Goal: Task Accomplishment & Management: Use online tool/utility

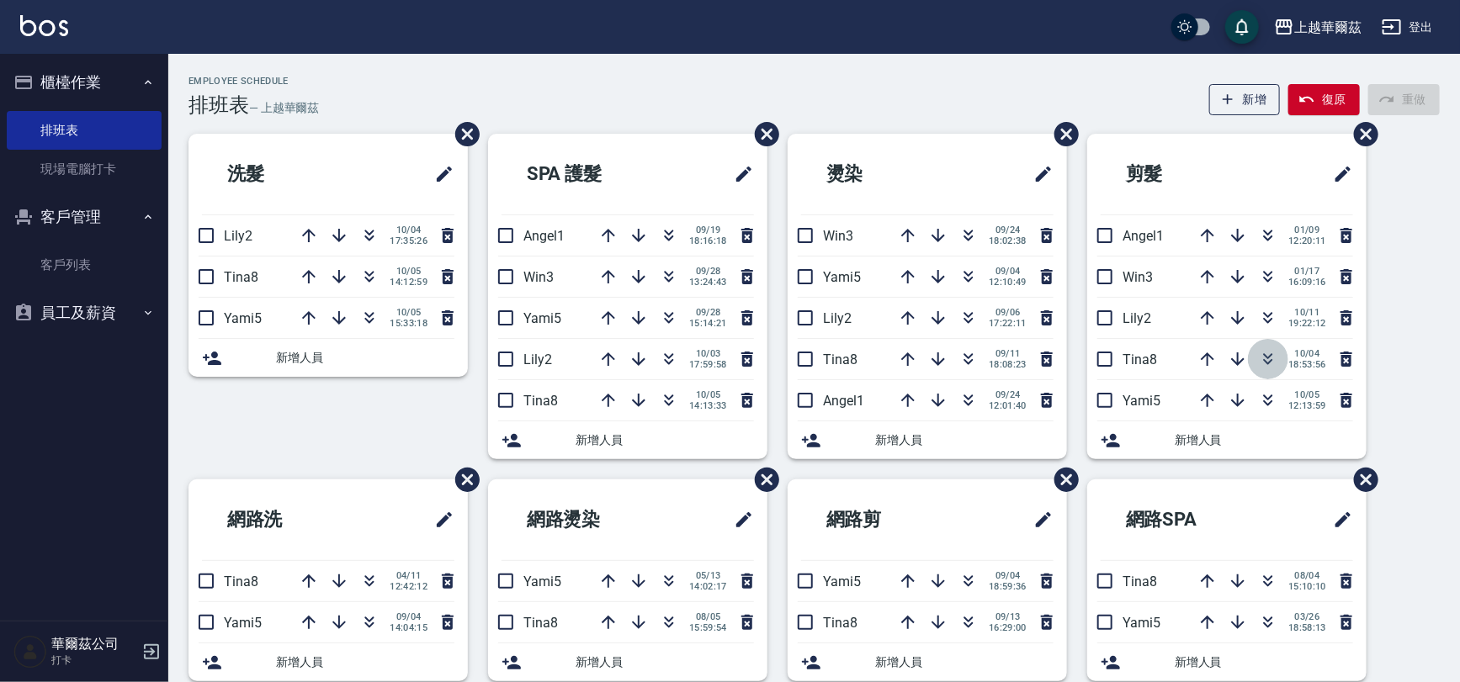
click at [1272, 360] on icon "button" at bounding box center [1268, 359] width 20 height 20
click at [147, 655] on icon "button" at bounding box center [151, 652] width 20 height 20
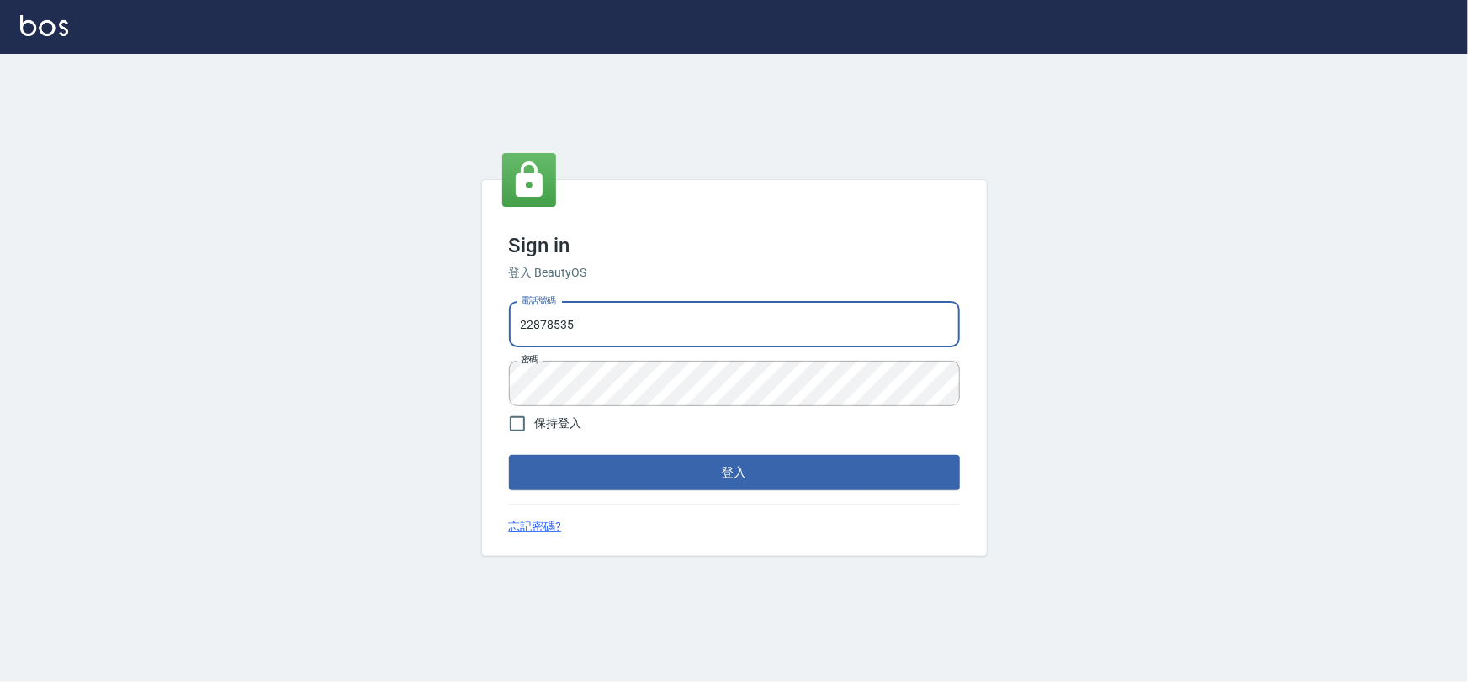
click at [640, 326] on input "22878535" at bounding box center [734, 324] width 451 height 45
type input "0975575780"
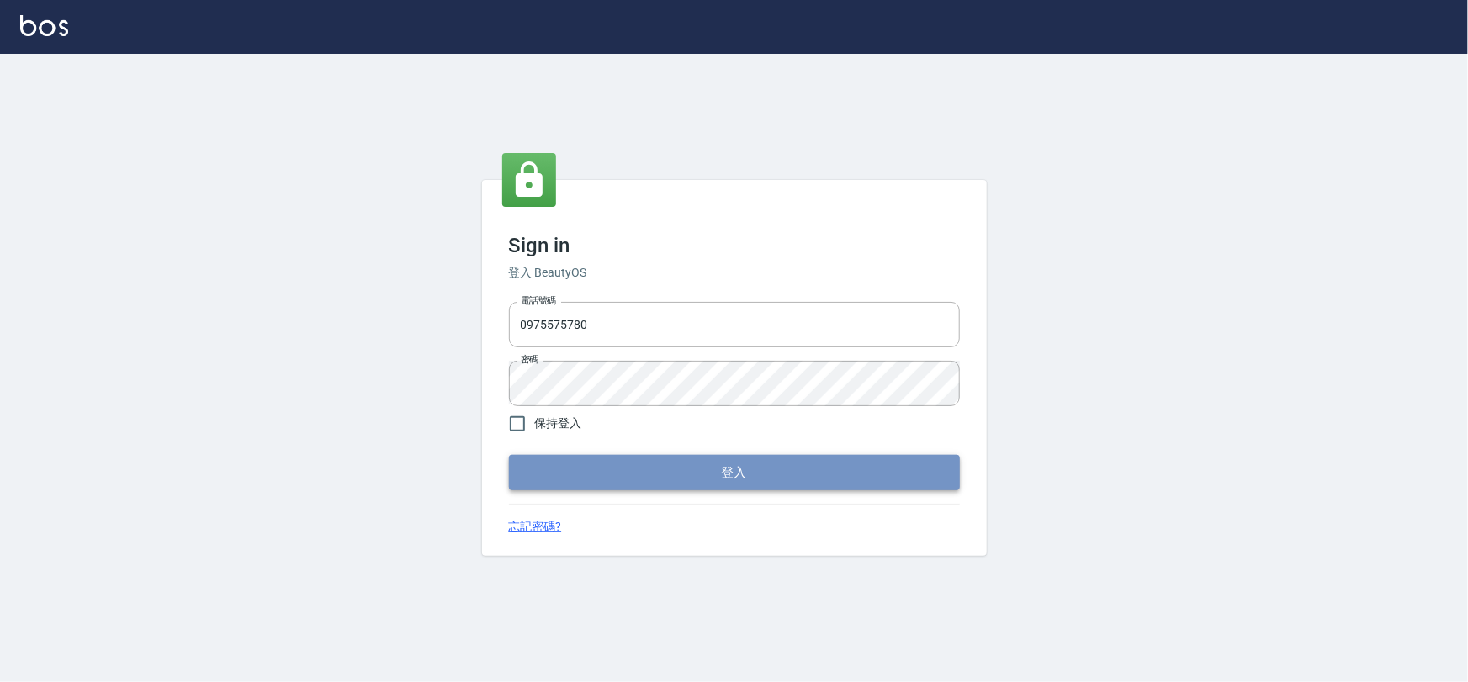
click at [682, 467] on button "登入" at bounding box center [734, 472] width 451 height 35
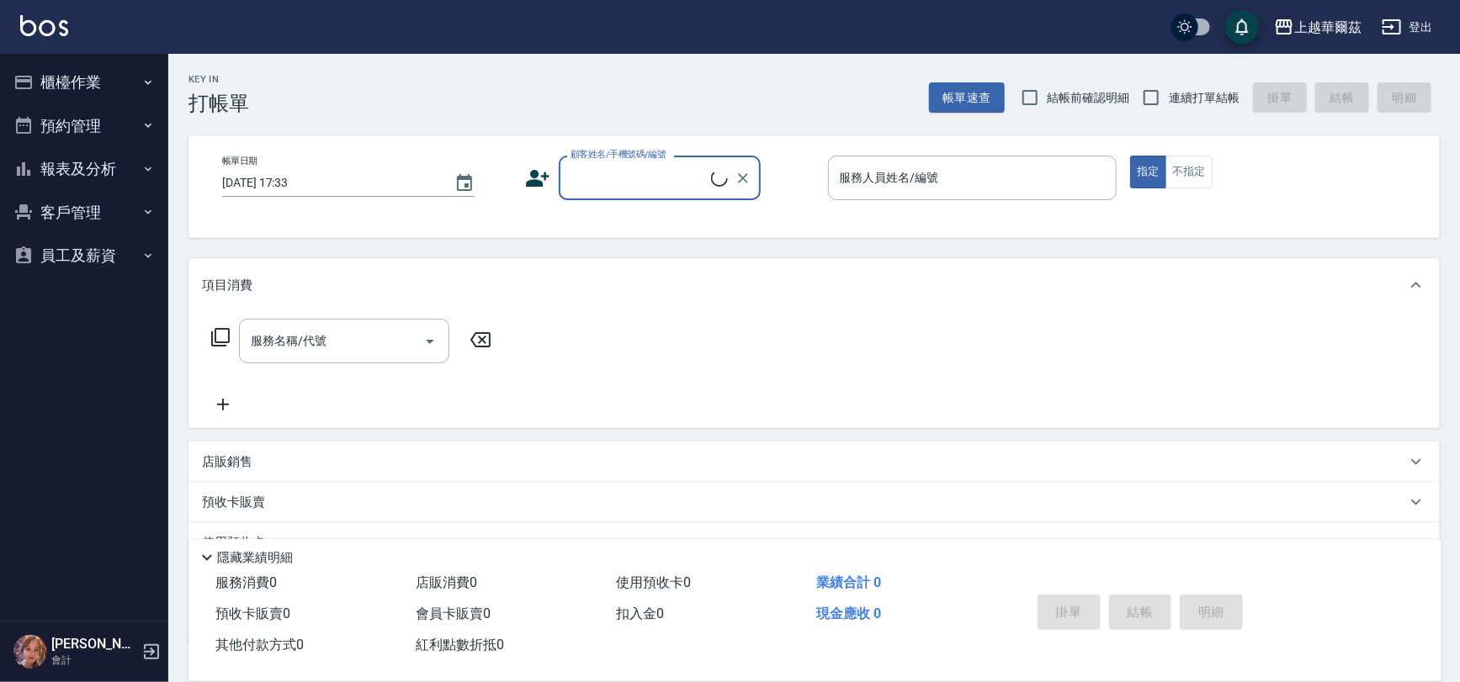
click at [1160, 96] on input "連續打單結帳" at bounding box center [1150, 97] width 35 height 35
checkbox input "true"
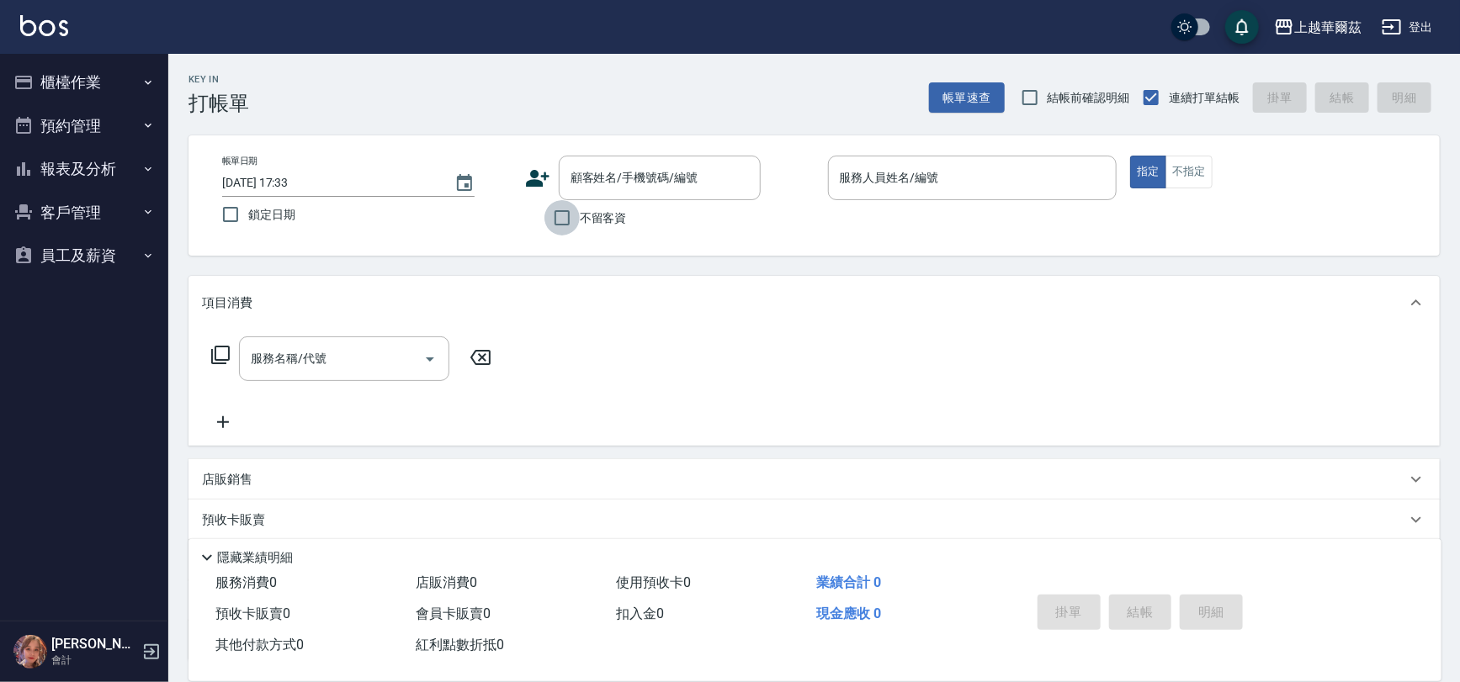
click at [572, 218] on input "不留客資" at bounding box center [561, 217] width 35 height 35
checkbox input "true"
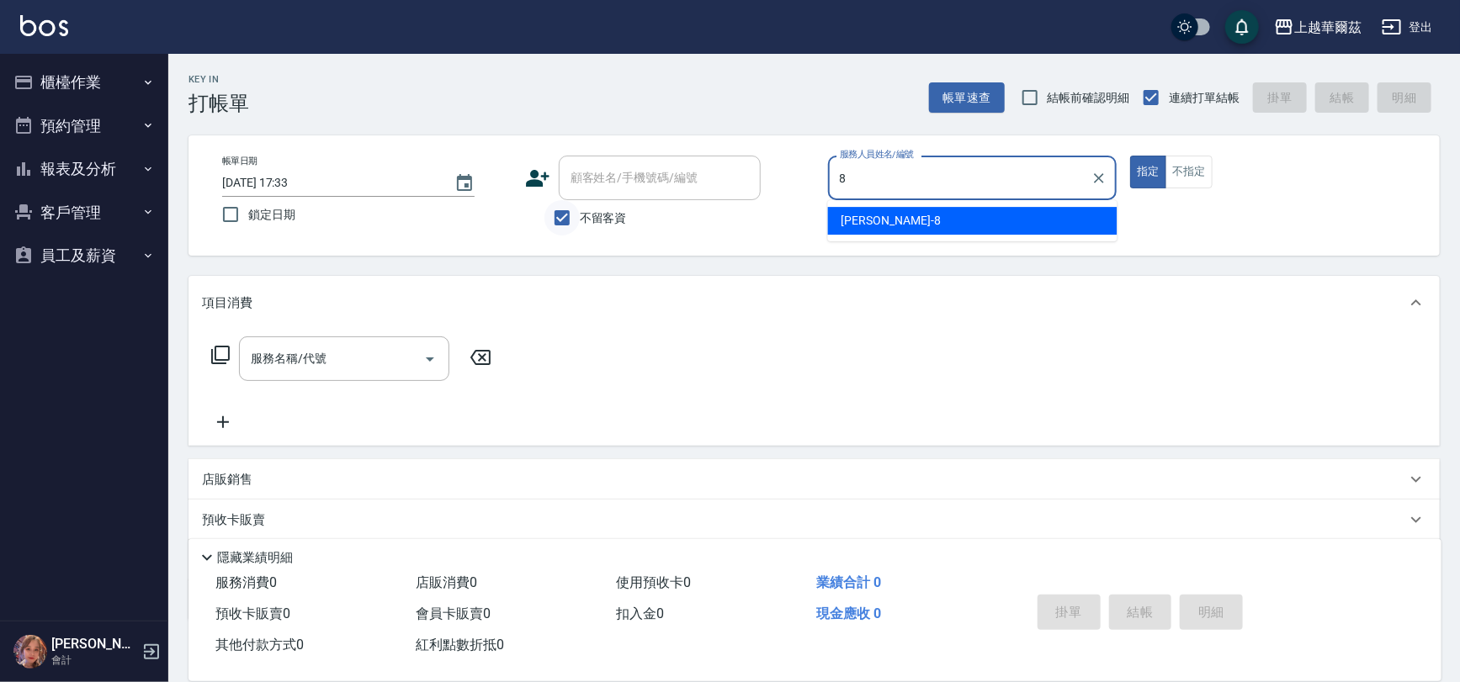
type input "[PERSON_NAME]-8"
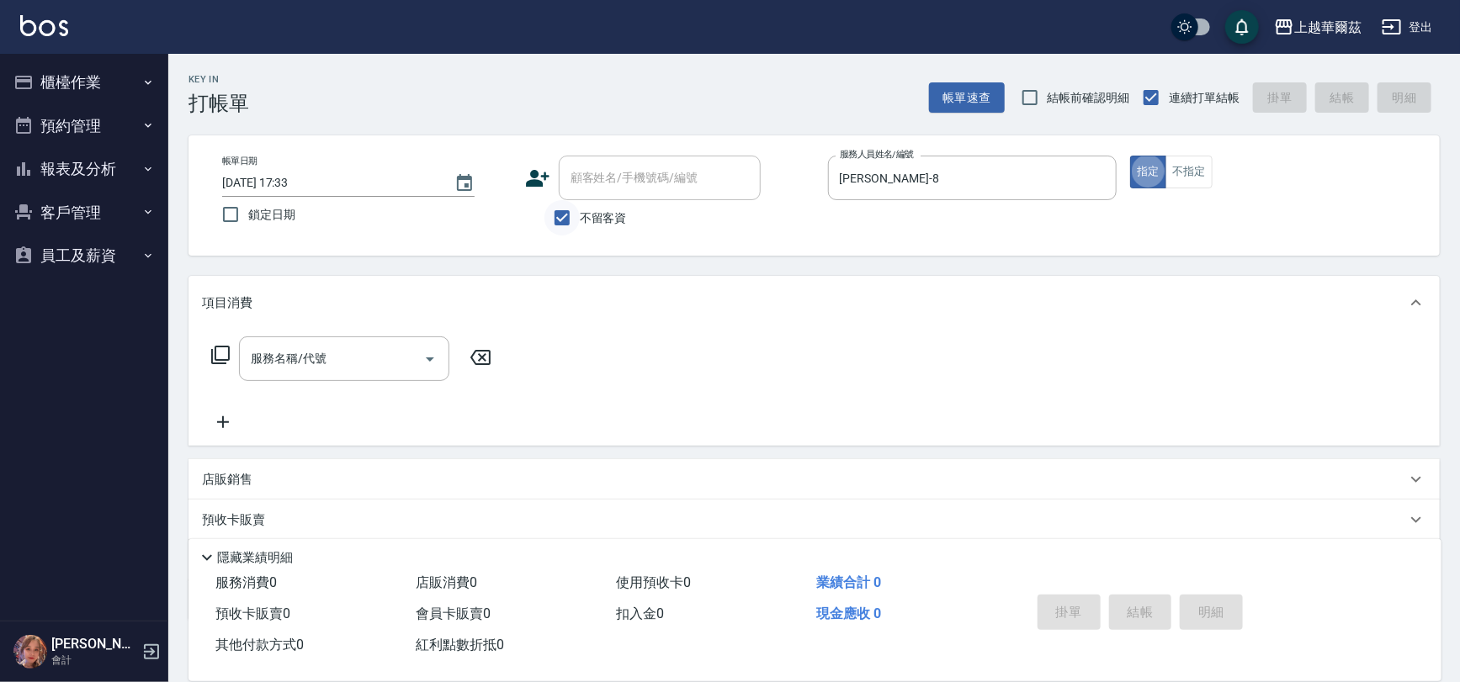
type button "true"
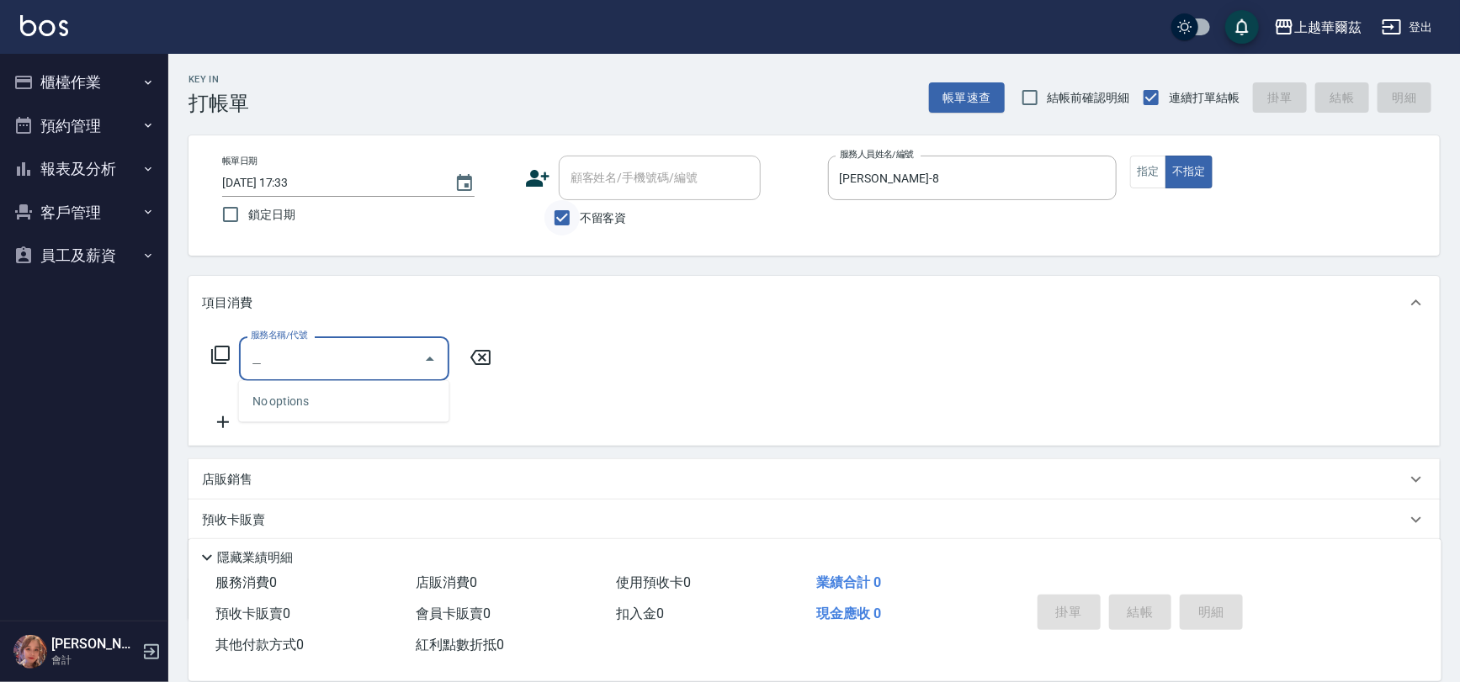
type input "心"
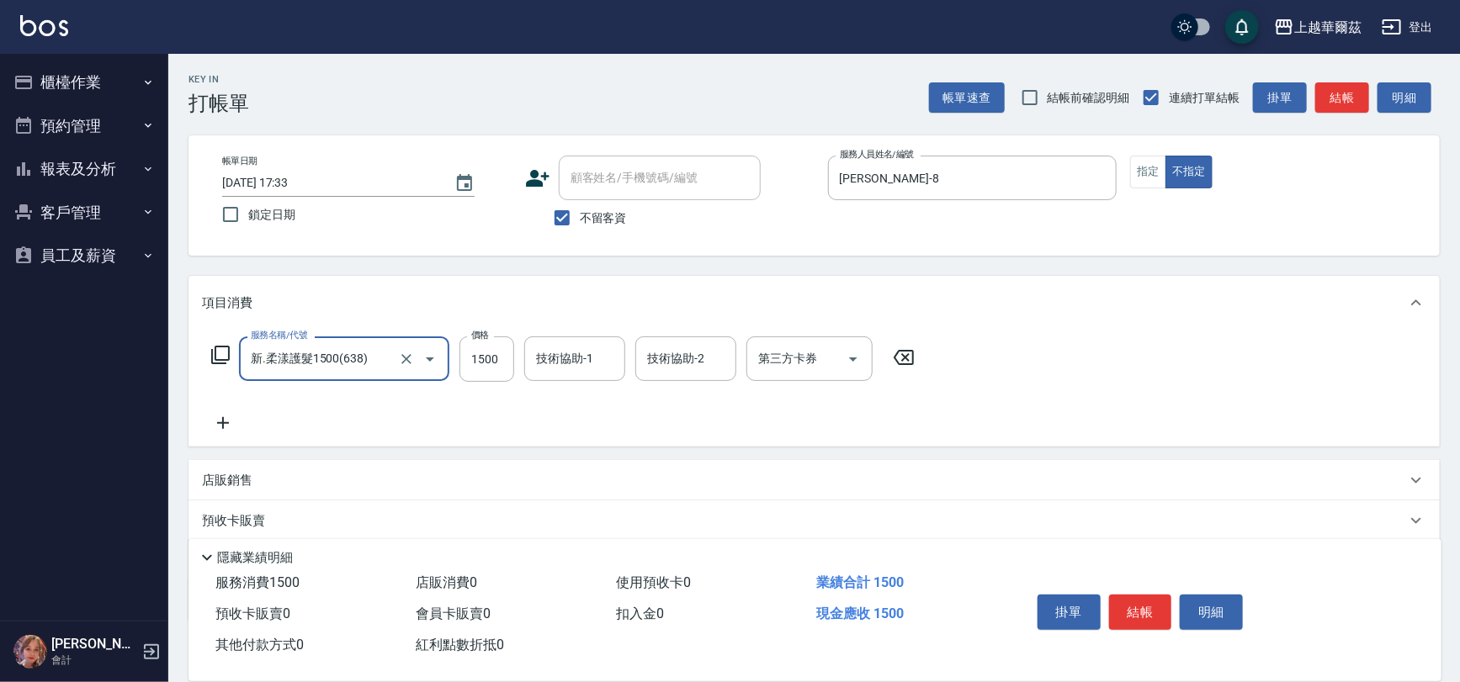
type input "新.柔漾護髮1500(638)"
type input "2300"
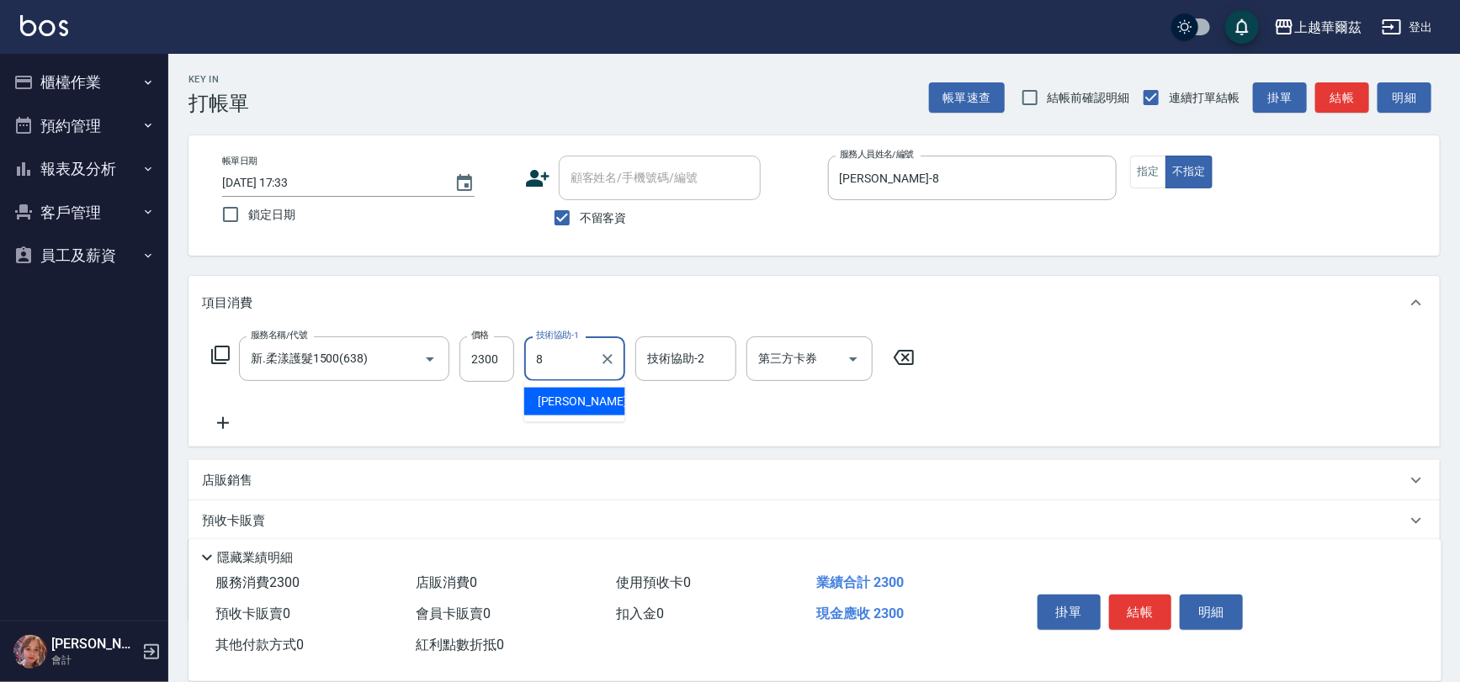
type input "[PERSON_NAME]-8"
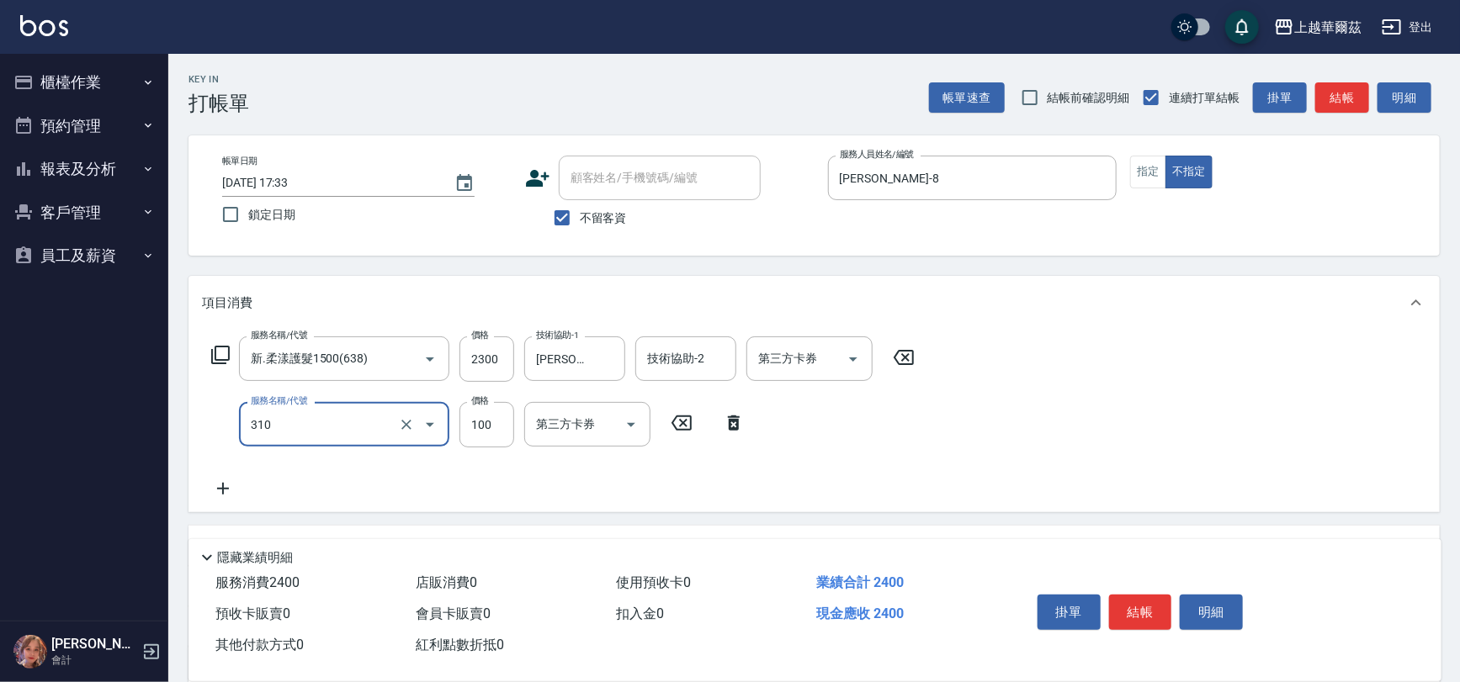
type input "瀏海100(310)"
type input "300"
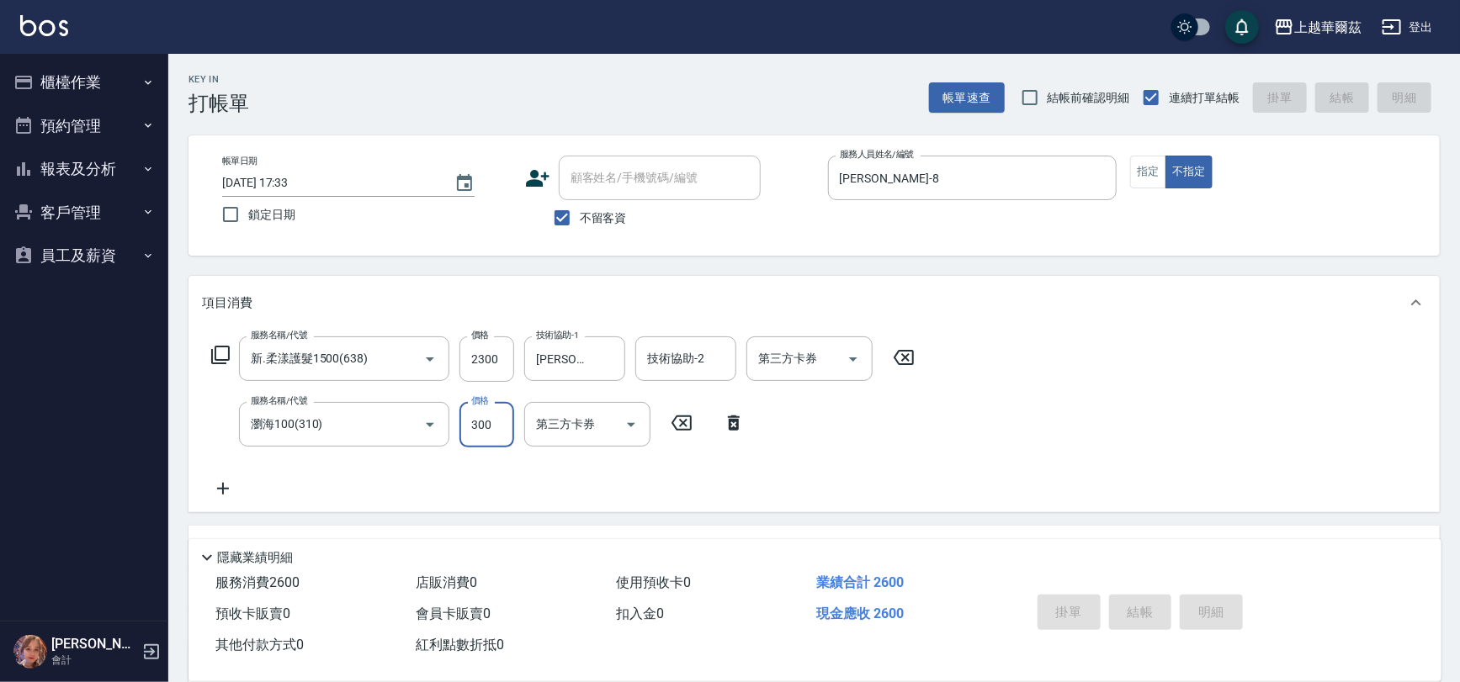
type input "[DATE] 17:34"
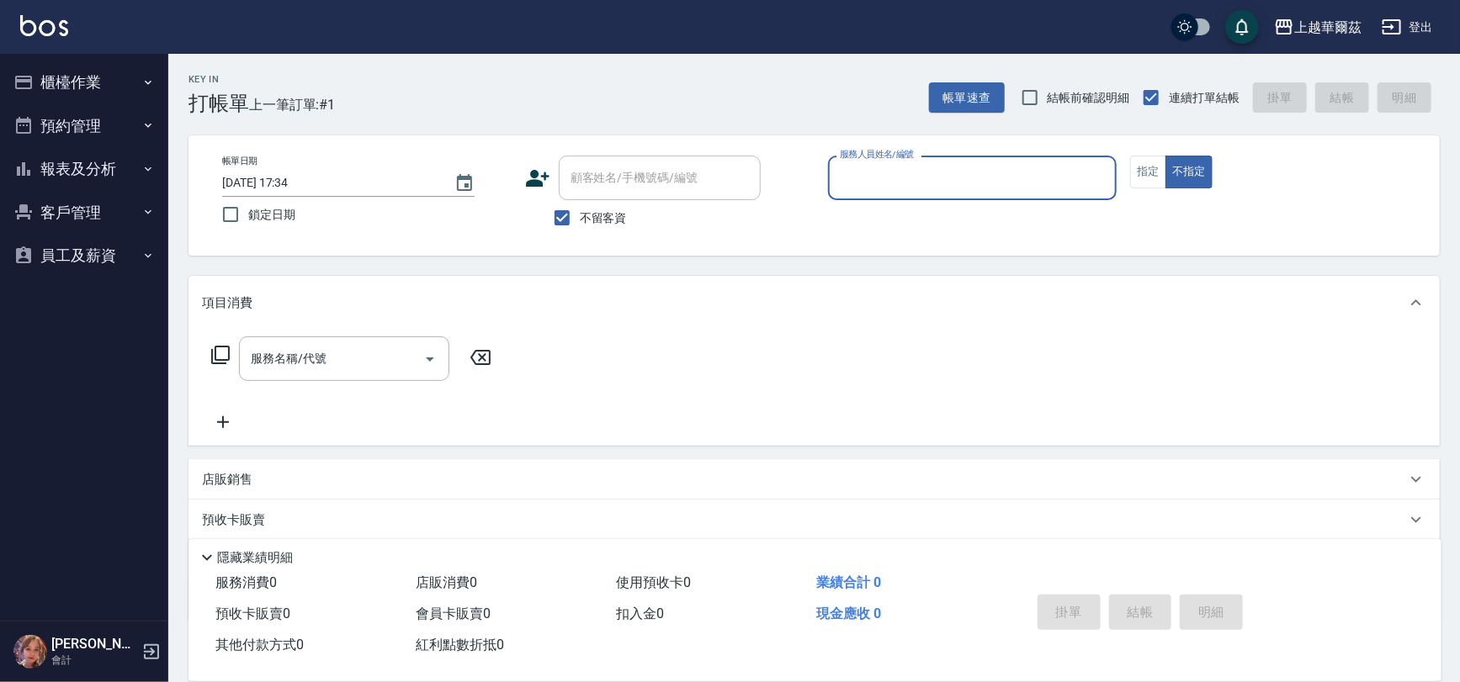
type input "3"
type input "[PERSON_NAME]-8"
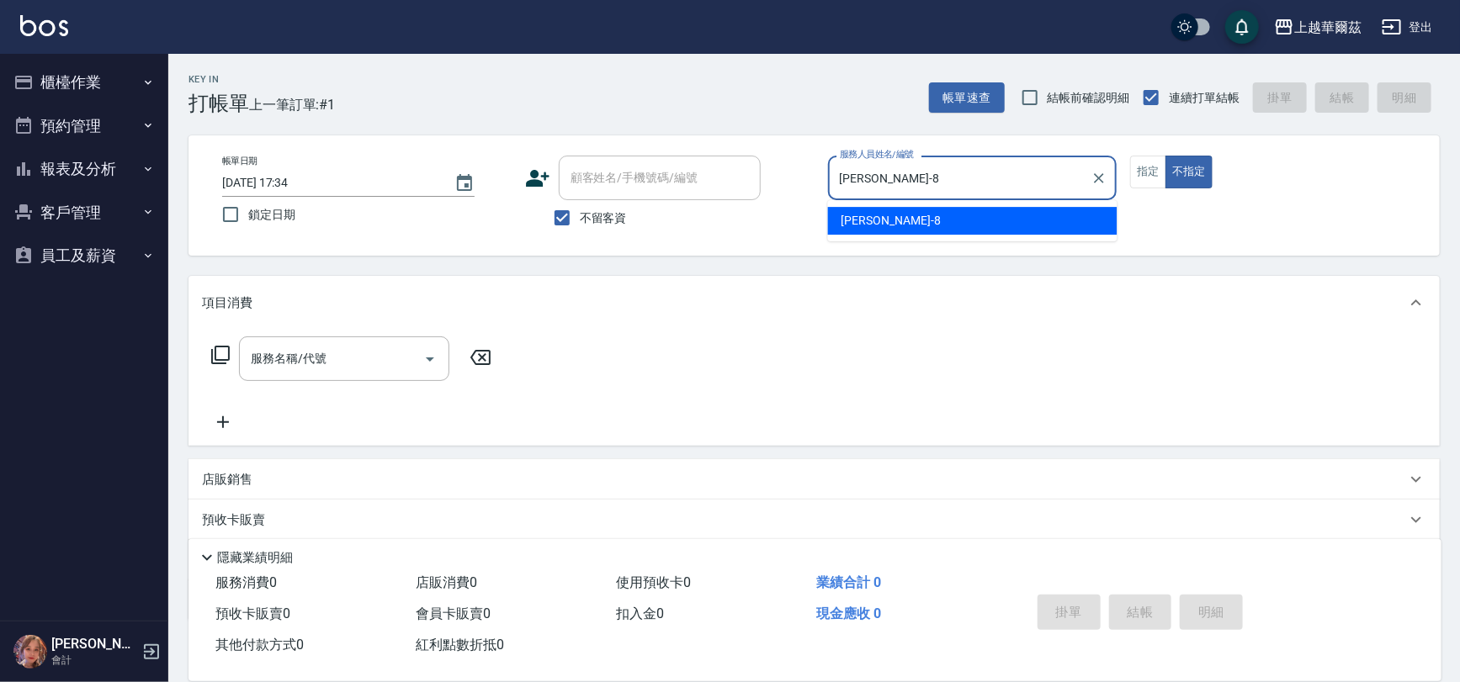
type button "false"
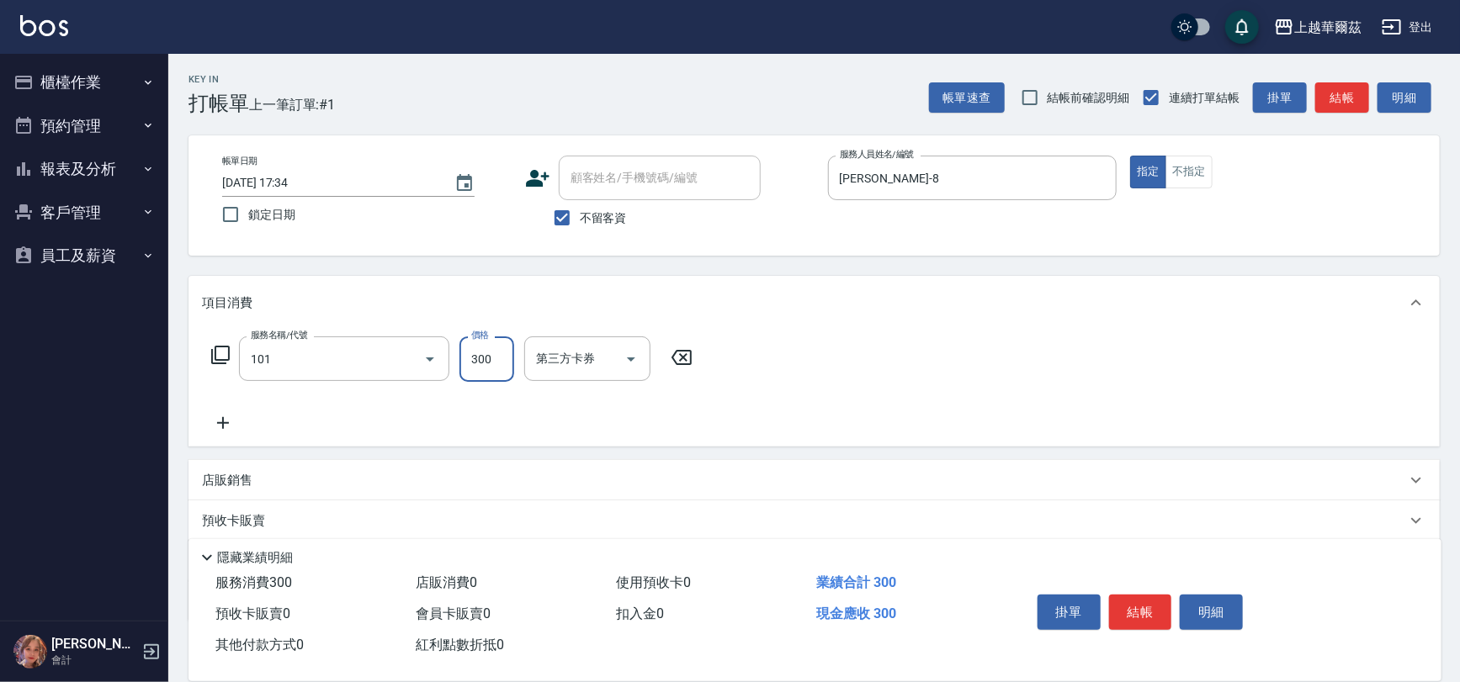
type input "洗髮300(101)"
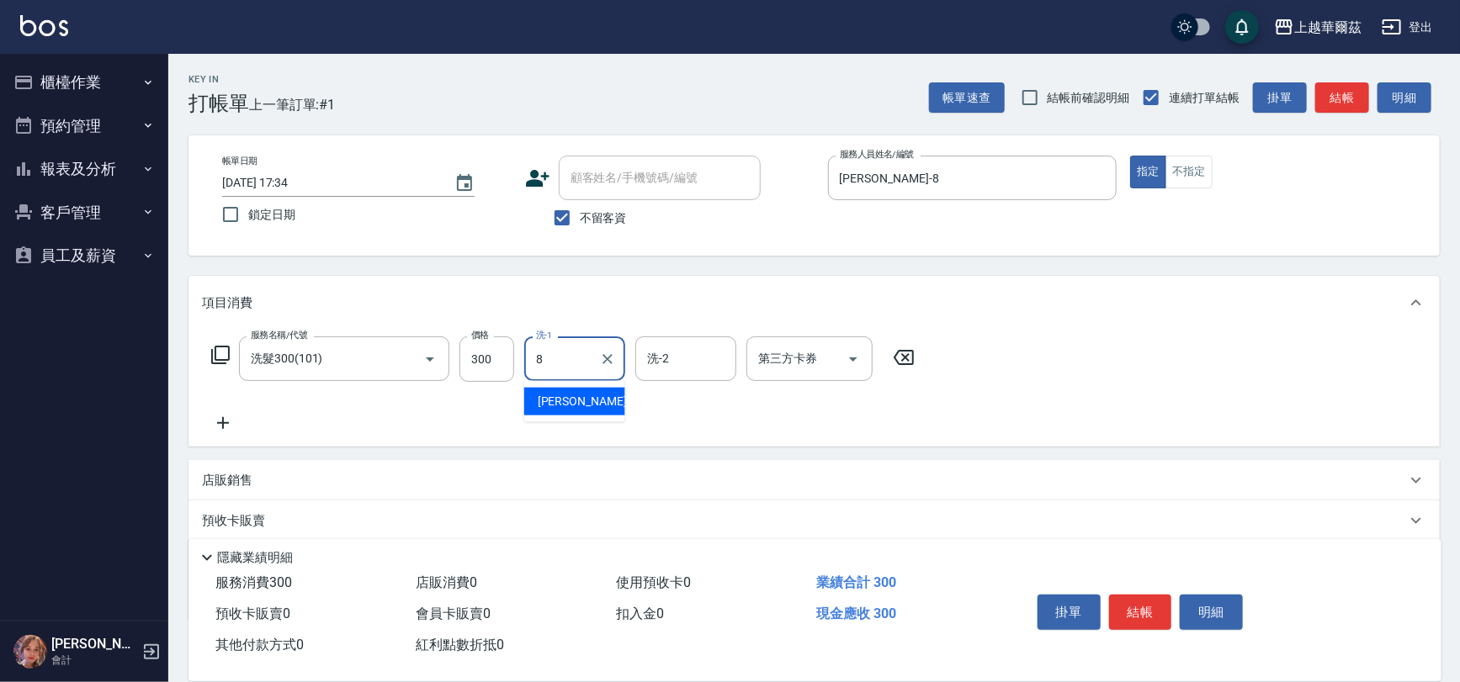
type input "[PERSON_NAME]-8"
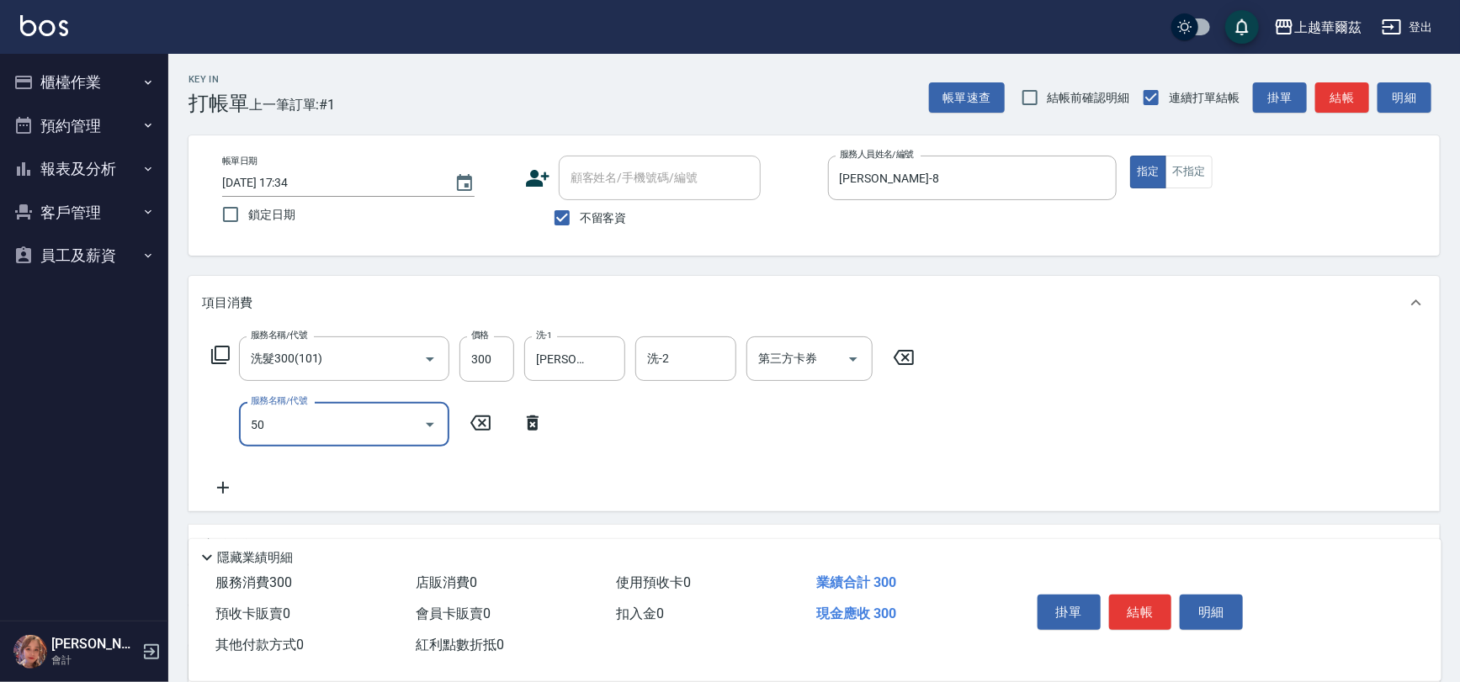
type input "504"
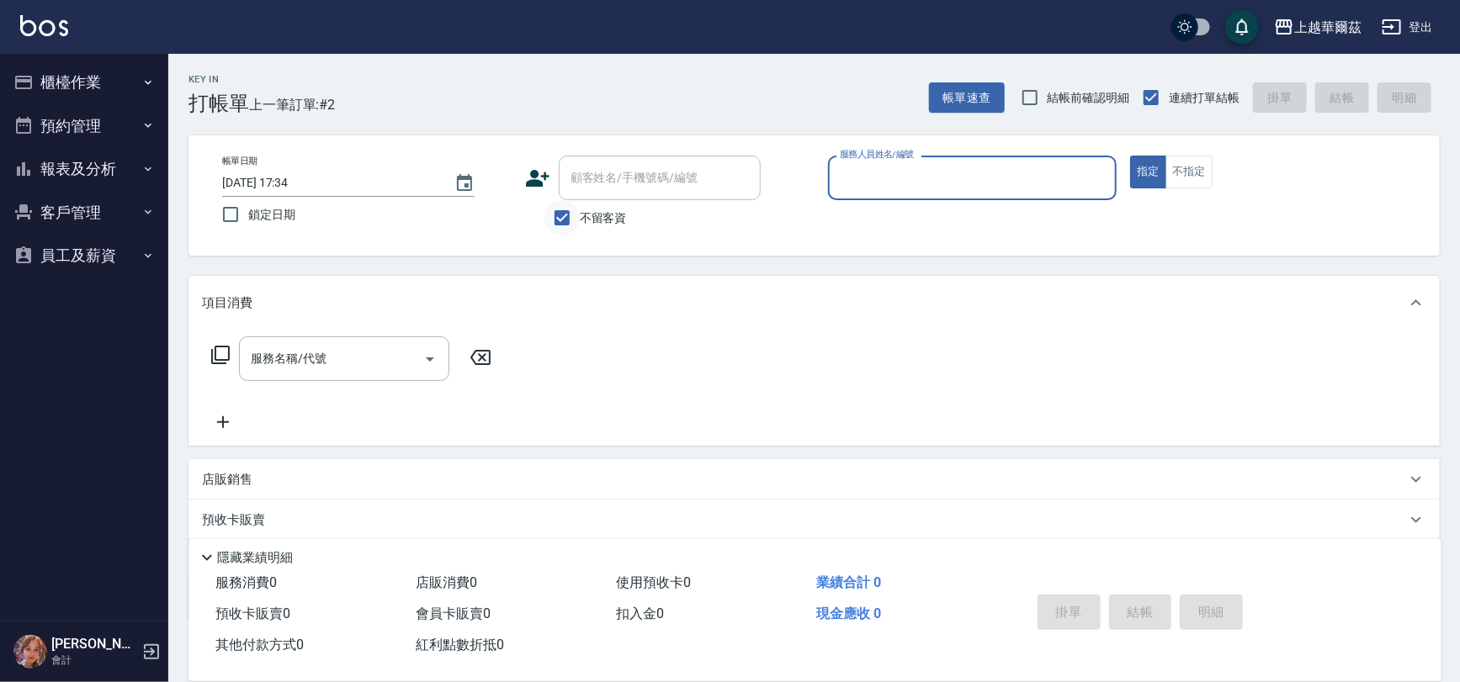
click at [553, 219] on input "不留客資" at bounding box center [561, 217] width 35 height 35
checkbox input "false"
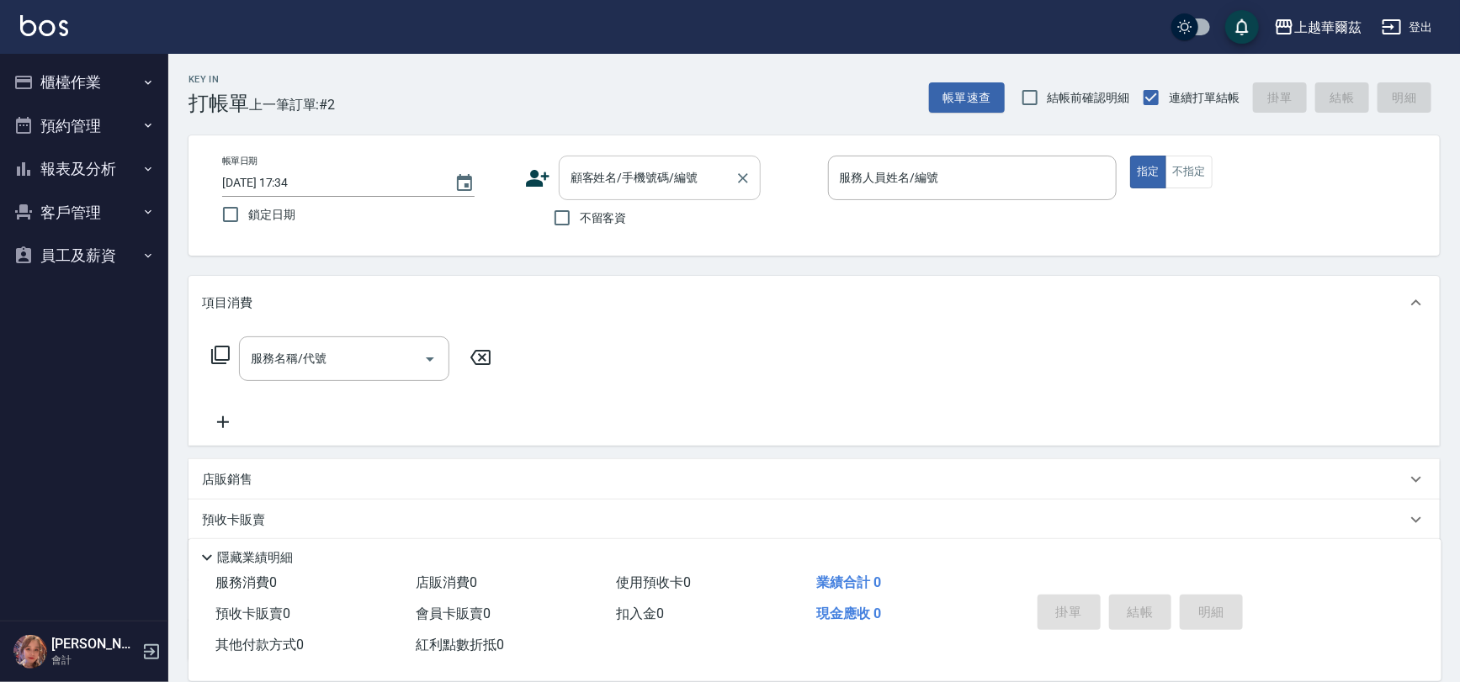
click at [618, 182] on div "顧客姓名/手機號碼/編號 顧客姓名/手機號碼/編號" at bounding box center [660, 178] width 202 height 45
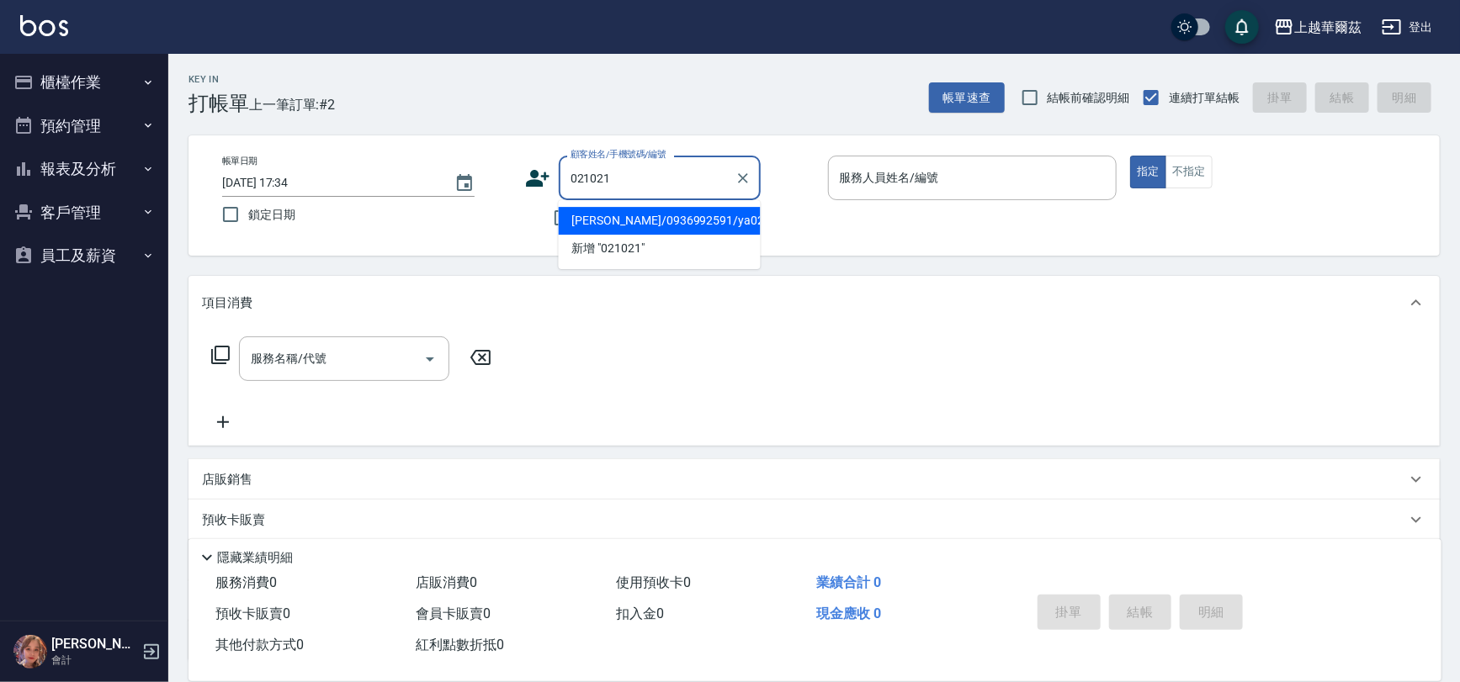
type input "[PERSON_NAME]/0936992591/ya021021"
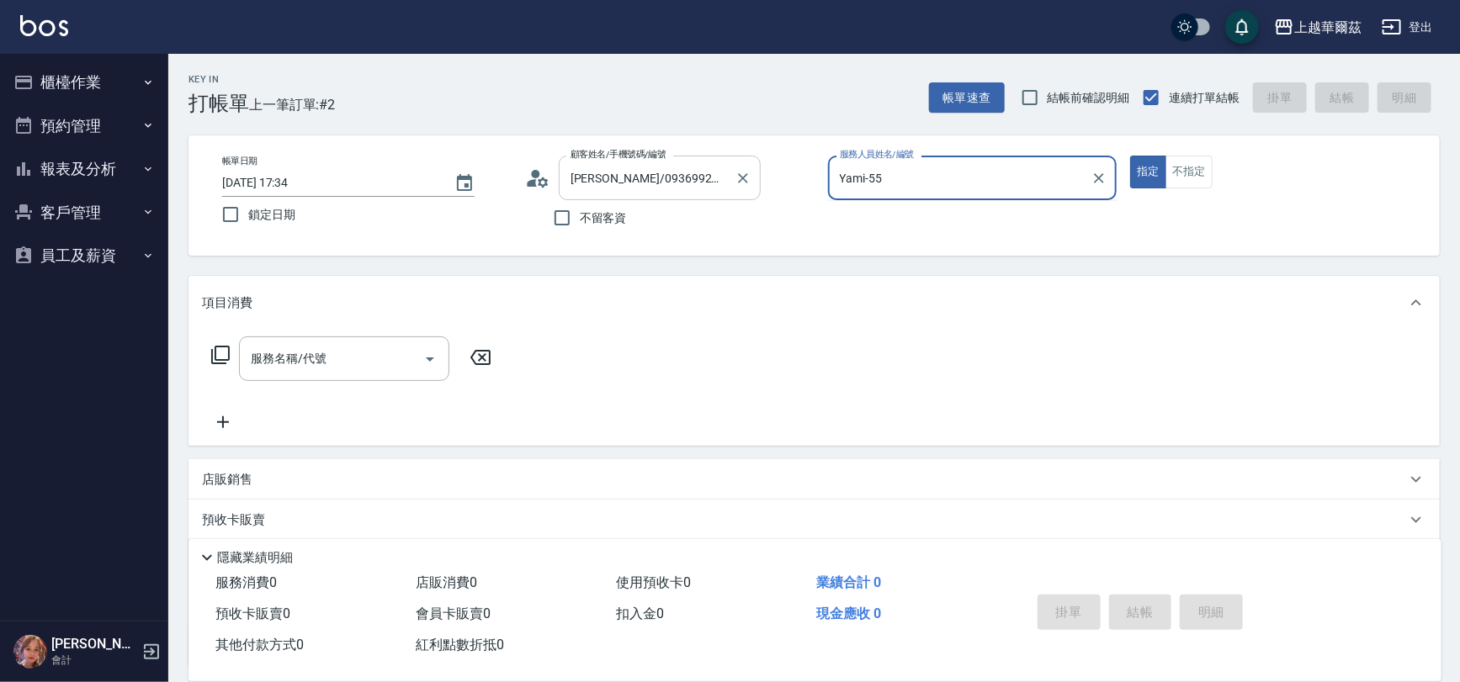
click at [1130, 156] on button "指定" at bounding box center [1148, 172] width 36 height 33
type input "Yami-5"
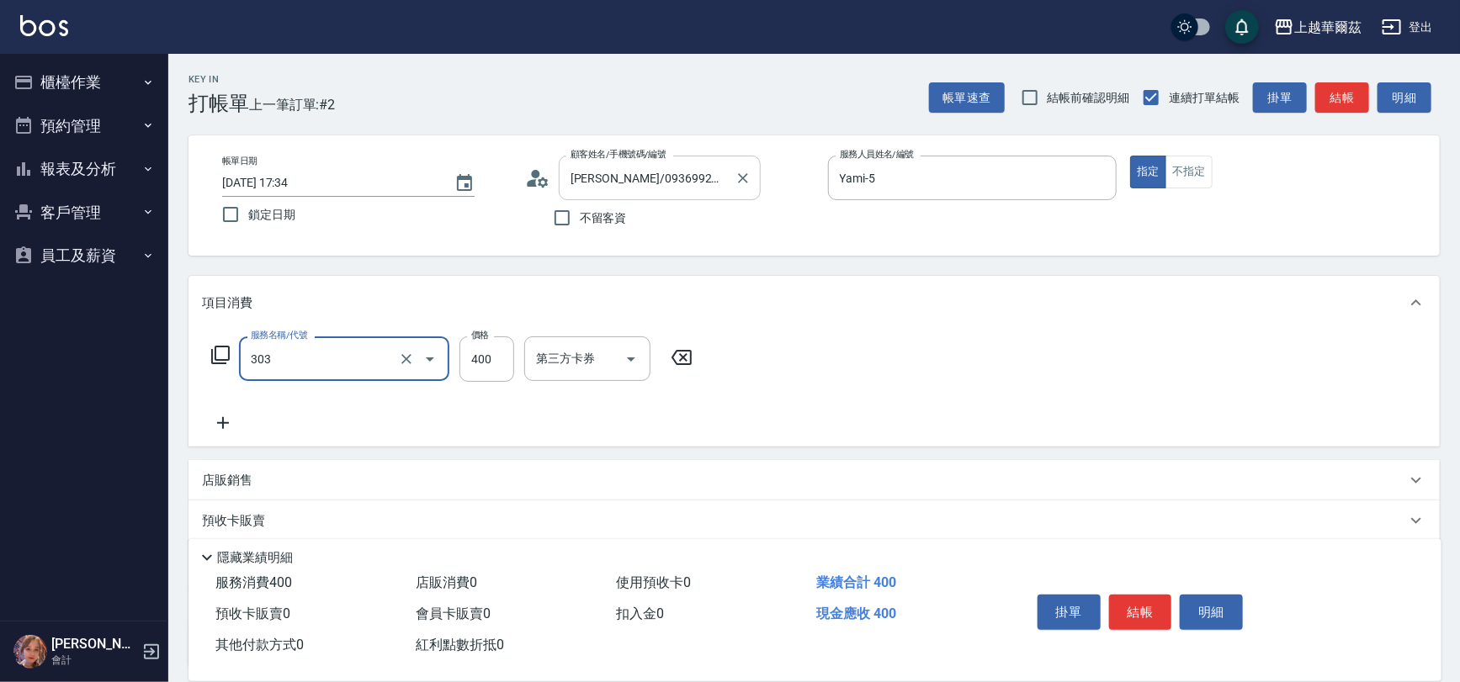
type input "剪髮400(303)"
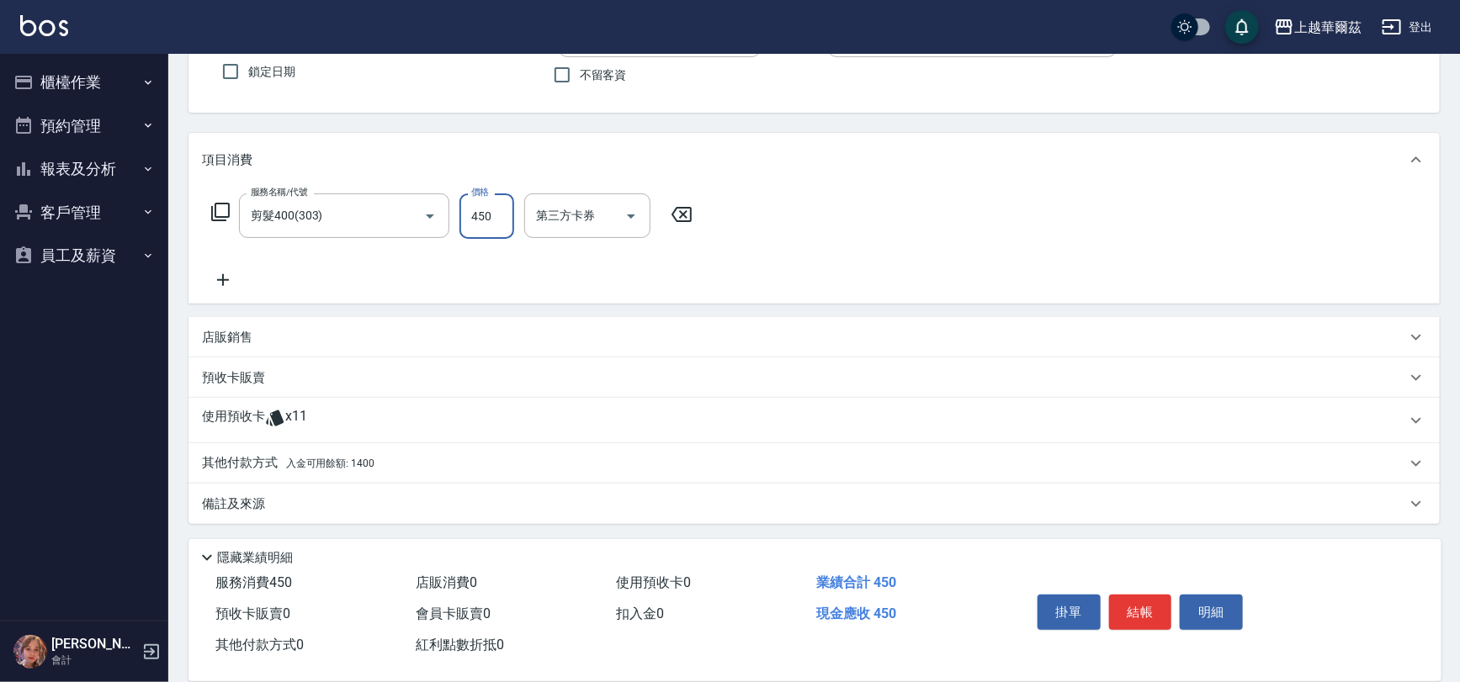
type input "450"
click at [335, 423] on div "使用預收卡 x11" at bounding box center [804, 420] width 1204 height 25
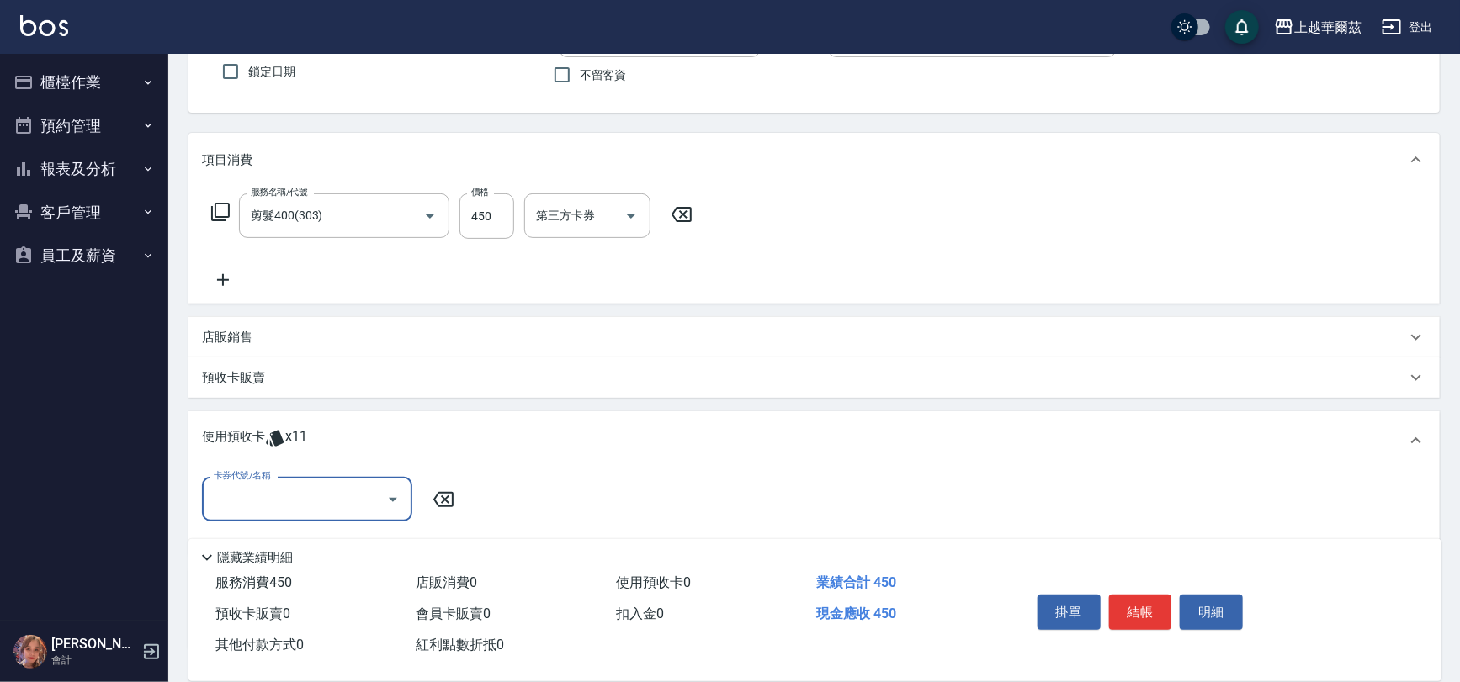
scroll to position [0, 0]
click at [283, 488] on input "卡券代號/名稱" at bounding box center [295, 499] width 170 height 29
click at [317, 544] on div "礦泥10送2-15000 剩餘10張" at bounding box center [307, 542] width 210 height 28
type input "礦泥10送2-15000"
click at [548, 498] on input "技術協助-1" at bounding box center [550, 499] width 111 height 29
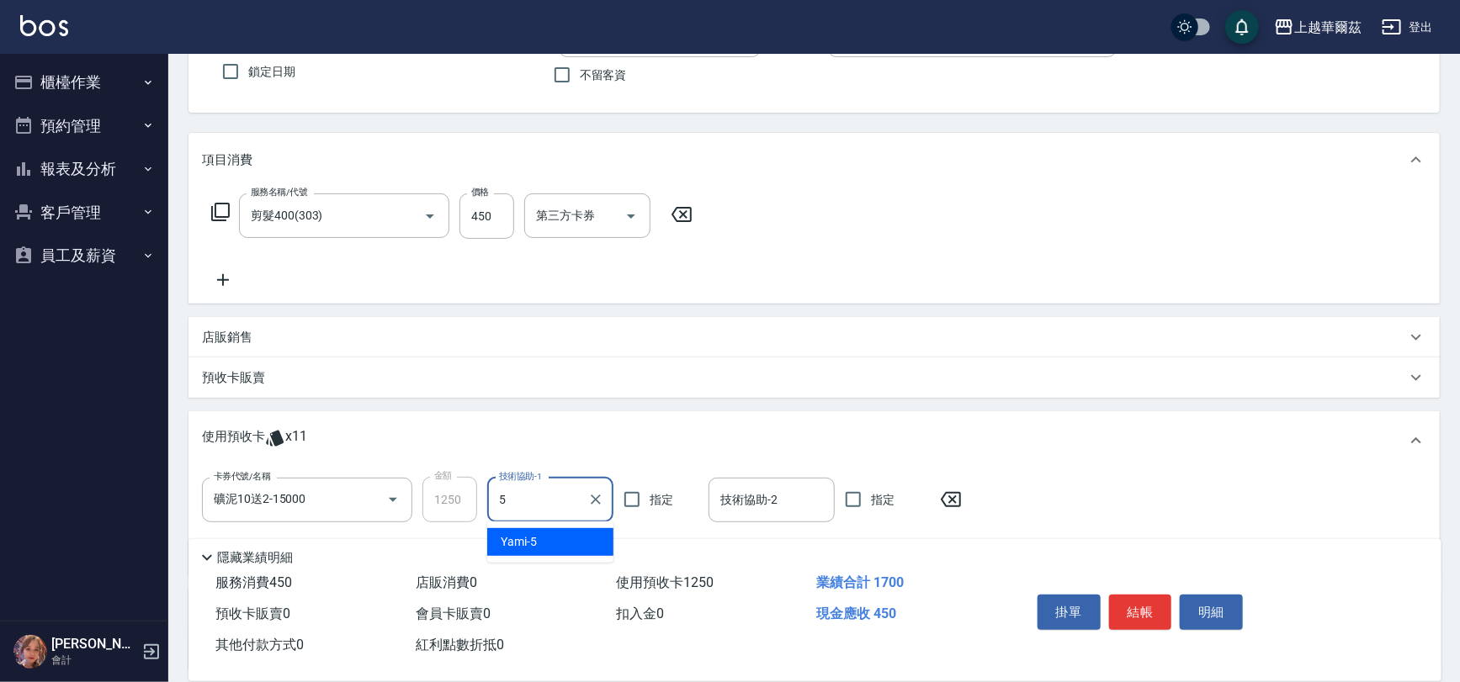
type input "Yami-5"
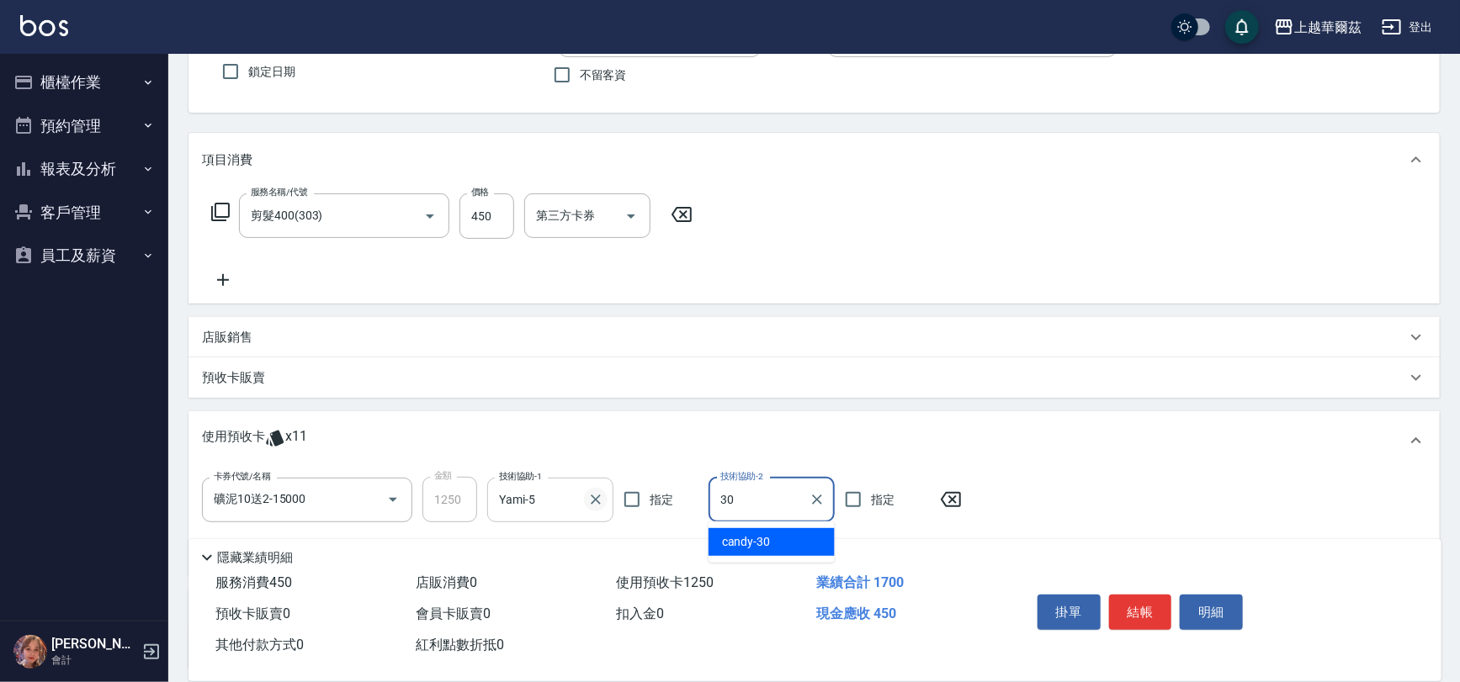
type input "candy-30"
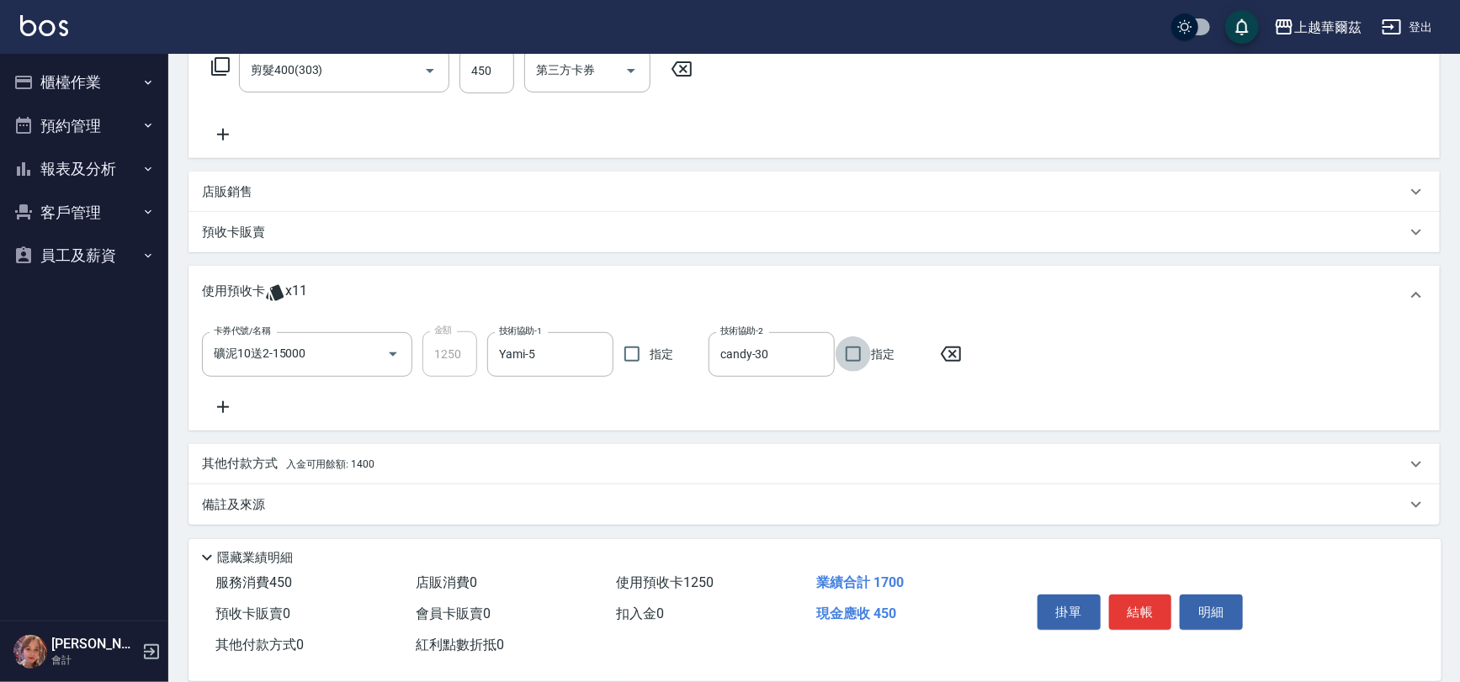
drag, startPoint x: 400, startPoint y: 469, endPoint x: 426, endPoint y: 470, distance: 25.3
click at [400, 468] on div "其他付款方式 入金可用餘額: 1400" at bounding box center [804, 464] width 1204 height 19
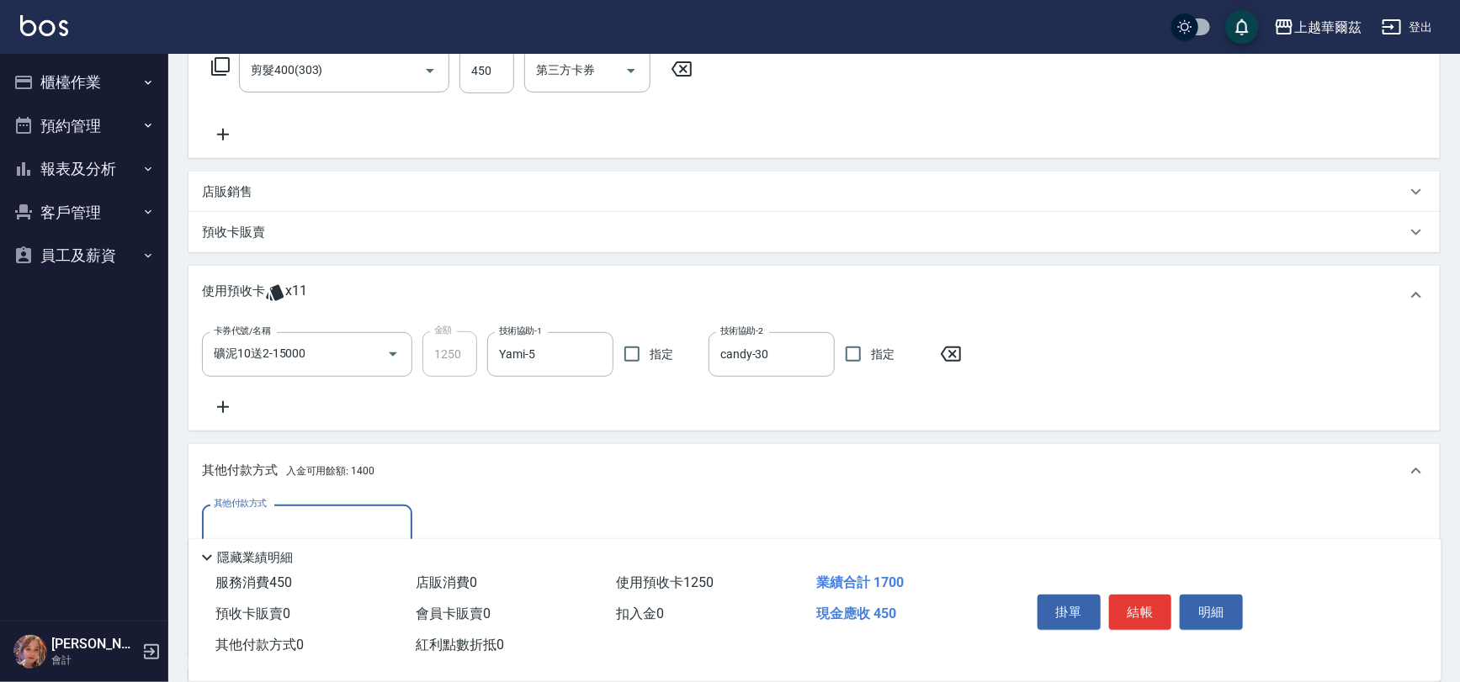
scroll to position [473, 0]
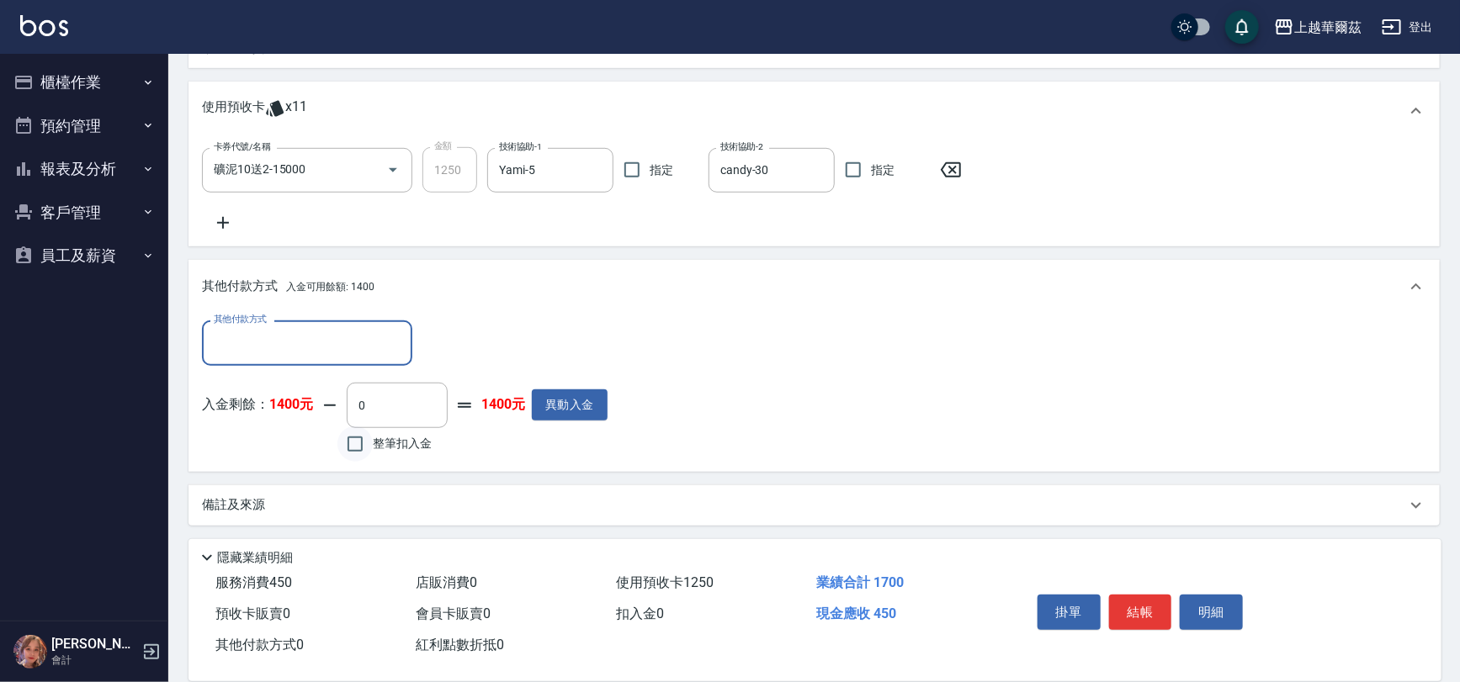
click at [358, 448] on input "整筆扣入金" at bounding box center [354, 444] width 35 height 35
checkbox input "true"
type input "450"
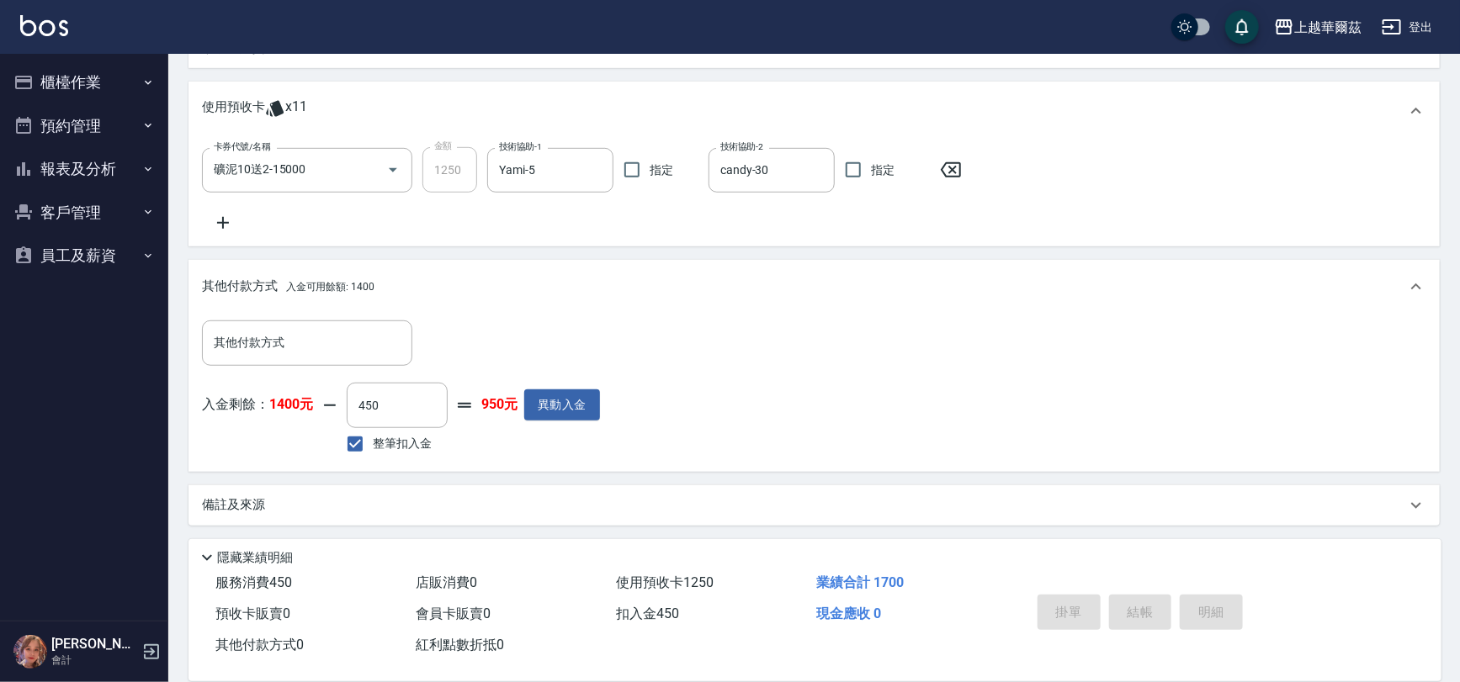
type input "[DATE] 17:35"
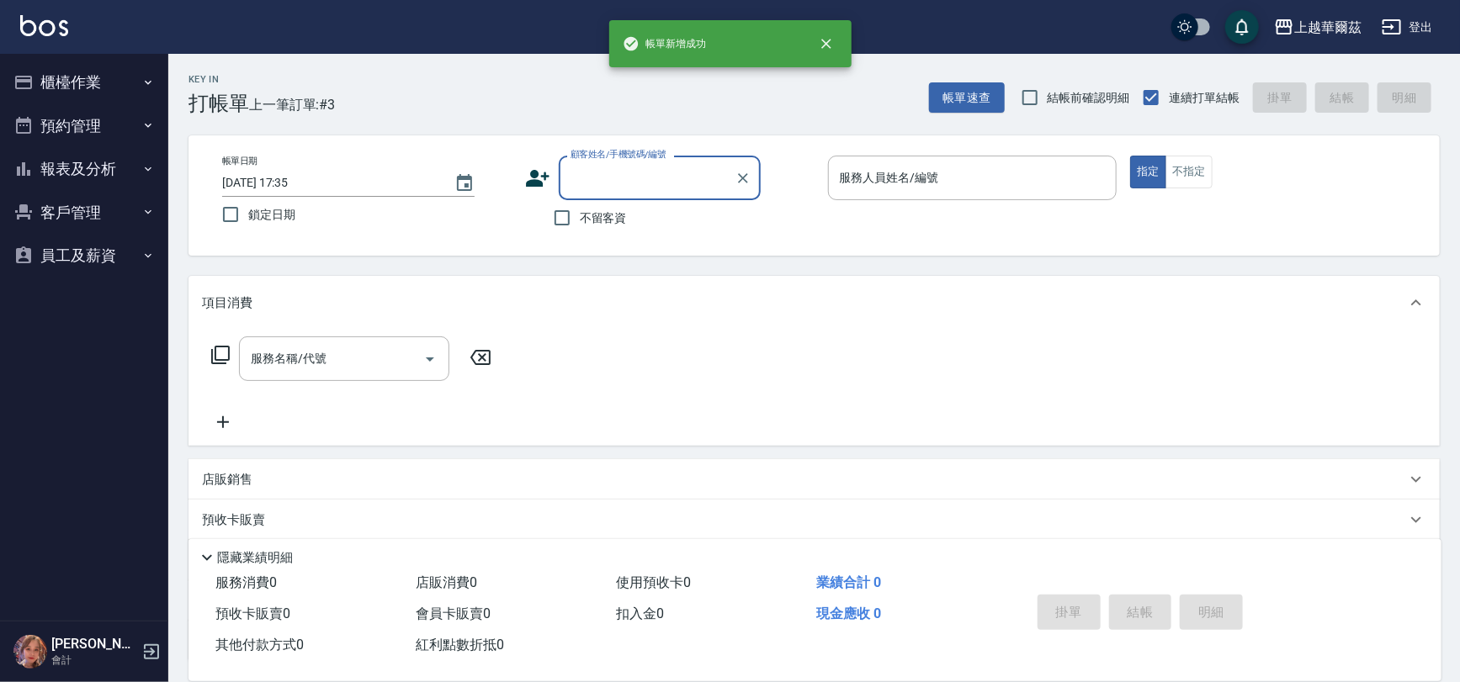
scroll to position [0, 0]
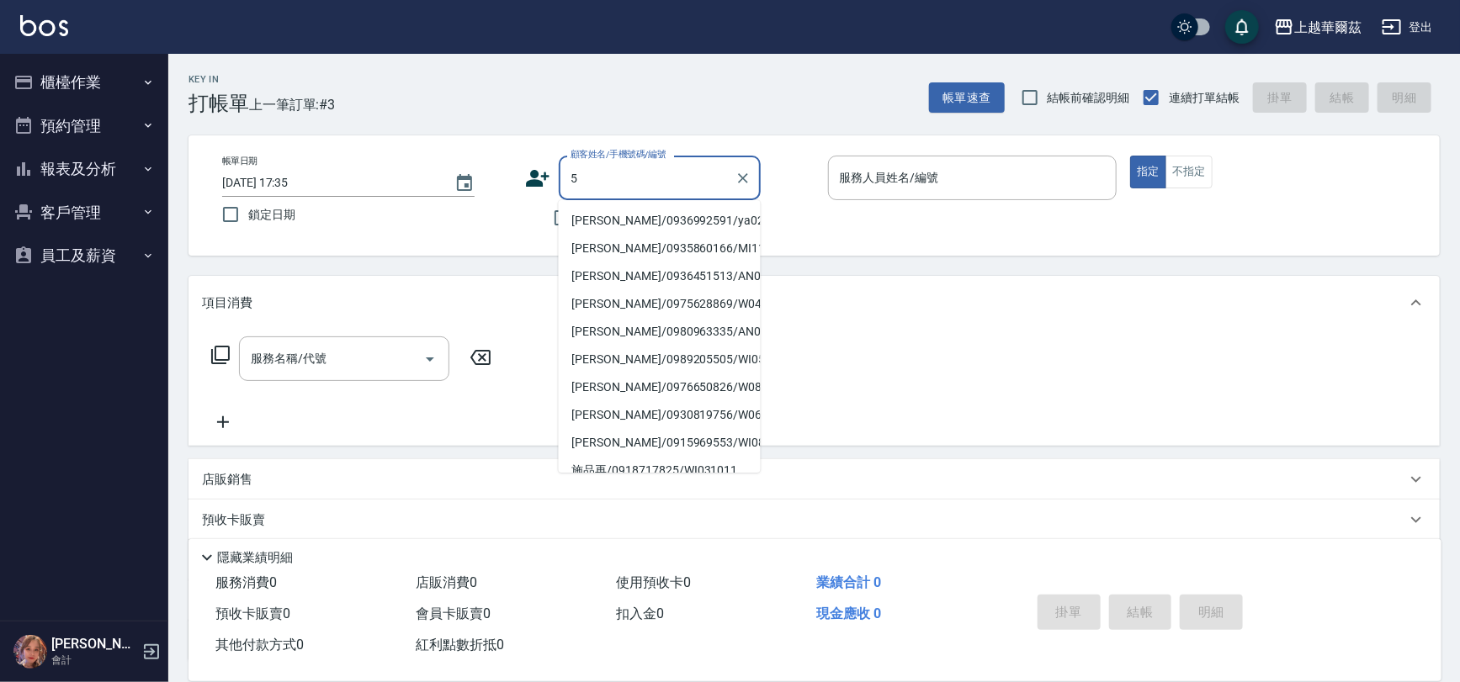
type input "5"
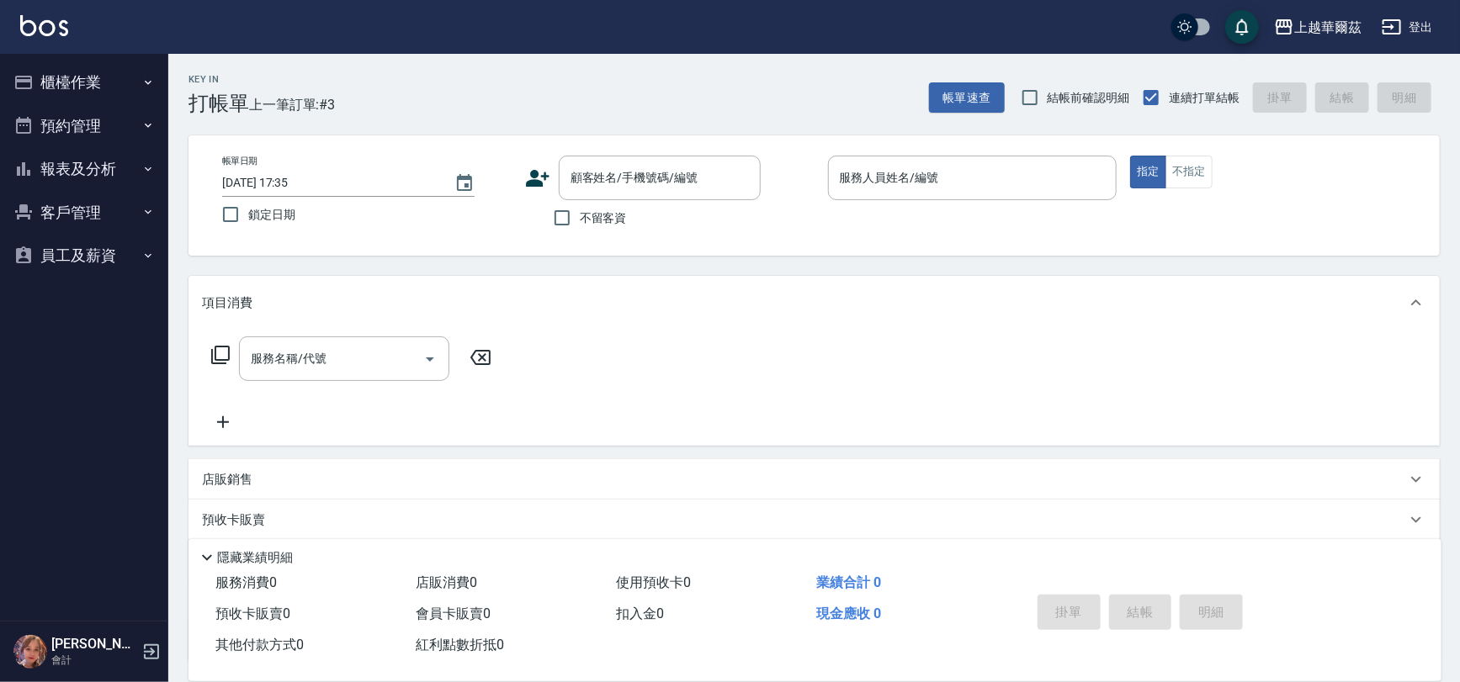
click at [524, 263] on div "Key In 打帳單 上一筆訂單:#3 帳單速查 結帳前確認明細 連續打單結帳 掛單 結帳 明細 帳單日期 [DATE] 17:35 鎖定日期 顧客姓名/手機…" at bounding box center [814, 437] width 1292 height 766
click at [556, 227] on input "不留客資" at bounding box center [561, 217] width 35 height 35
checkbox input "true"
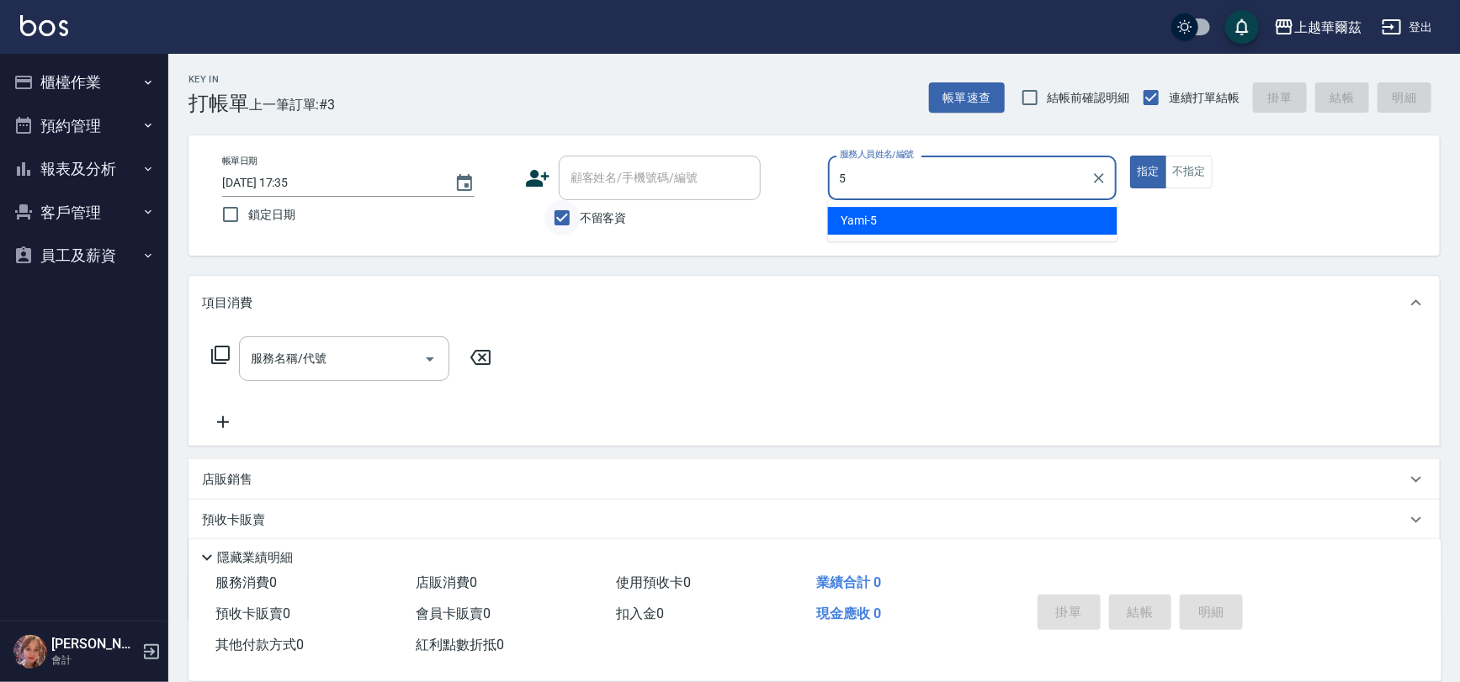
type input "Yami-5"
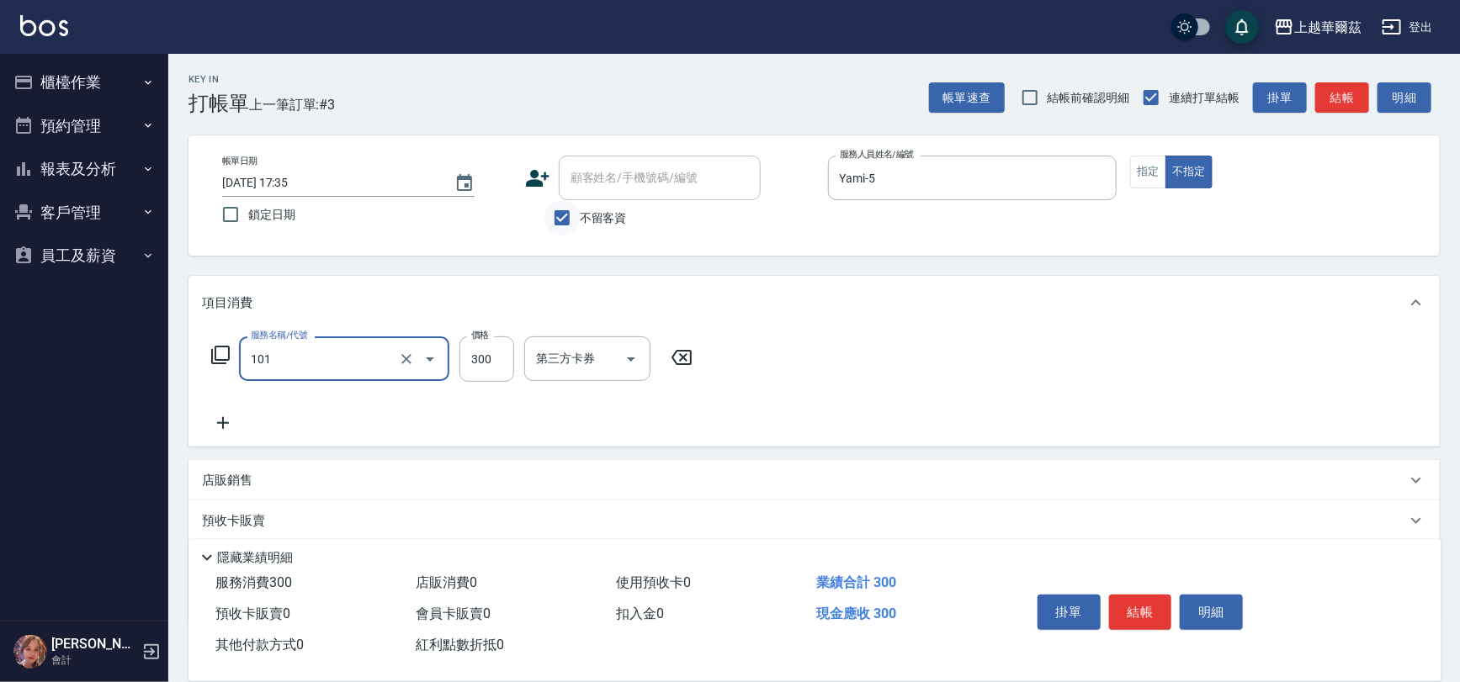
type input "洗髮300(101)"
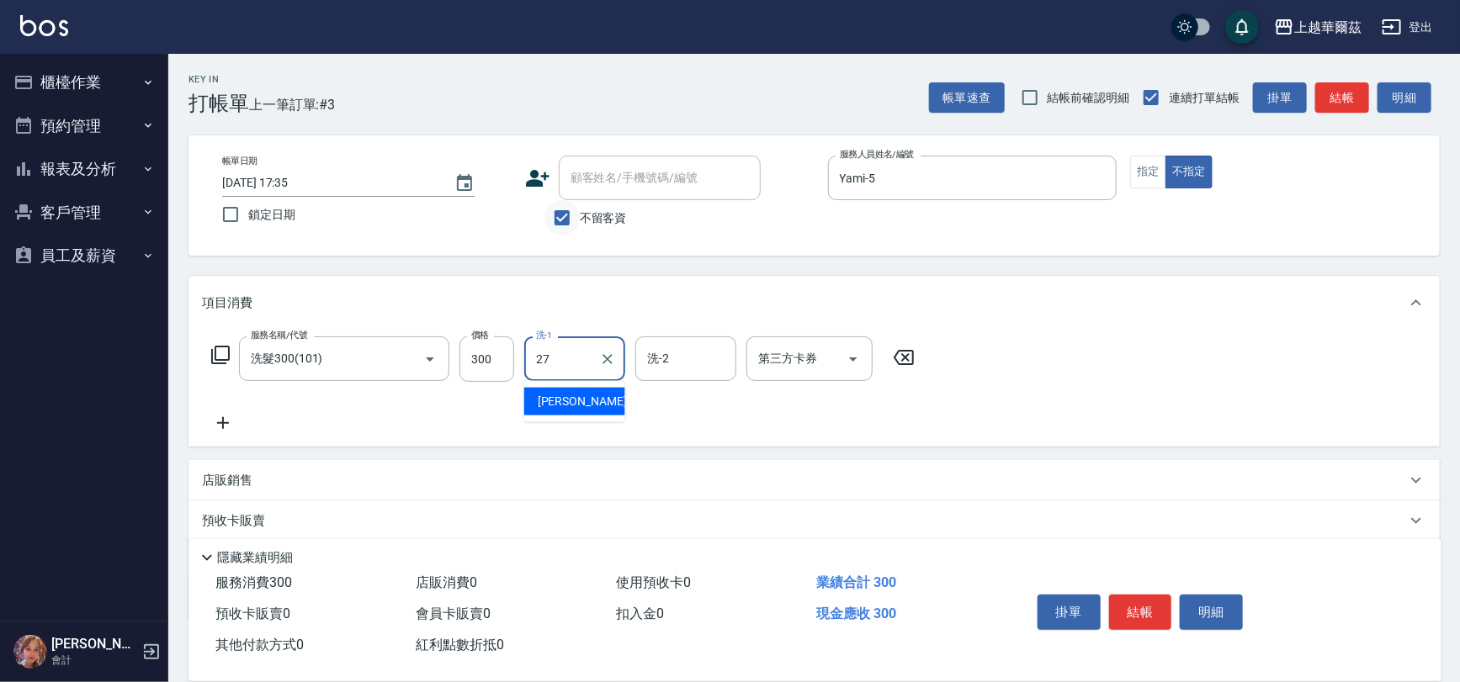
type input "Sandy-27"
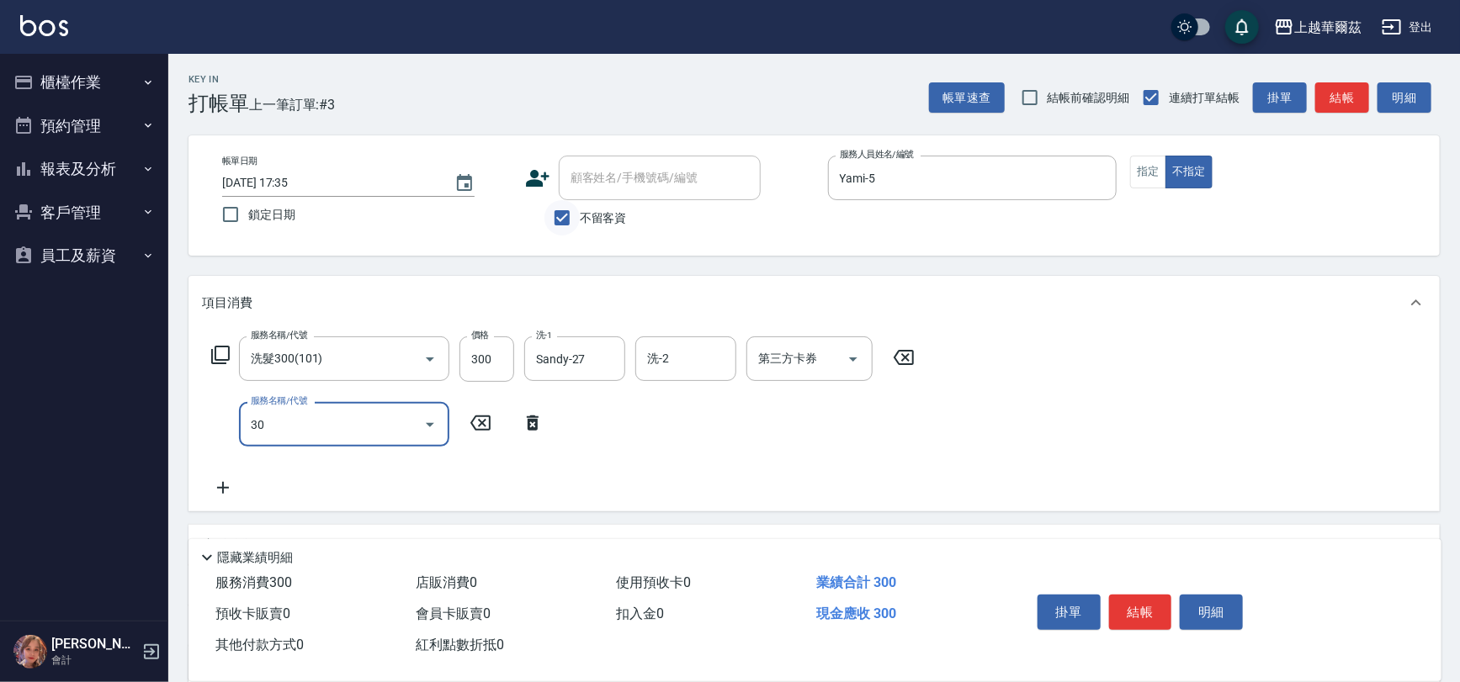
type input "305"
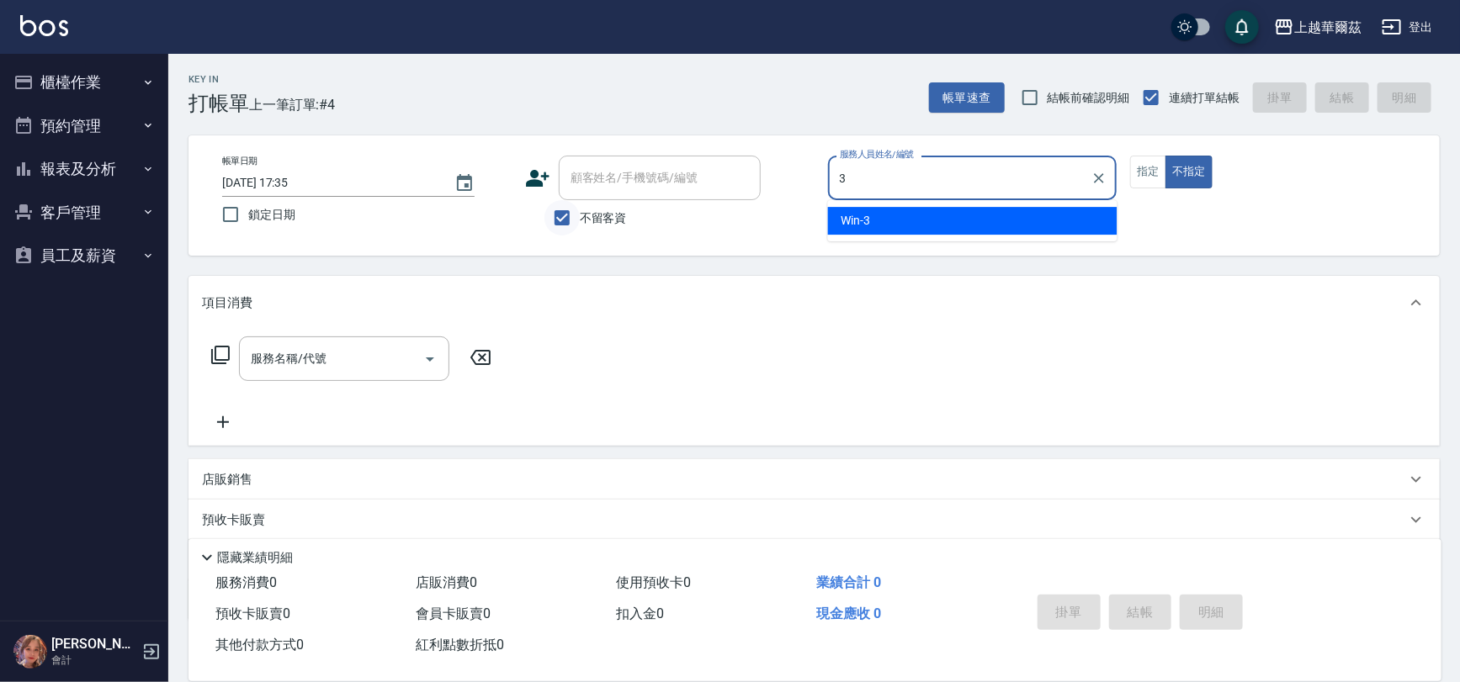
type input "Win-3"
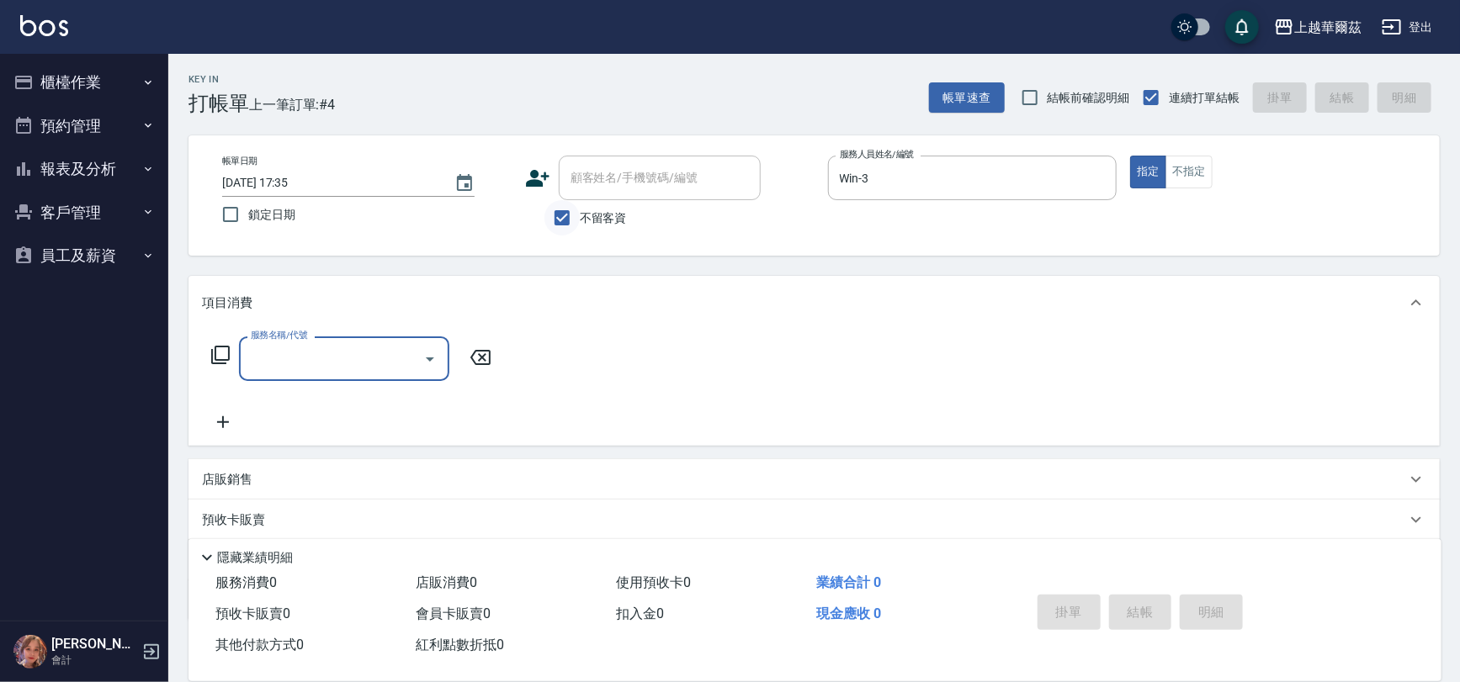
type input "v"
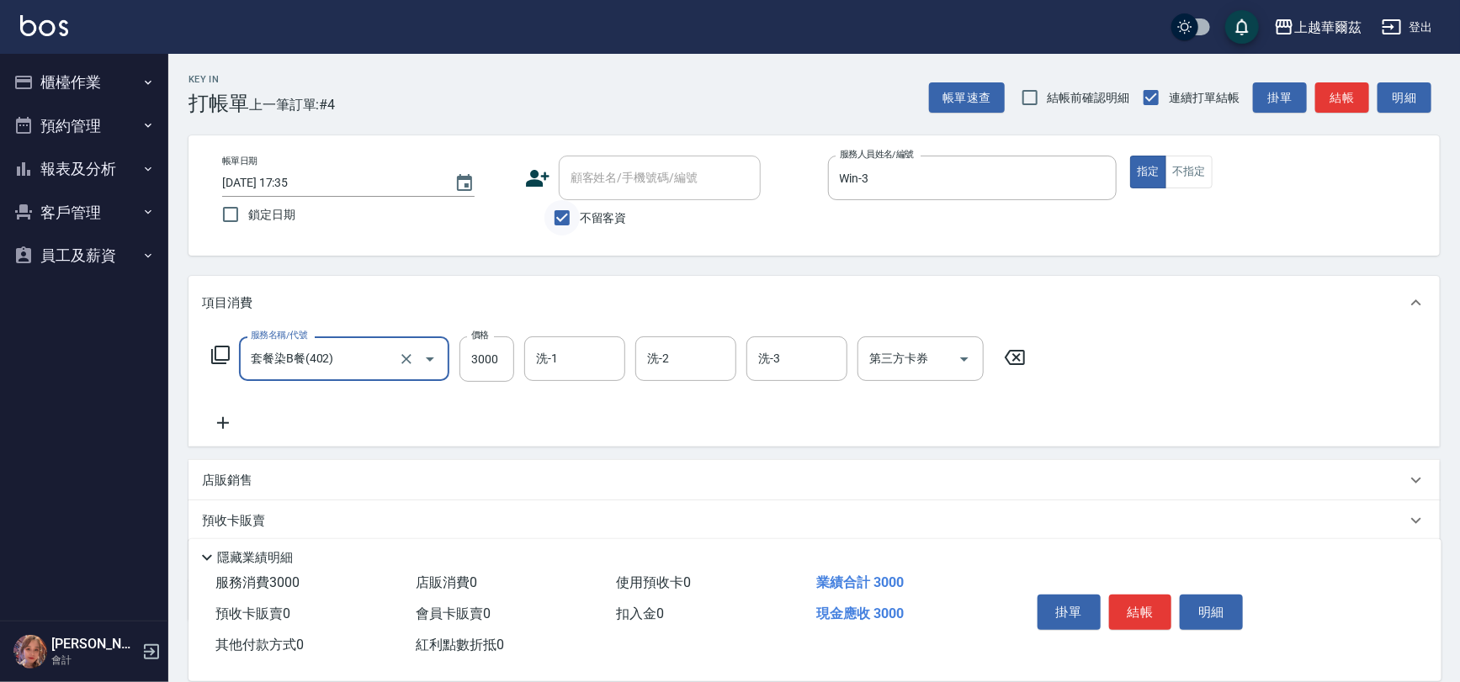
type input "套餐染B餐(402)"
type input "0"
type input "3"
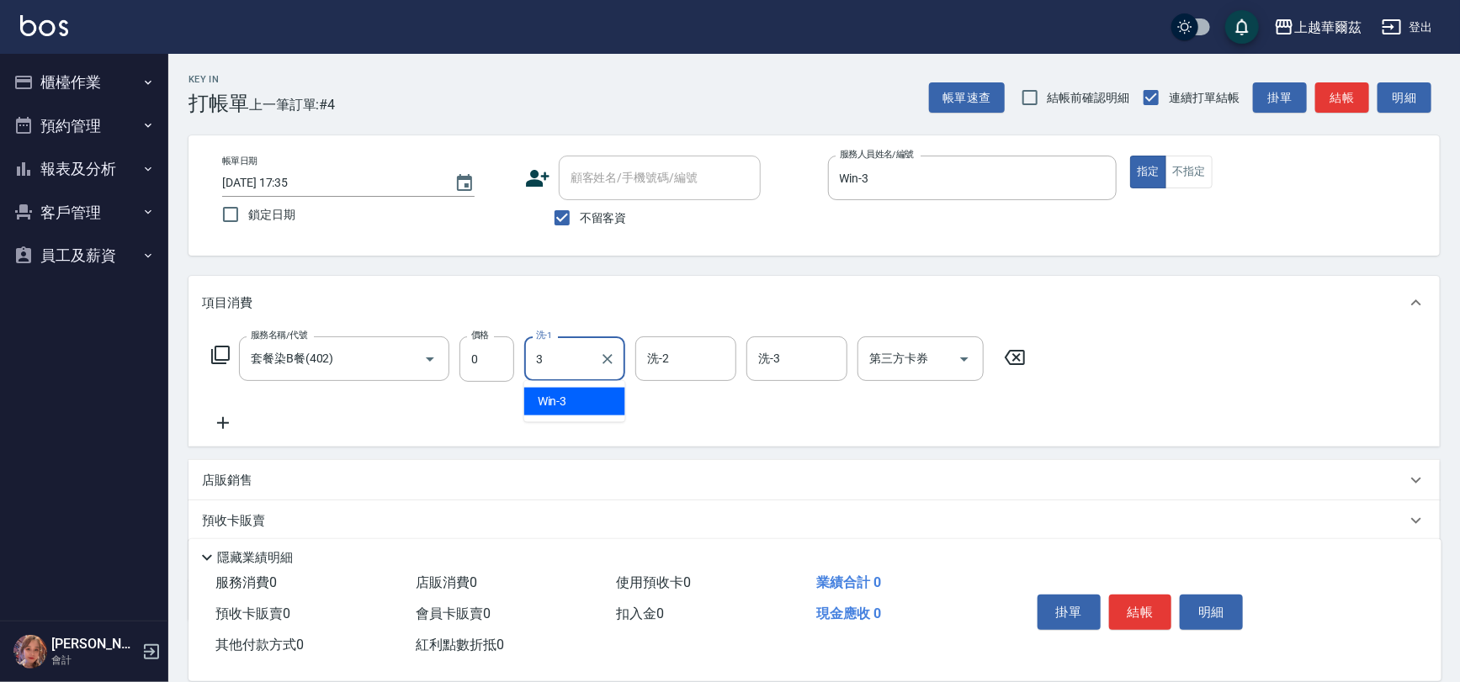
type input "0"
type input "3"
click at [486, 365] on input "0" at bounding box center [486, 359] width 55 height 45
type input "4100"
type input "Win-3"
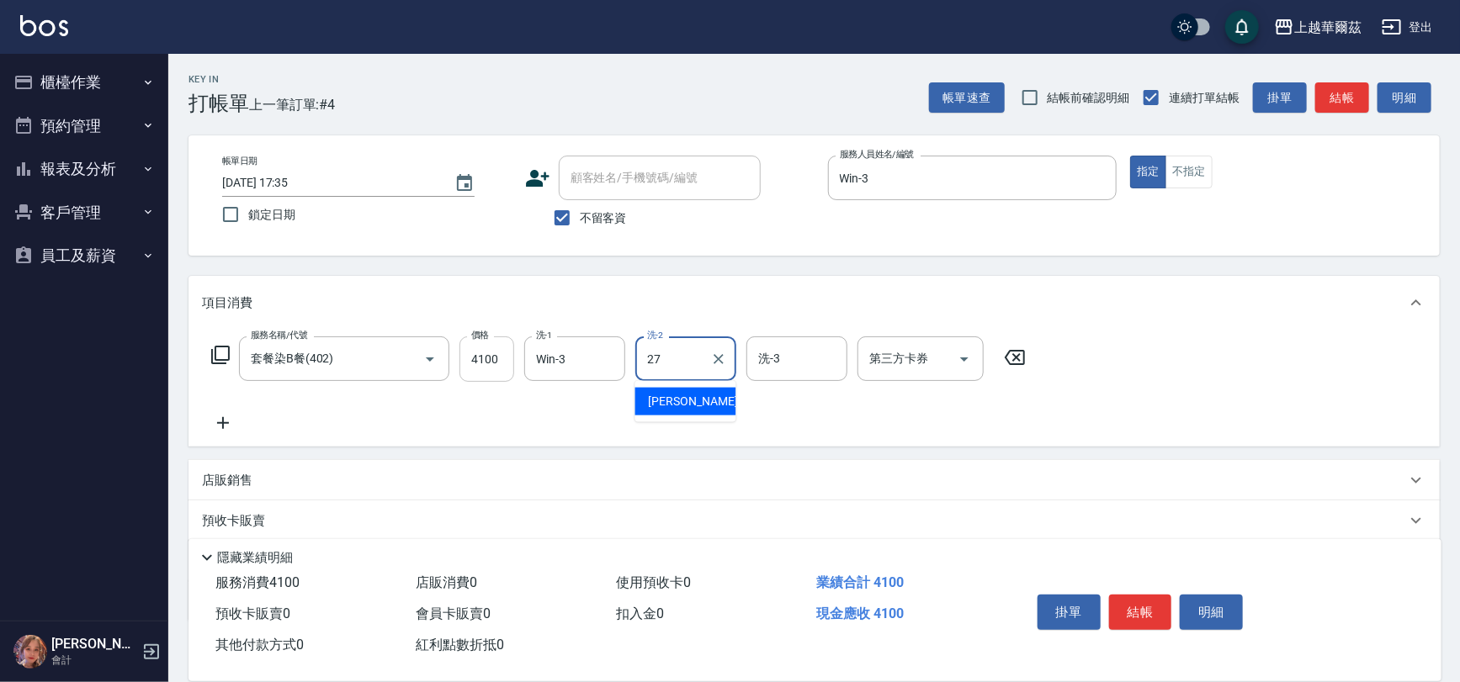
type input "Sandy-27"
drag, startPoint x: 575, startPoint y: 219, endPoint x: 589, endPoint y: 189, distance: 32.7
click at [574, 218] on input "不留客資" at bounding box center [561, 217] width 35 height 35
checkbox input "false"
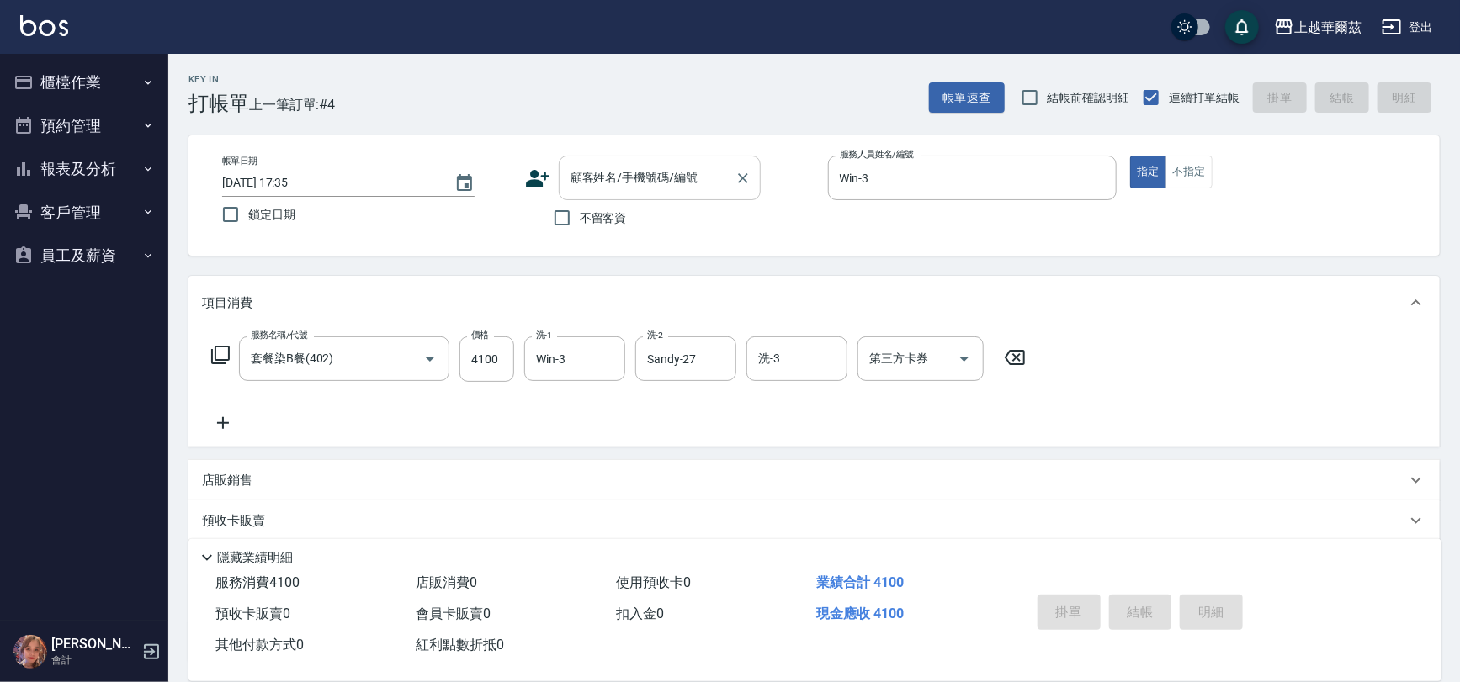
click at [589, 189] on input "顧客姓名/手機號碼/編號" at bounding box center [647, 177] width 162 height 29
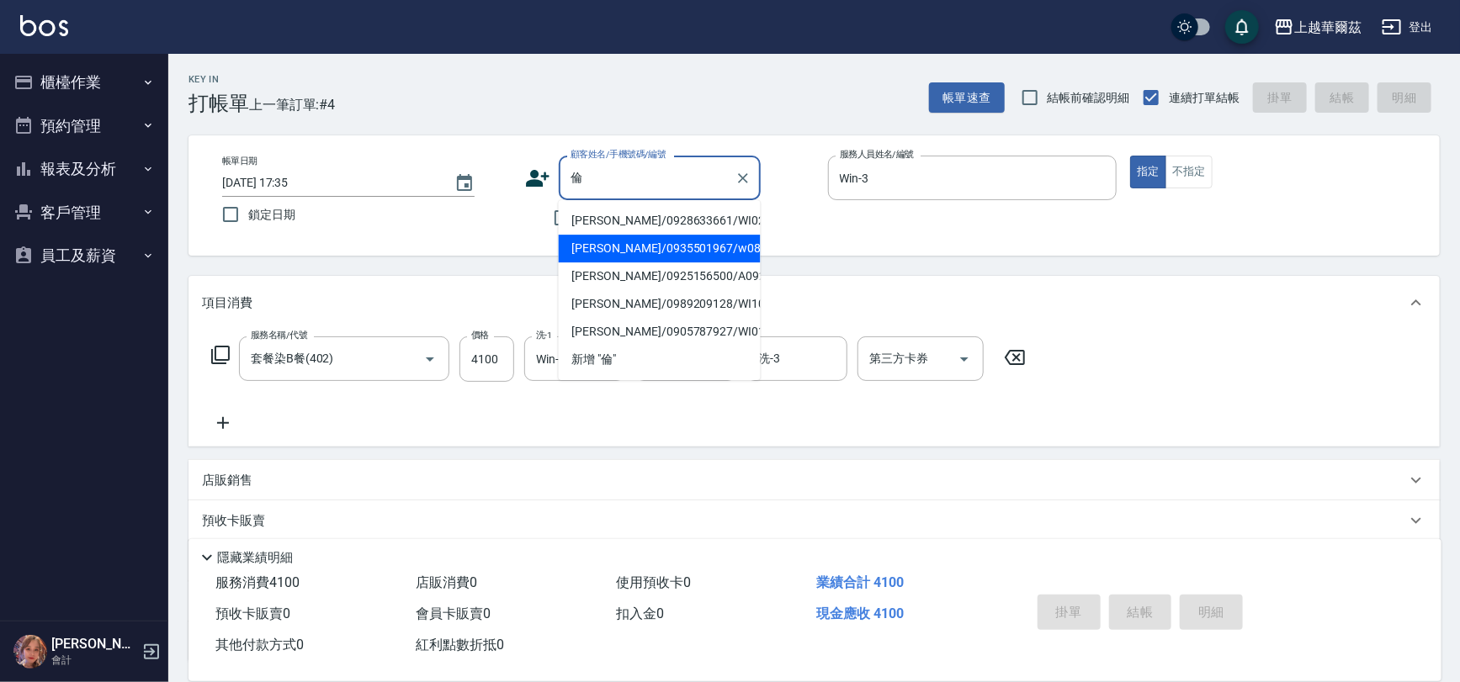
click at [612, 246] on li "[PERSON_NAME]/0935501967/w080522" at bounding box center [660, 249] width 202 height 28
type input "[PERSON_NAME]/0935501967/w080522"
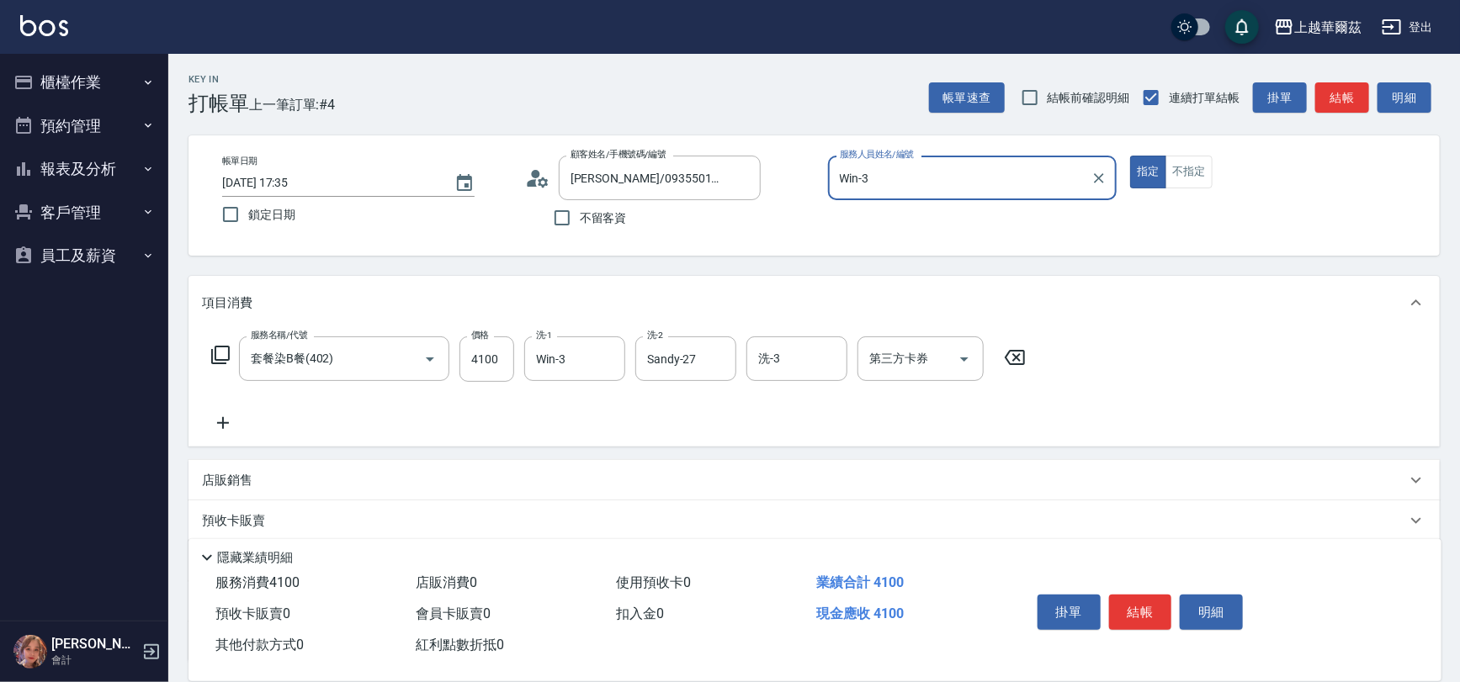
scroll to position [138, 0]
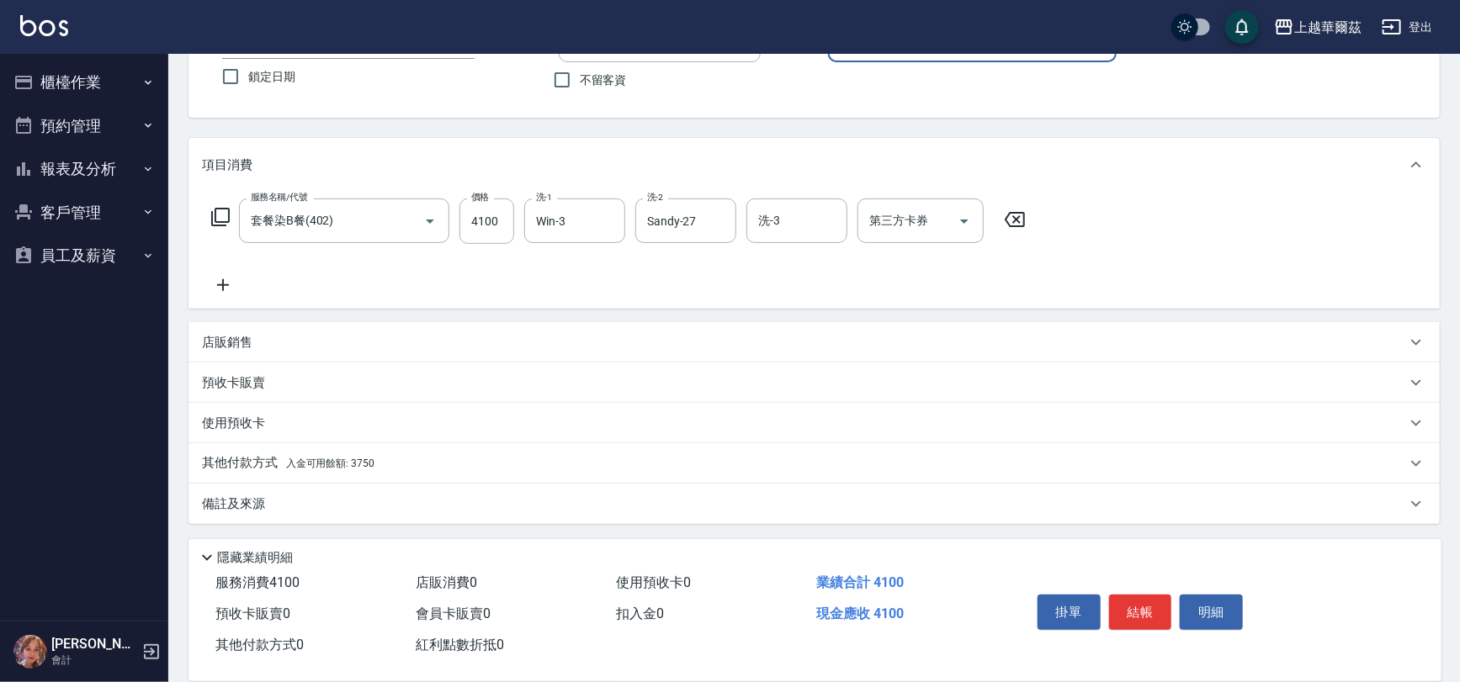
click at [441, 461] on div "其他付款方式 入金可用餘額: 3750" at bounding box center [804, 463] width 1204 height 19
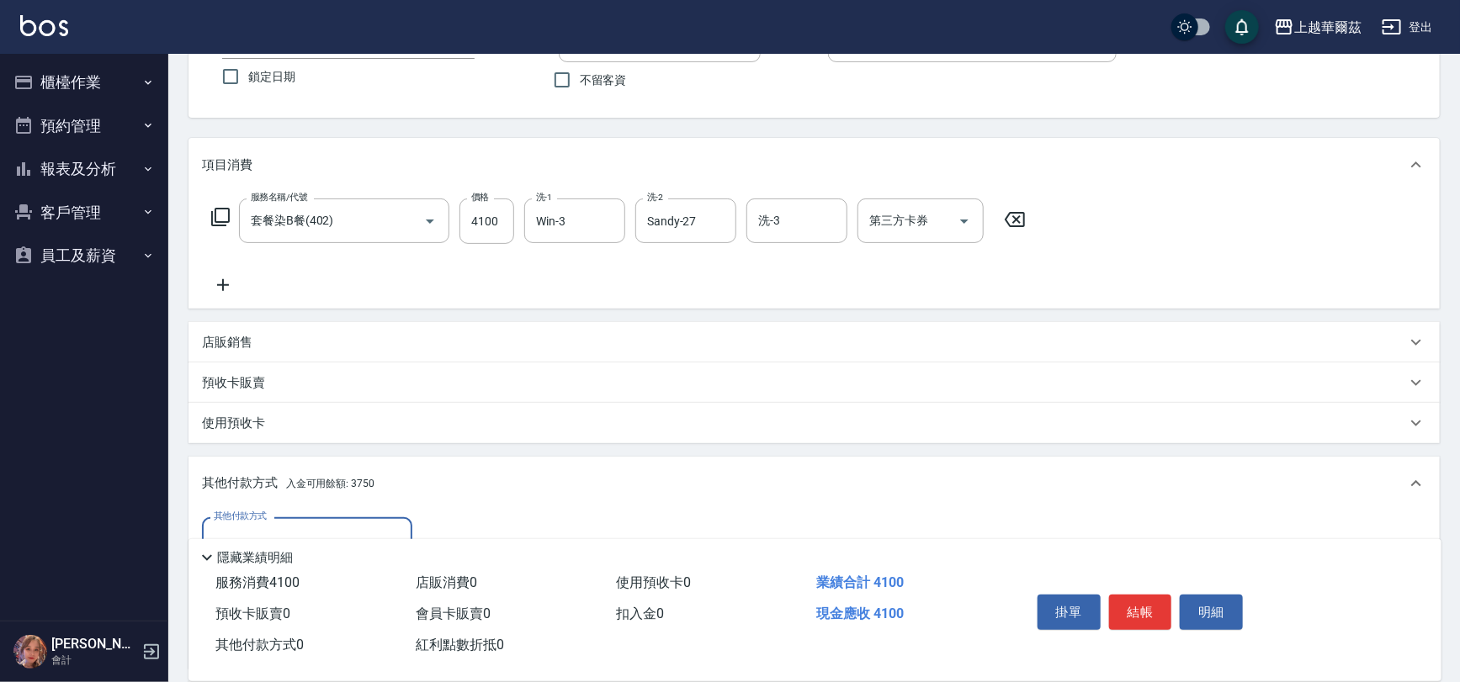
scroll to position [336, 0]
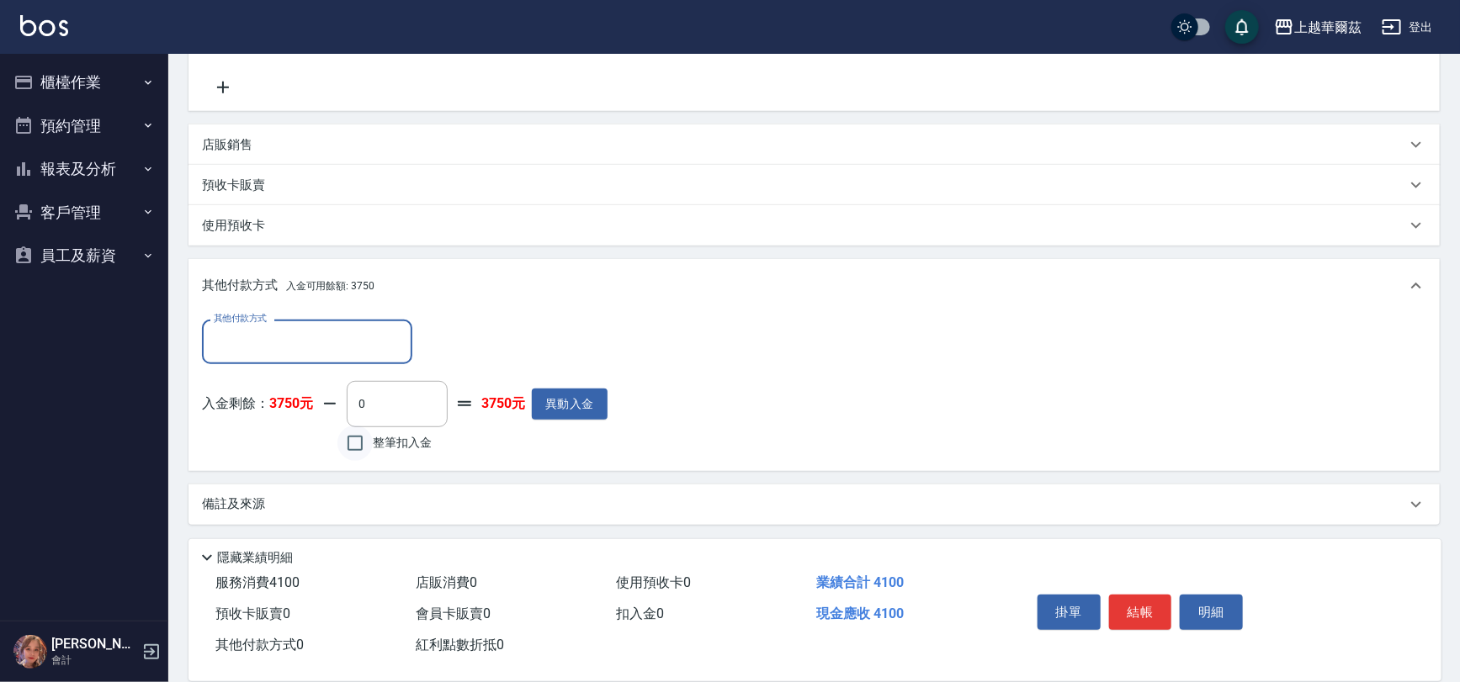
click at [354, 446] on input "整筆扣入金" at bounding box center [354, 443] width 35 height 35
checkbox input "true"
type input "3750"
drag, startPoint x: 326, startPoint y: 462, endPoint x: 357, endPoint y: 449, distance: 33.6
click at [347, 454] on div "其他付款方式 其他付款方式 入金剩餘： 3750元 3750 ​ 整筆扣入金 0元 異動入金" at bounding box center [813, 391] width 1251 height 157
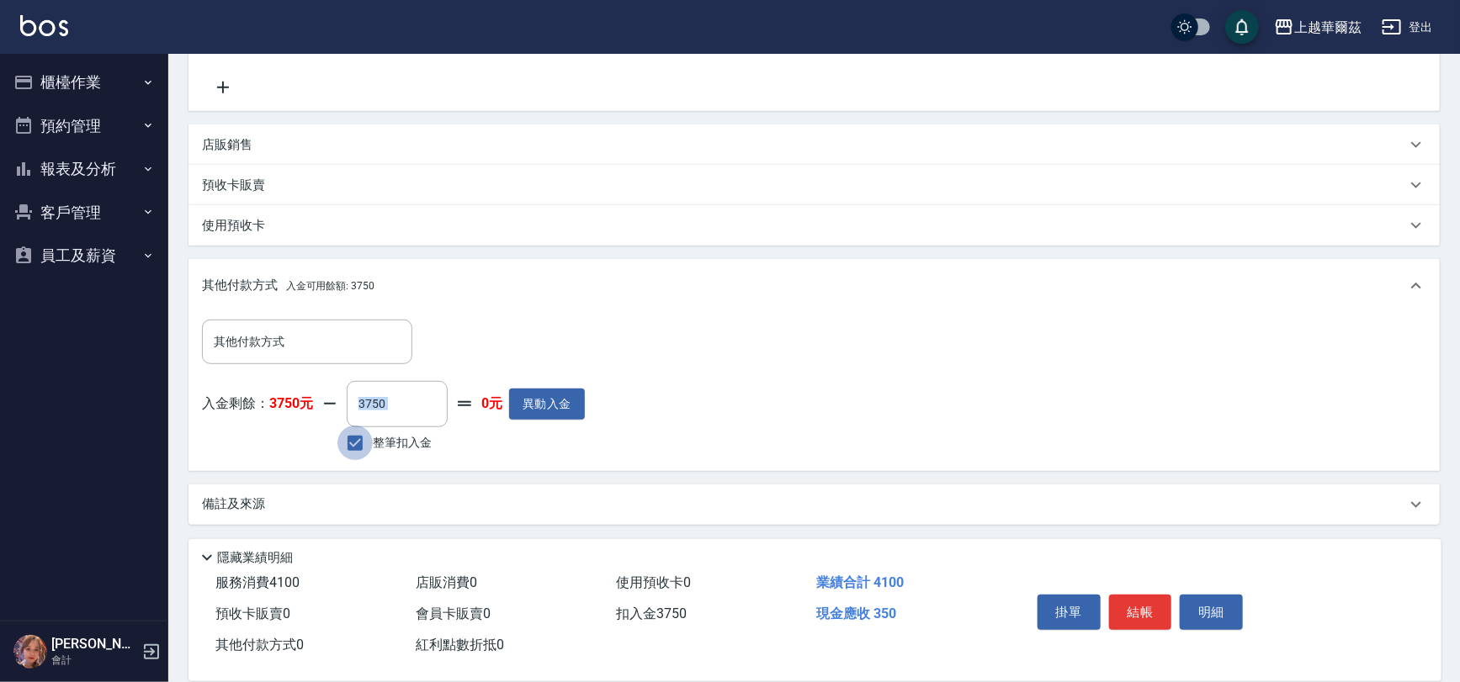
click at [357, 449] on input "整筆扣入金" at bounding box center [354, 443] width 35 height 35
checkbox input "false"
type input "0"
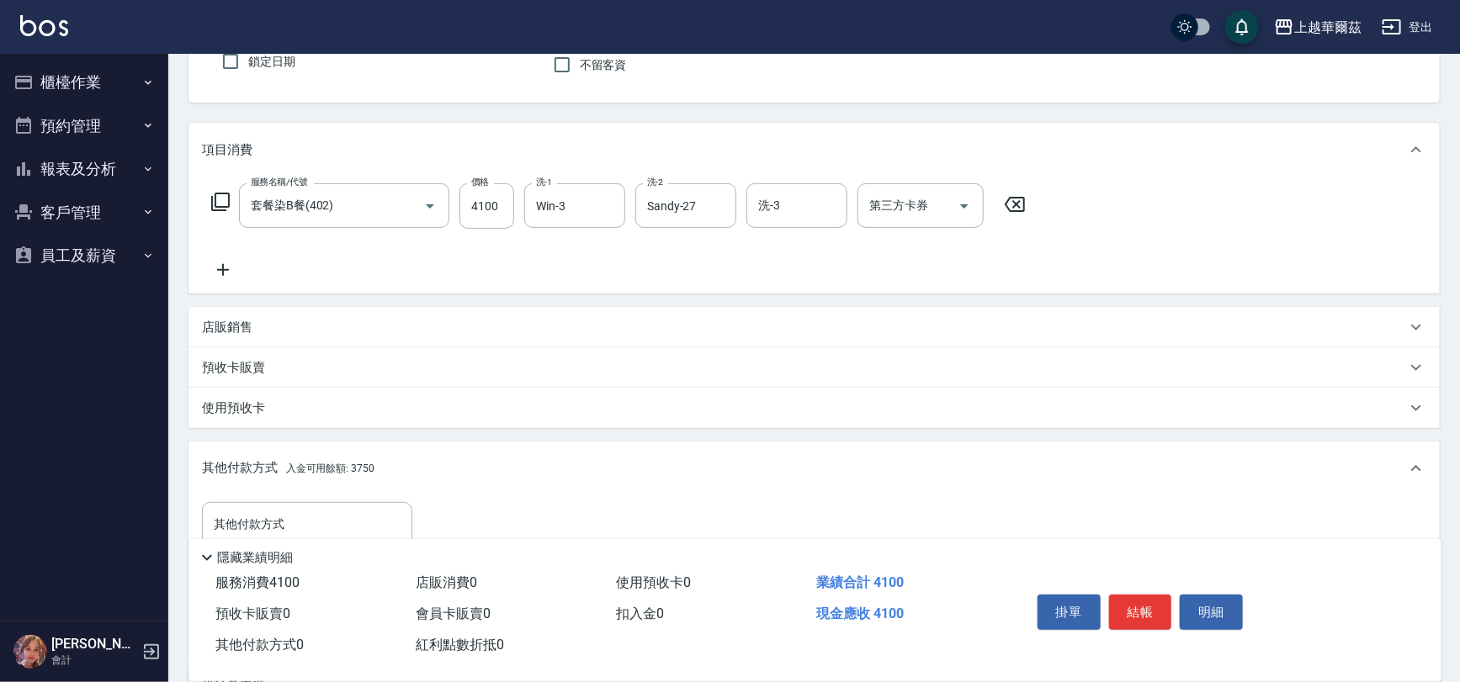
scroll to position [130, 0]
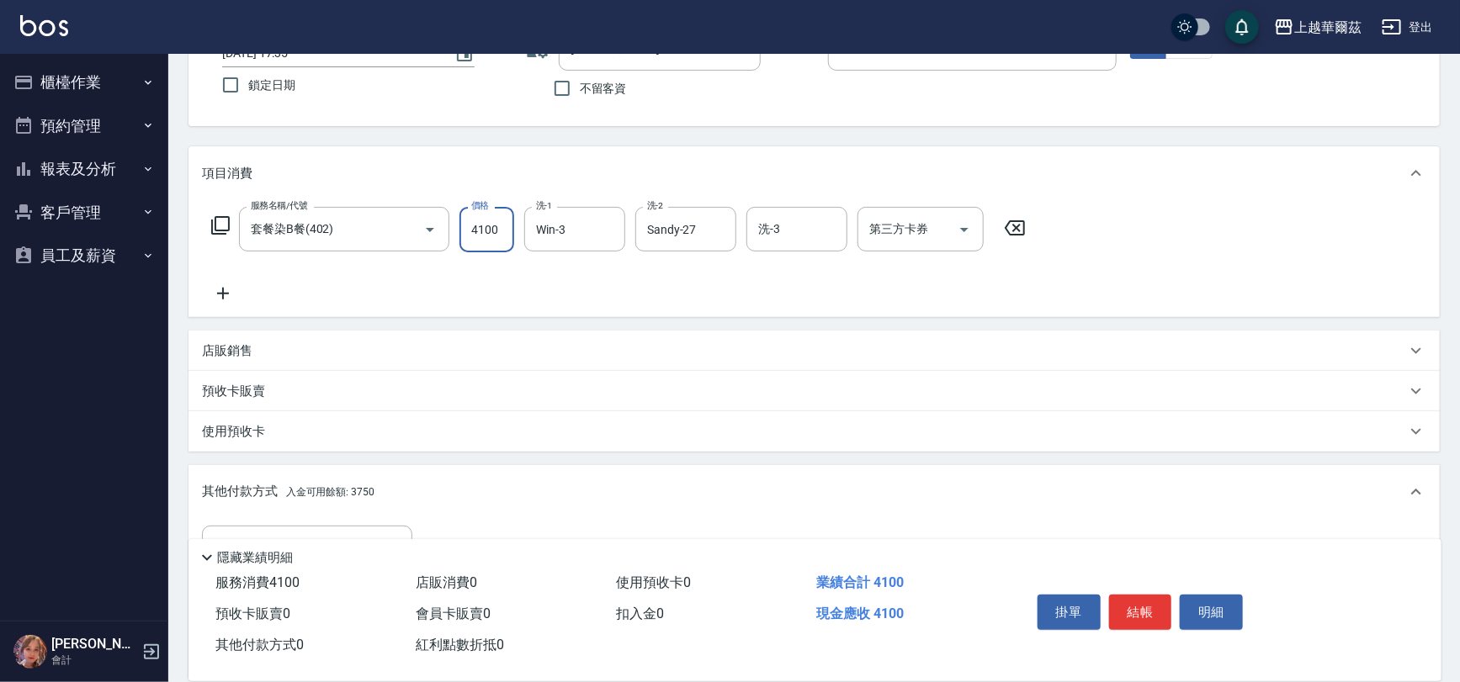
click at [485, 245] on input "4100" at bounding box center [486, 229] width 55 height 45
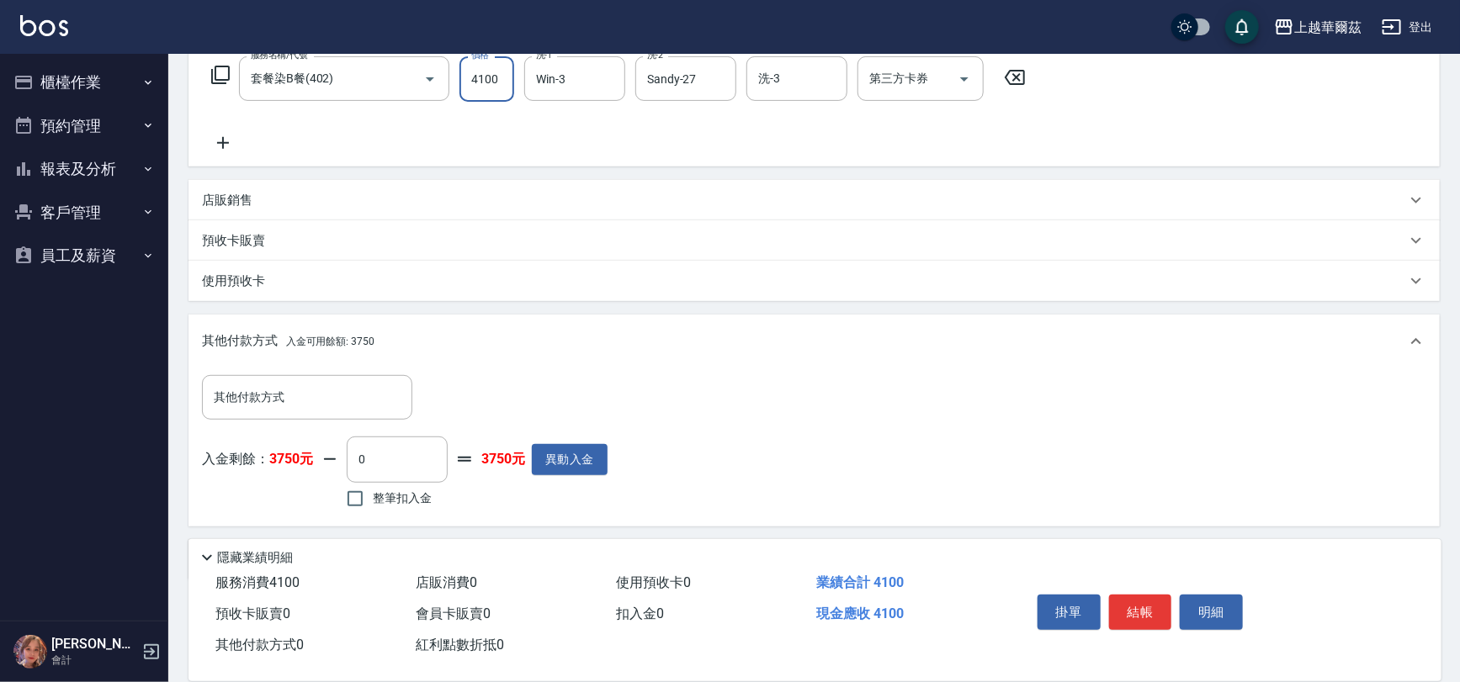
scroll to position [282, 0]
click at [492, 84] on input "4100" at bounding box center [486, 77] width 55 height 45
type input "5500"
click at [347, 501] on input "整筆扣入金" at bounding box center [354, 497] width 35 height 35
checkbox input "true"
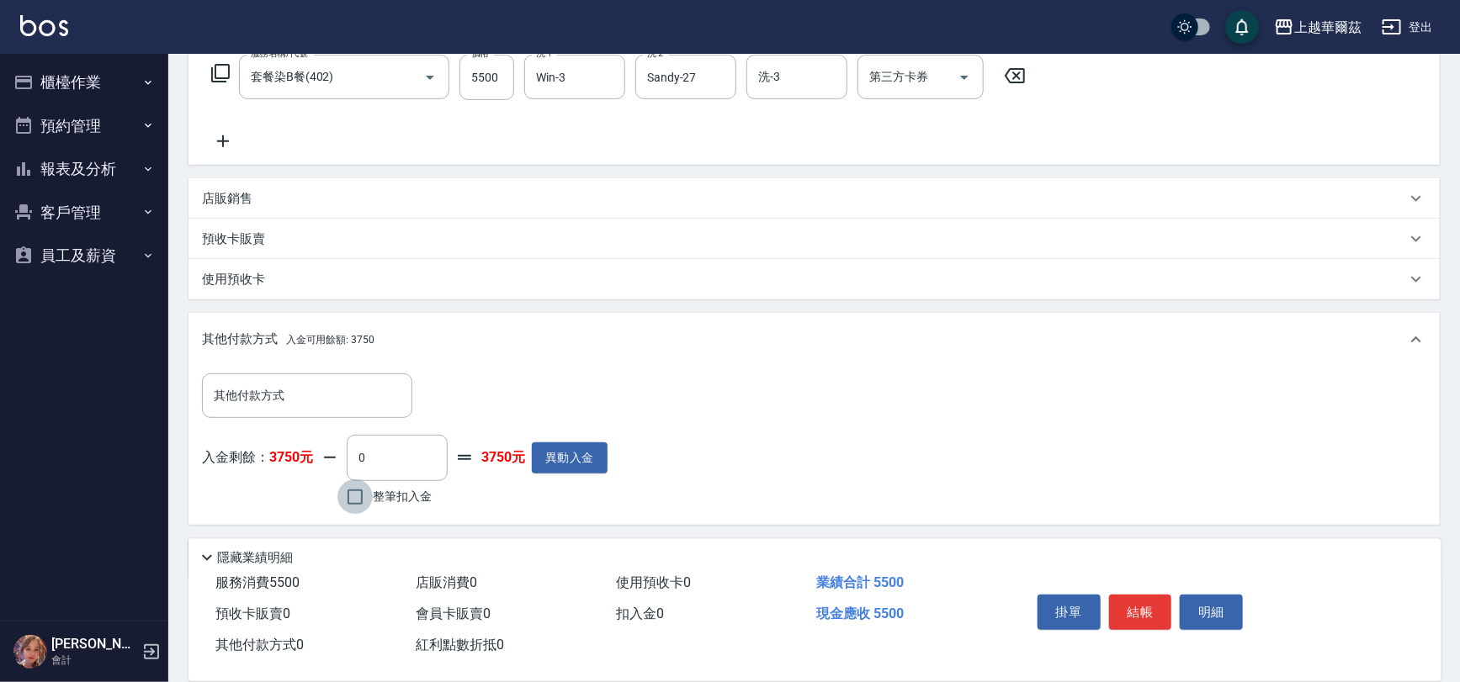
type input "3750"
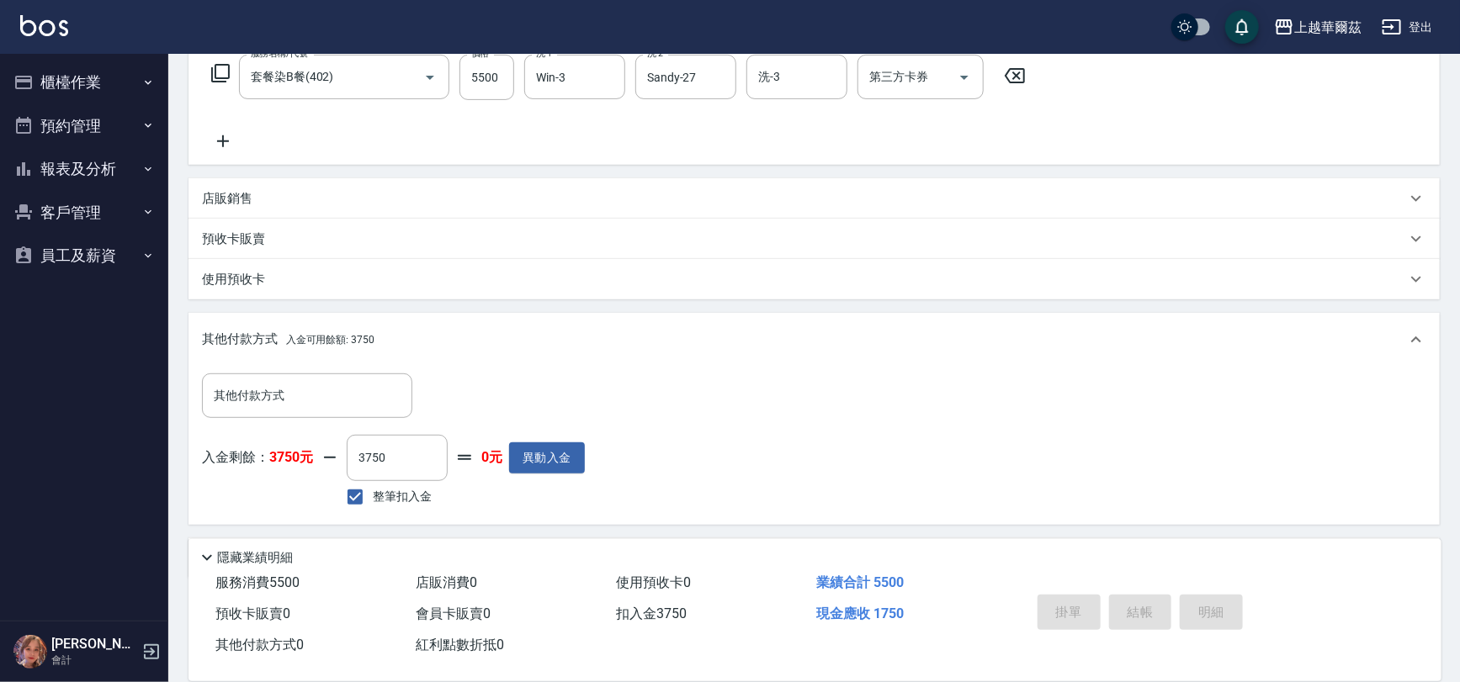
type input "[DATE] 17:39"
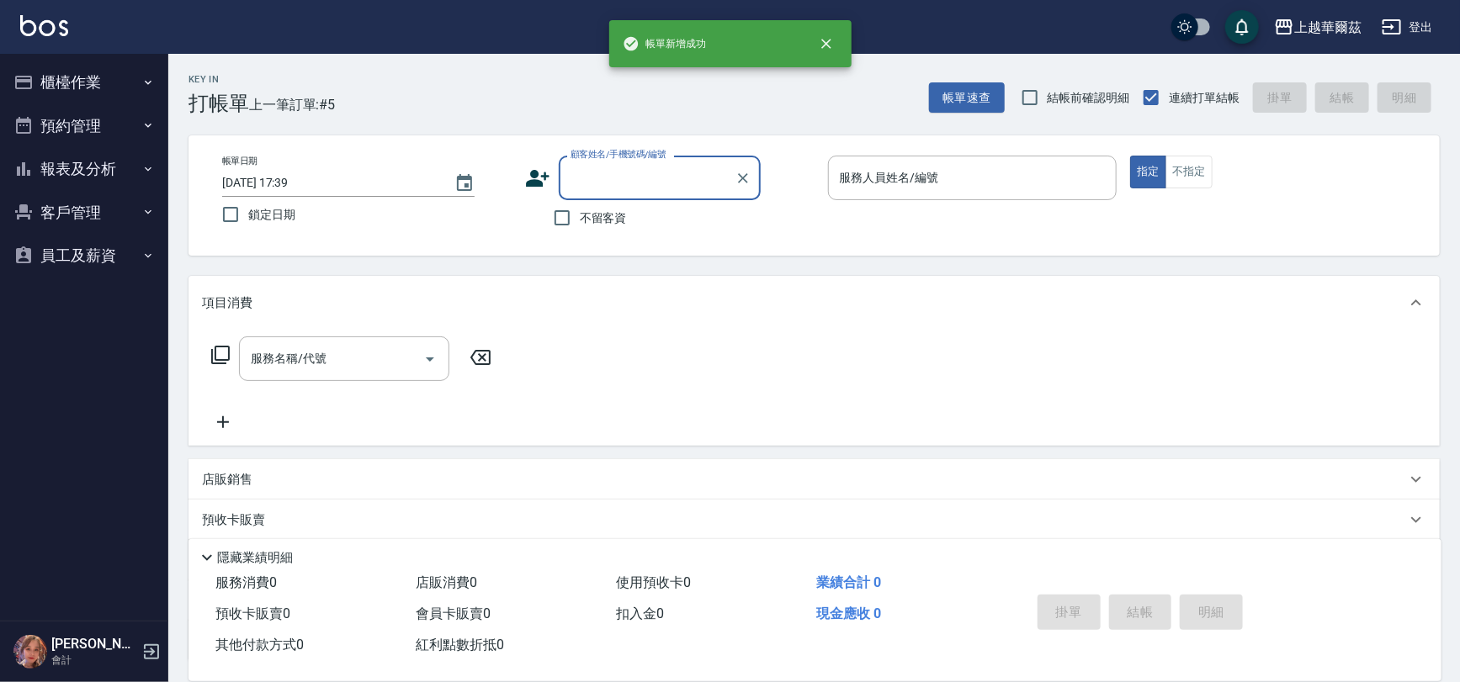
scroll to position [0, 0]
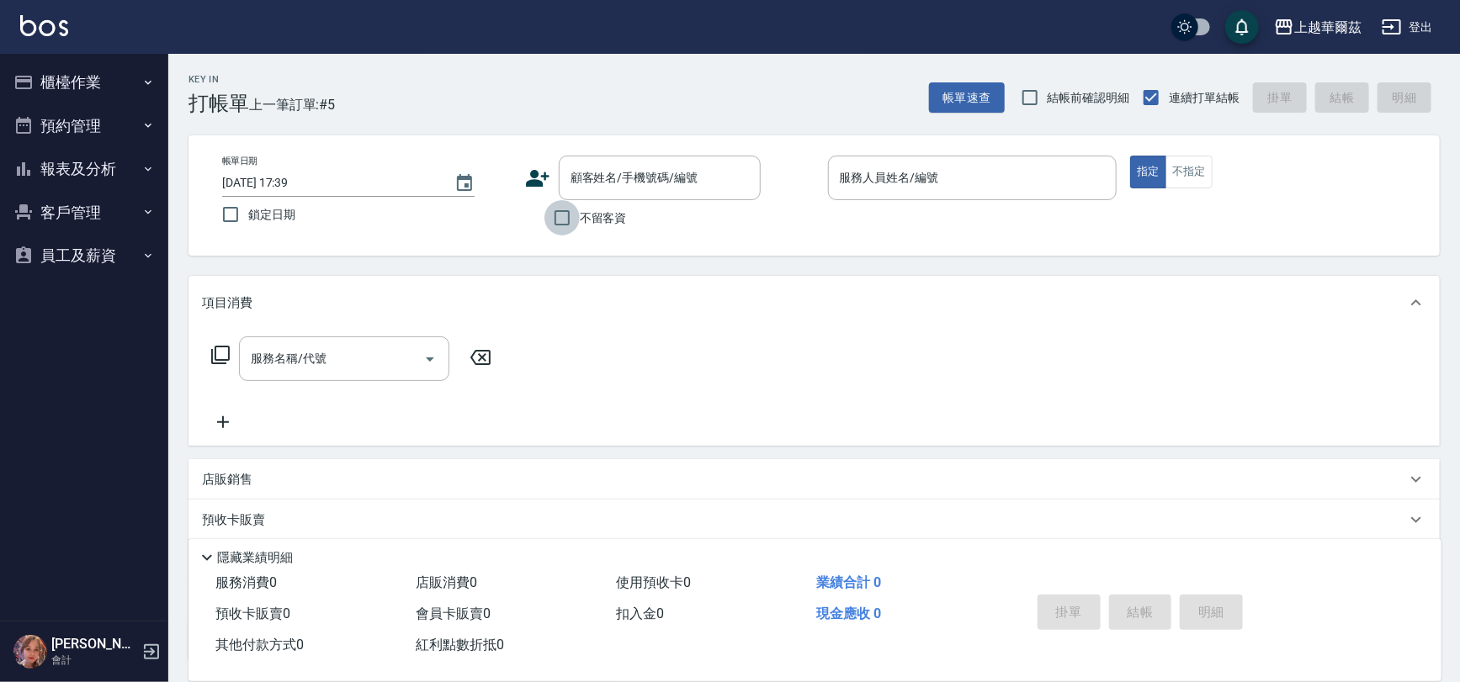
click at [562, 206] on input "不留客資" at bounding box center [561, 217] width 35 height 35
checkbox input "true"
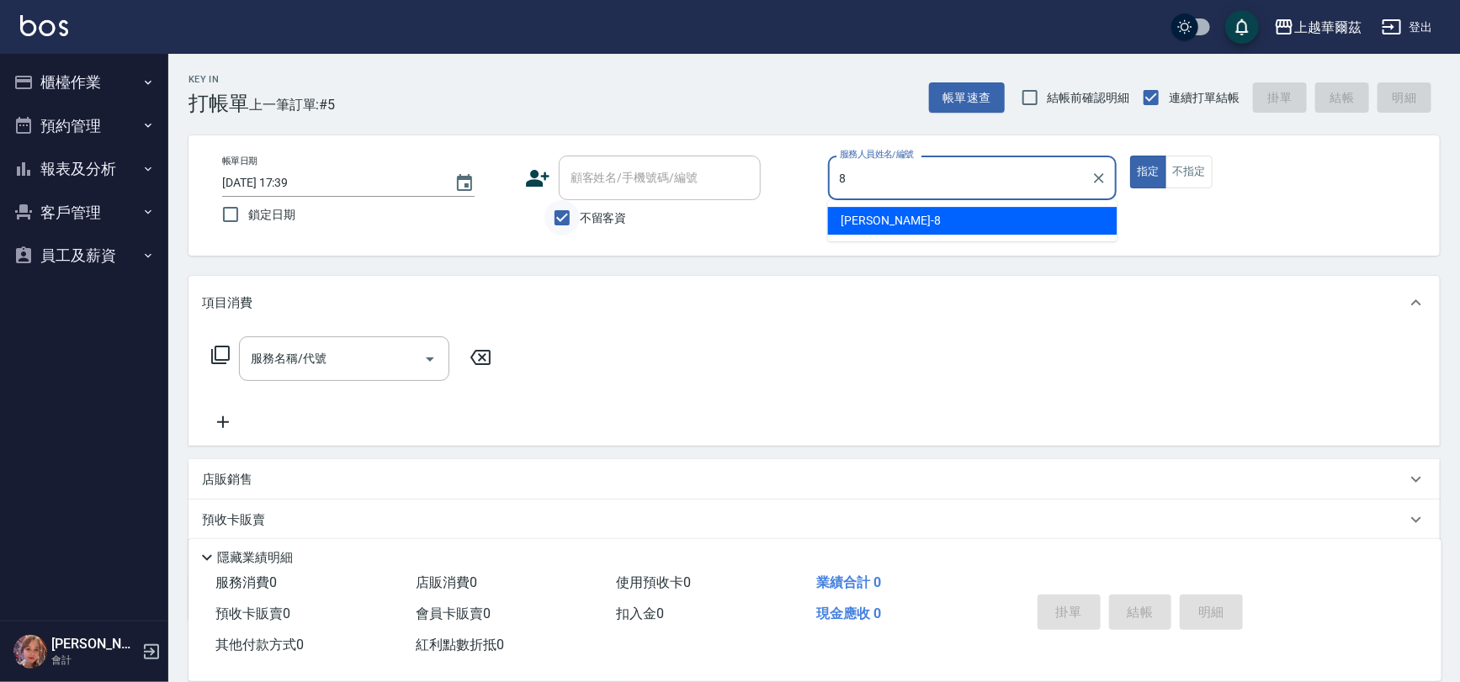
type input "[PERSON_NAME]-8"
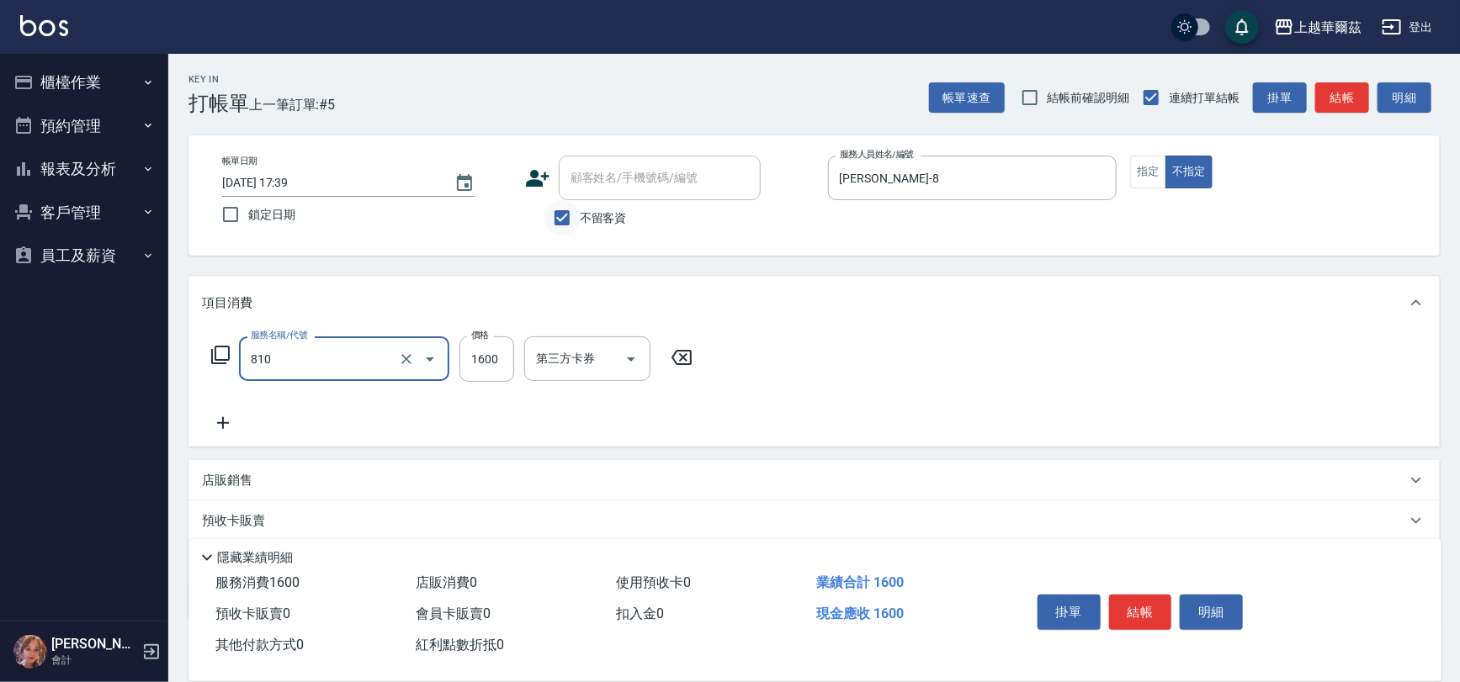
type input "髮原素頭皮1600(810)"
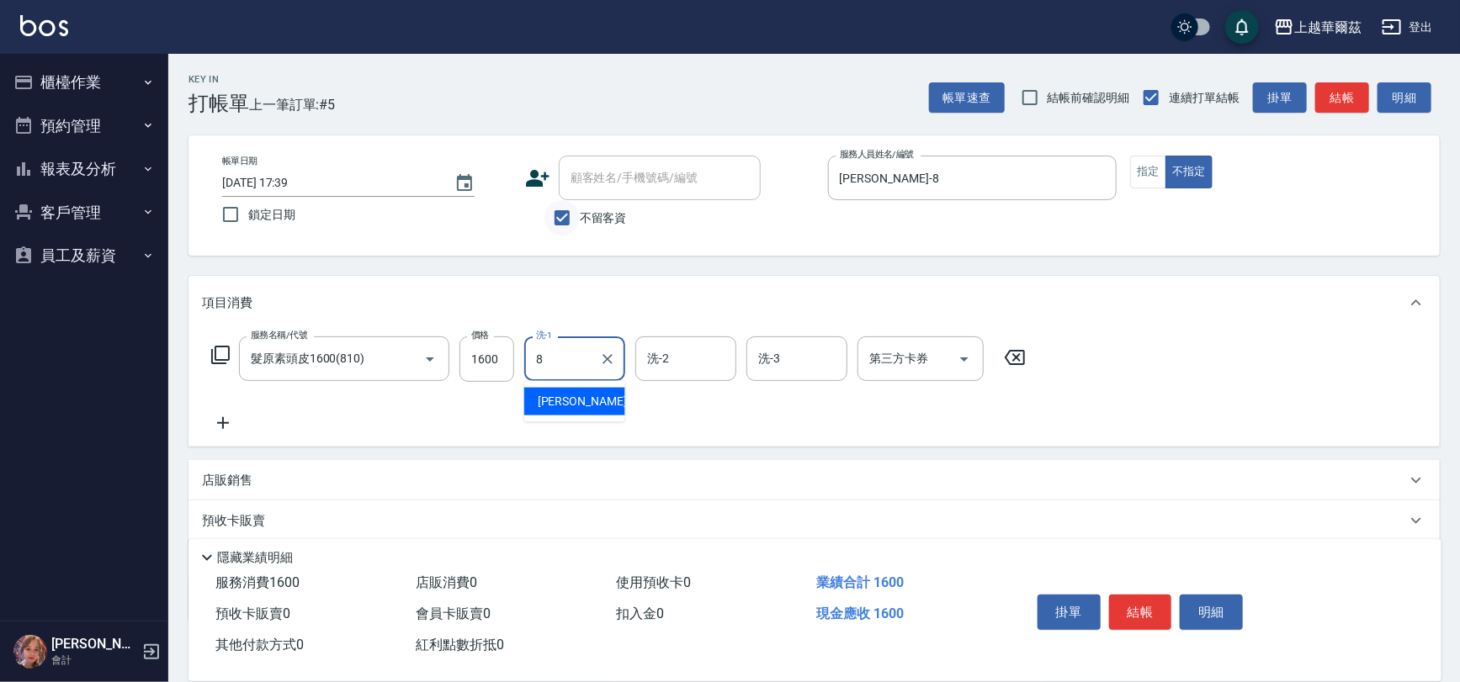
type input "[PERSON_NAME]-8"
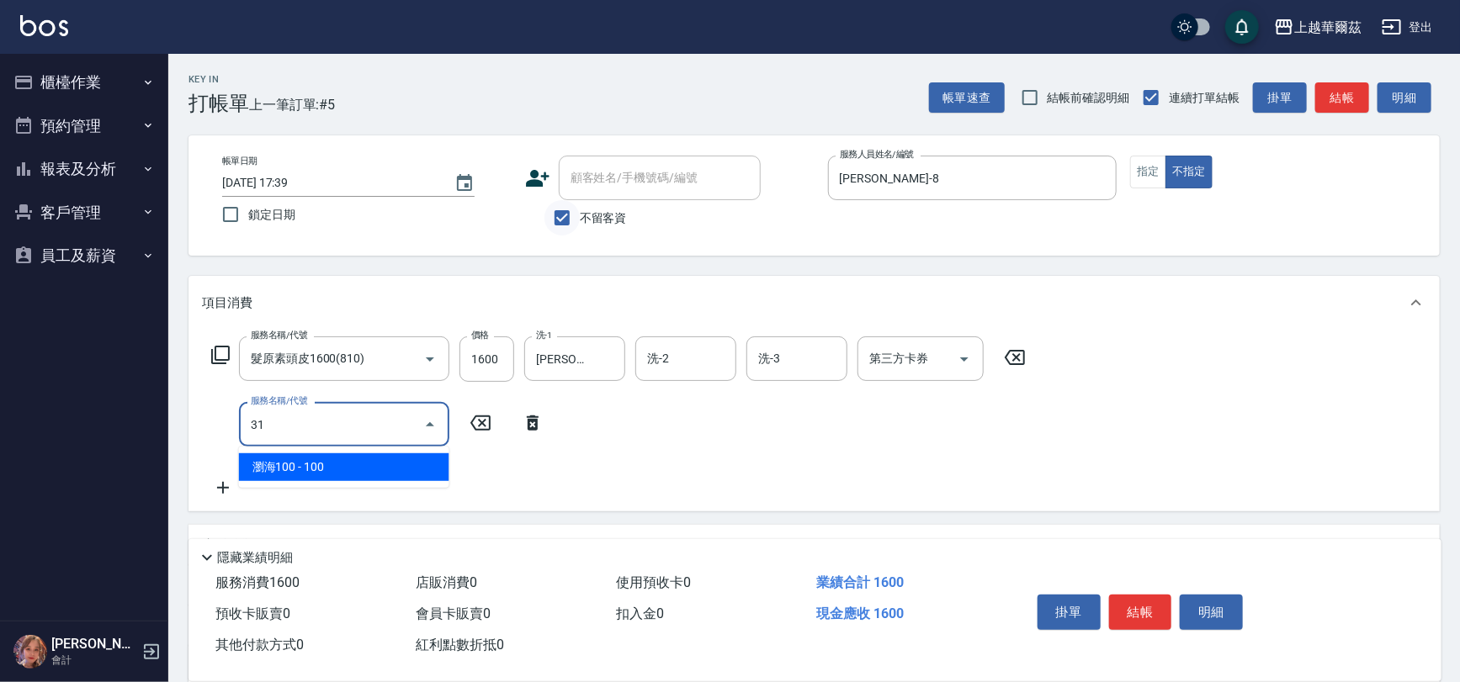
type input "310"
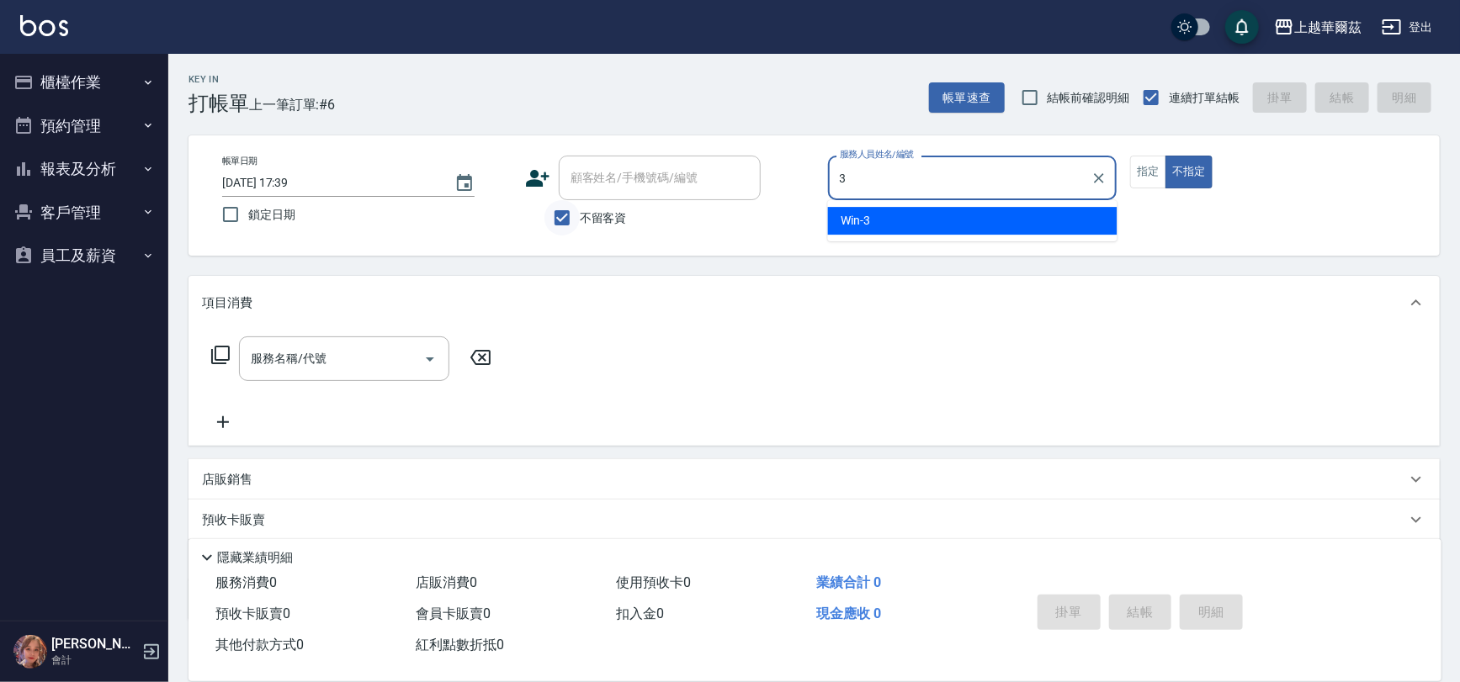
type input "Win-3"
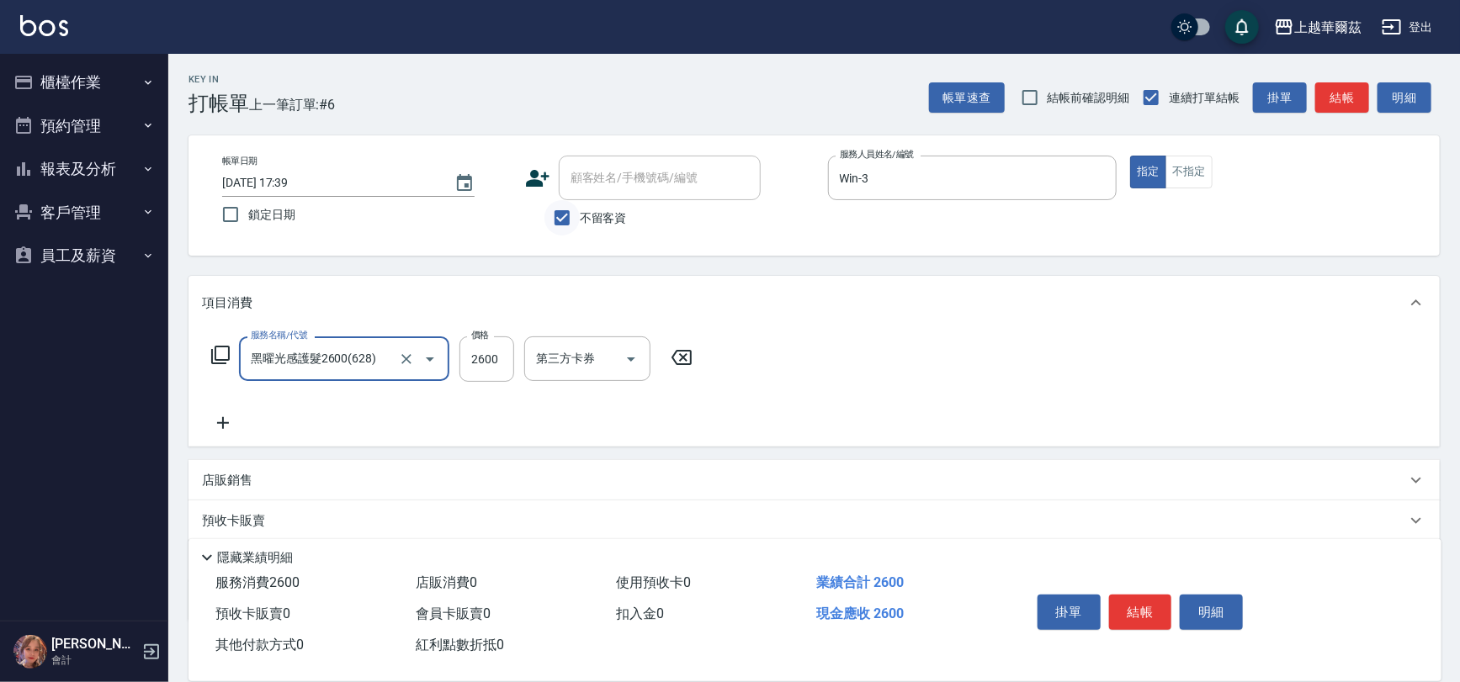
type input "黑曜光感護髮2600(628)"
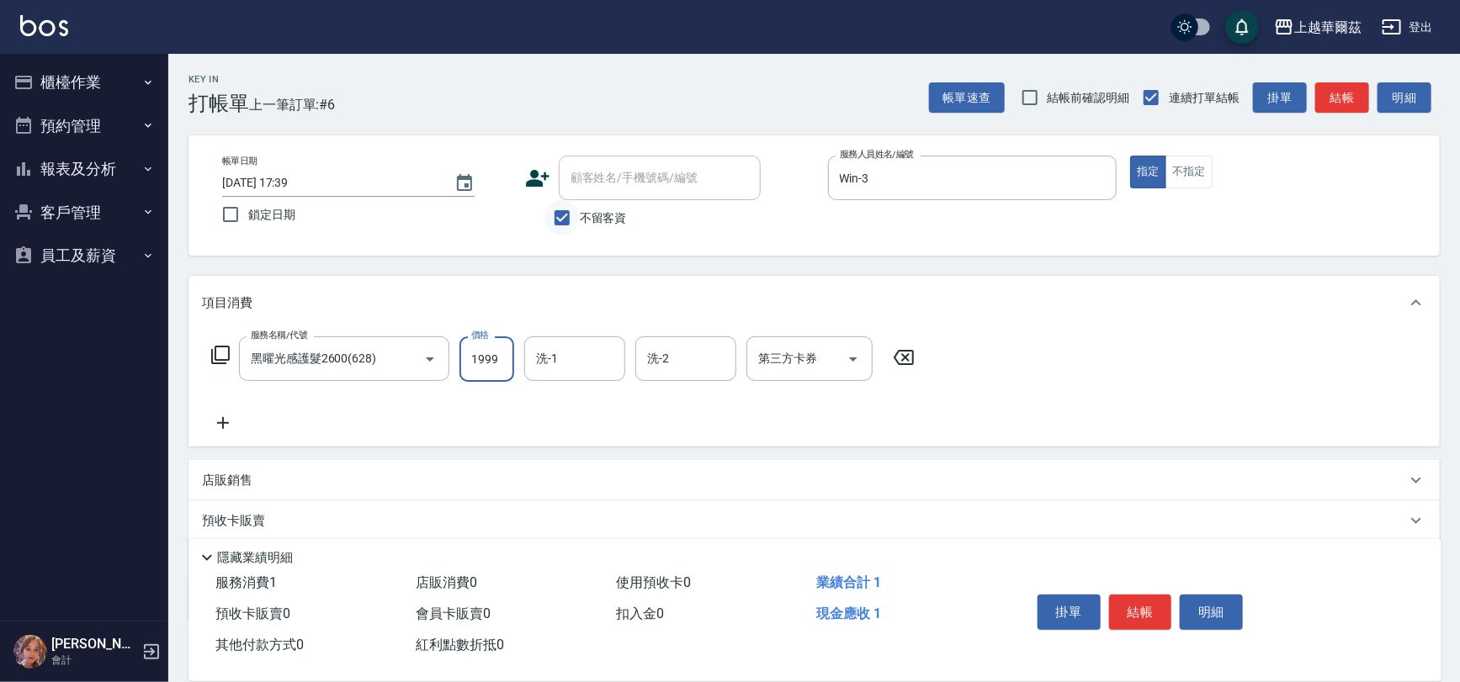
type input "1999"
type input "candy-30"
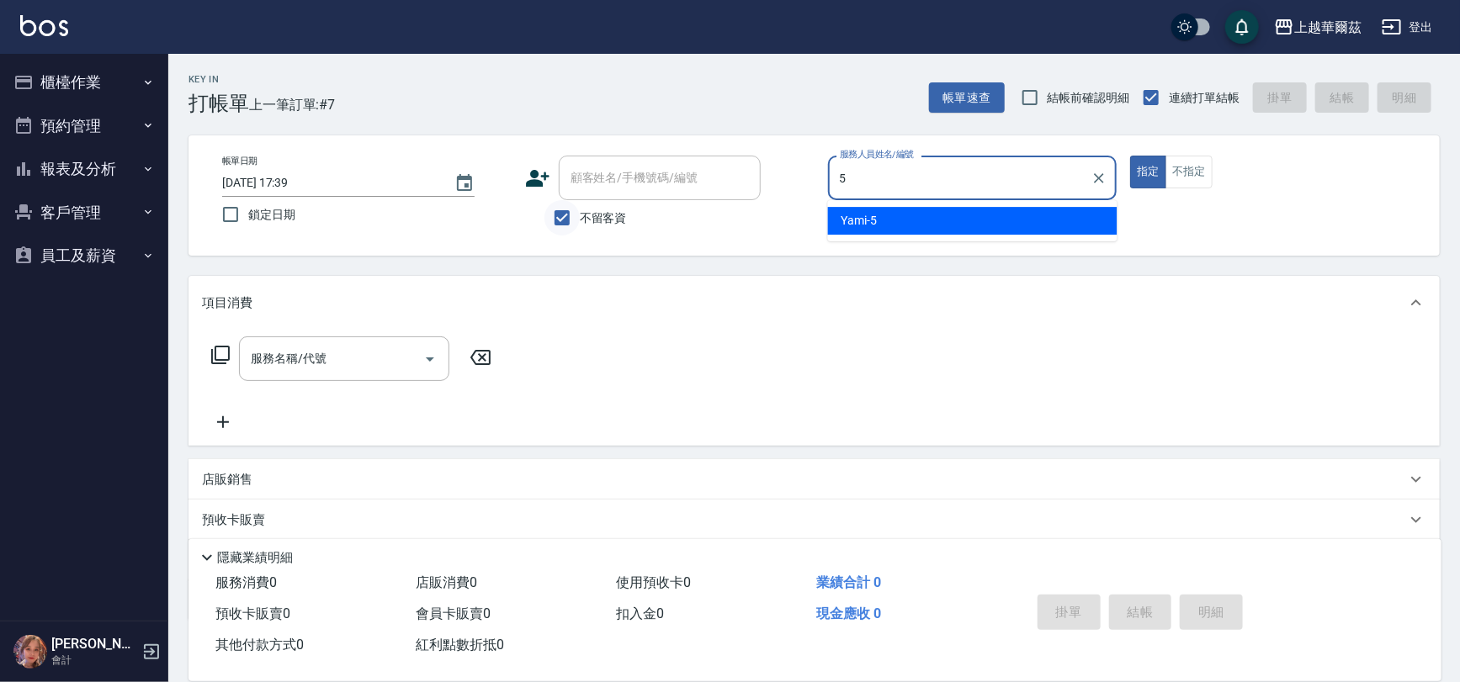
type input "Yami-5"
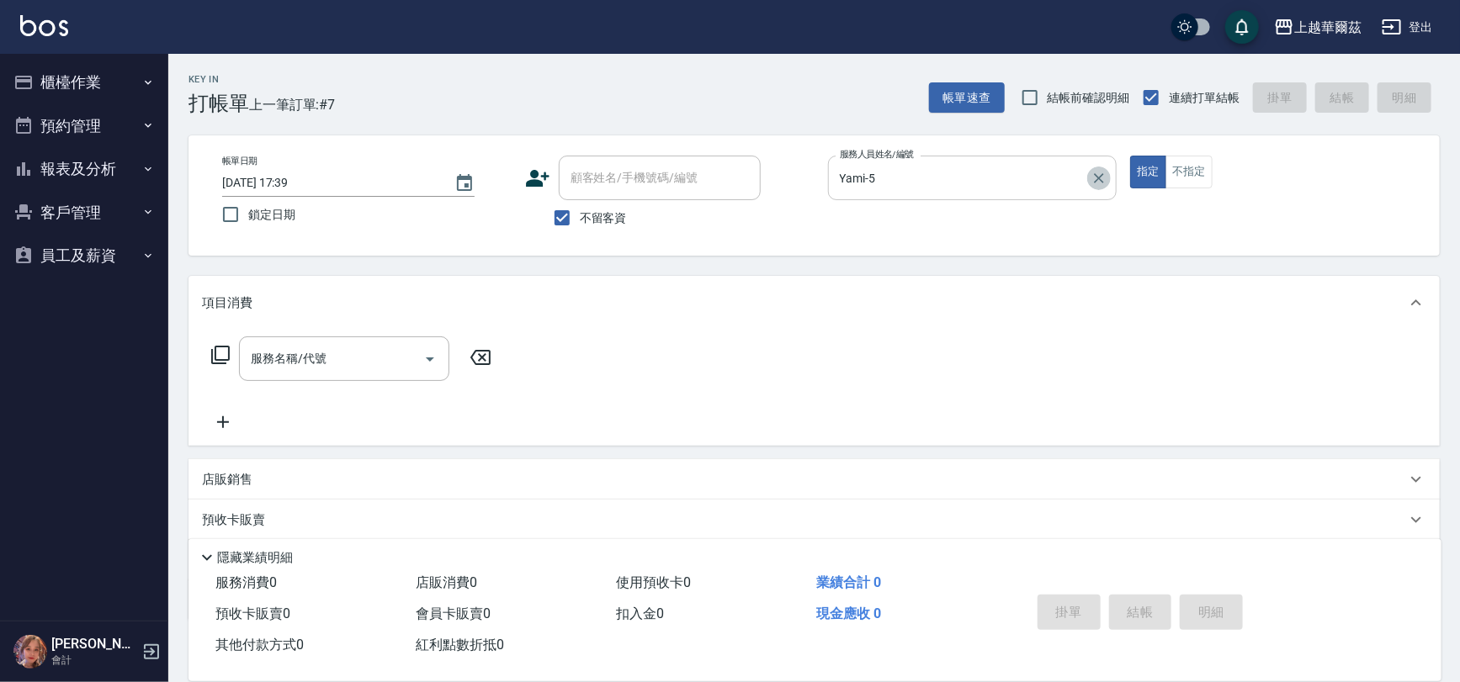
click at [1097, 176] on icon "Clear" at bounding box center [1099, 178] width 10 height 10
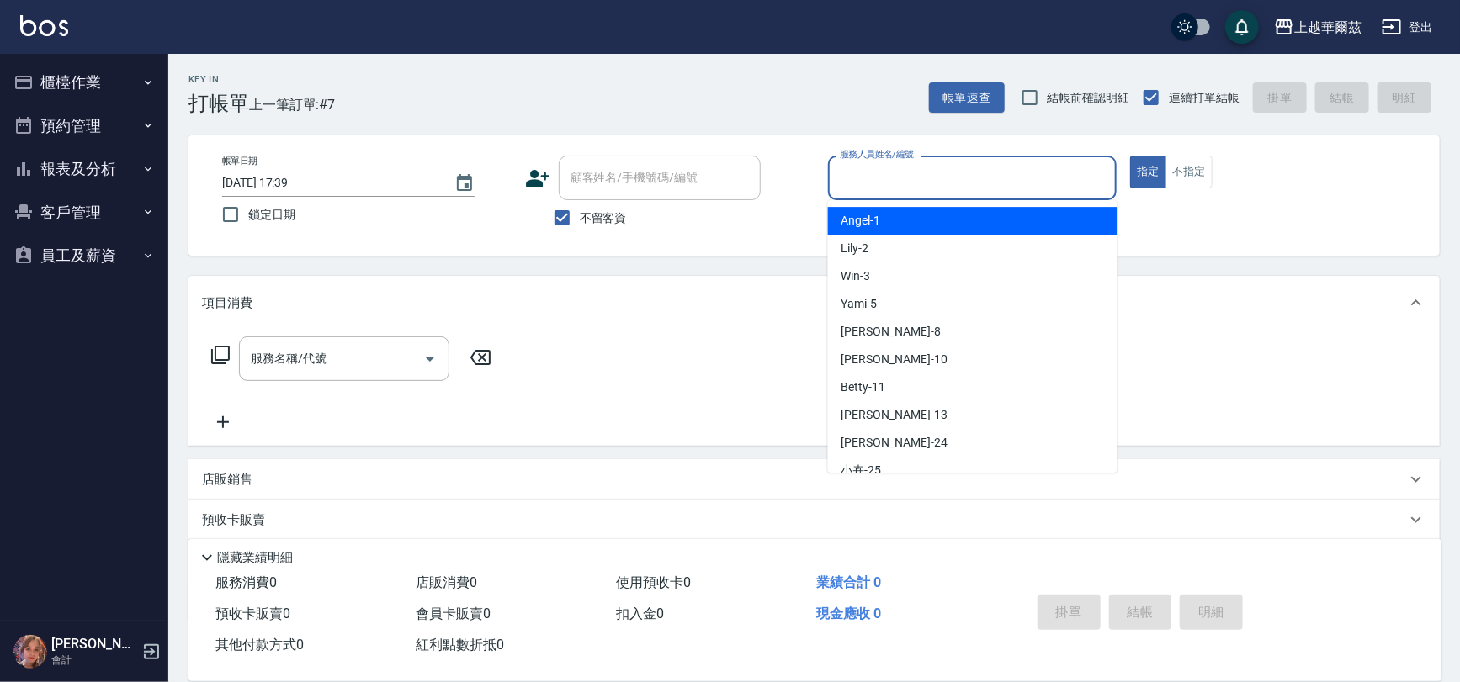
click at [1042, 175] on input "服務人員姓名/編號" at bounding box center [972, 177] width 274 height 29
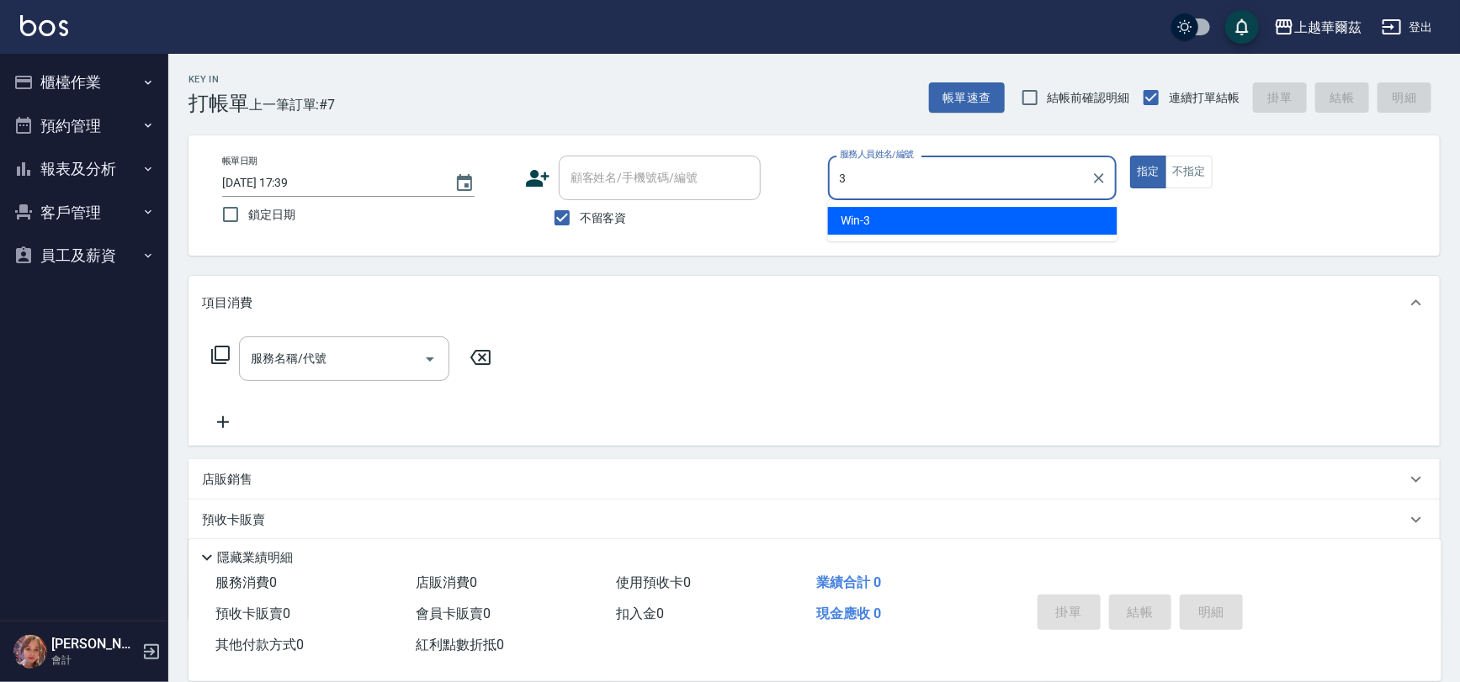
type input "Win-3"
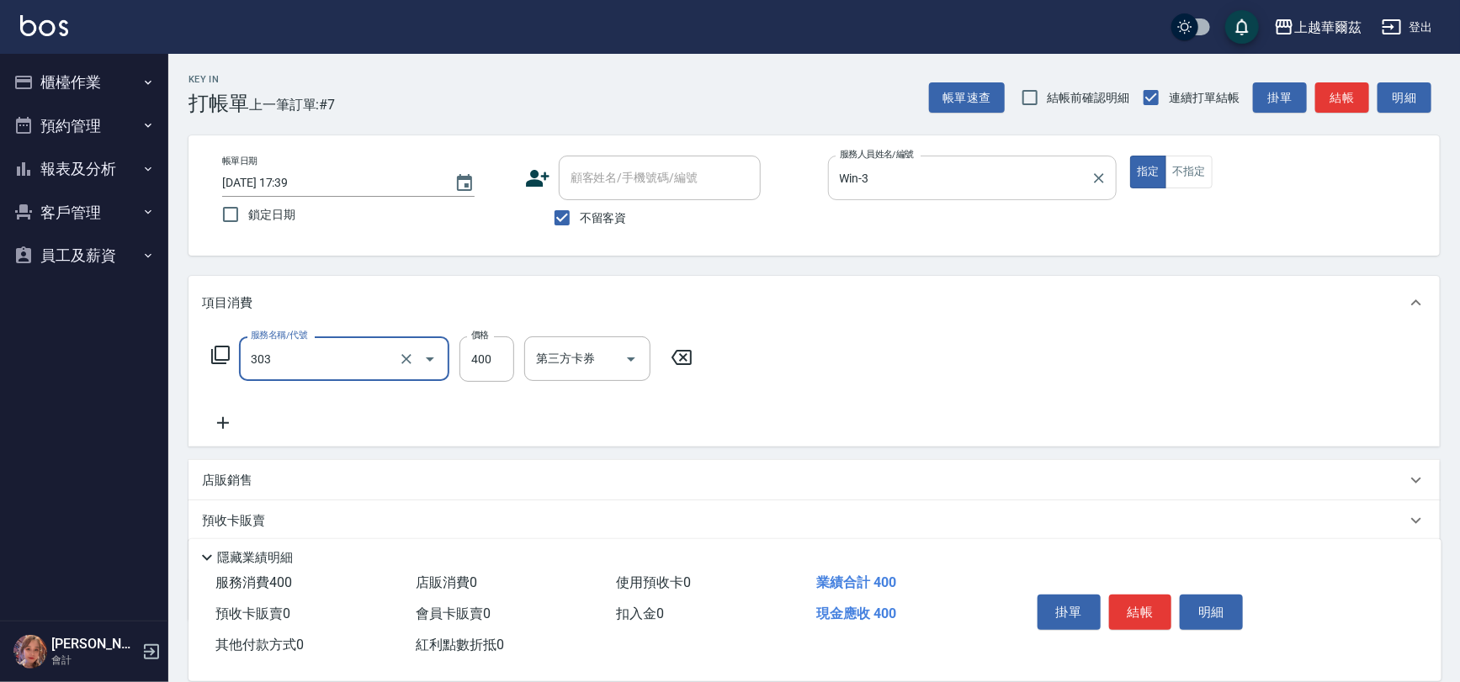
type input "剪髮400(303)"
type input "600"
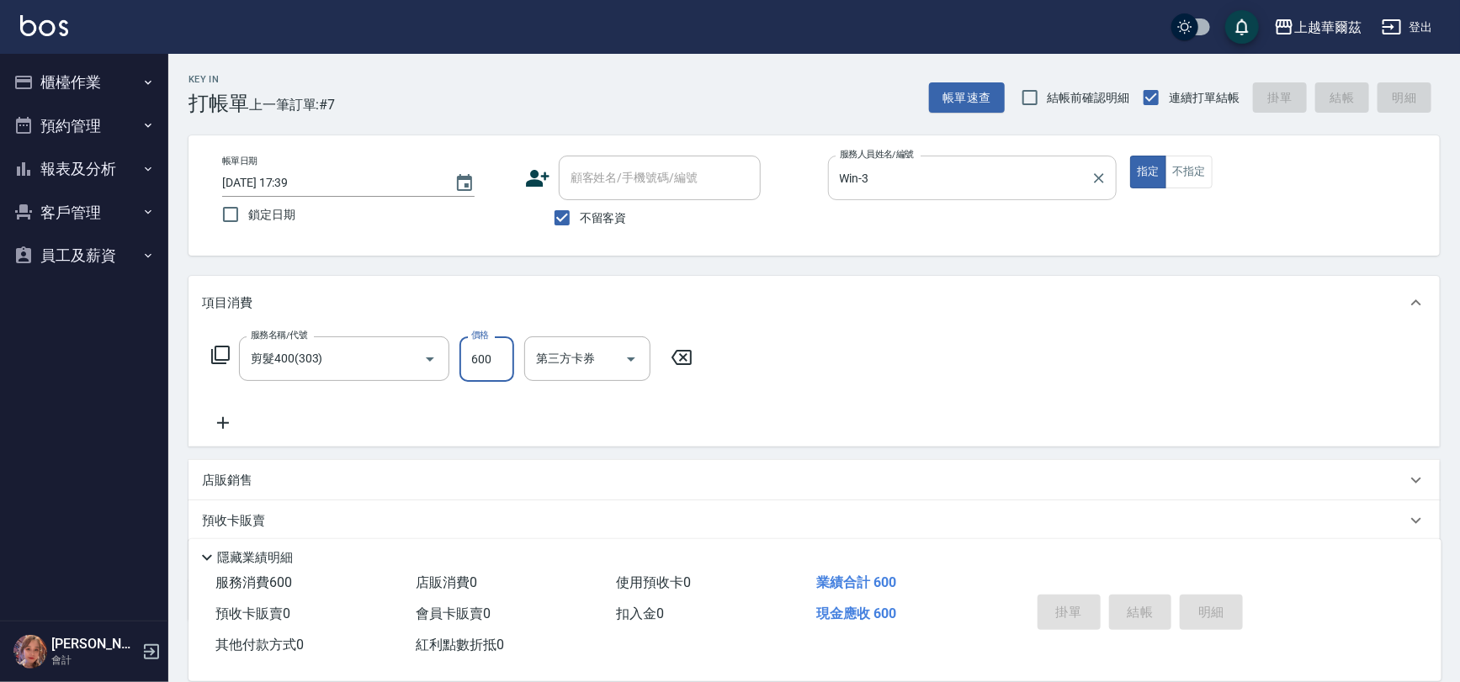
type input "[DATE] 17:40"
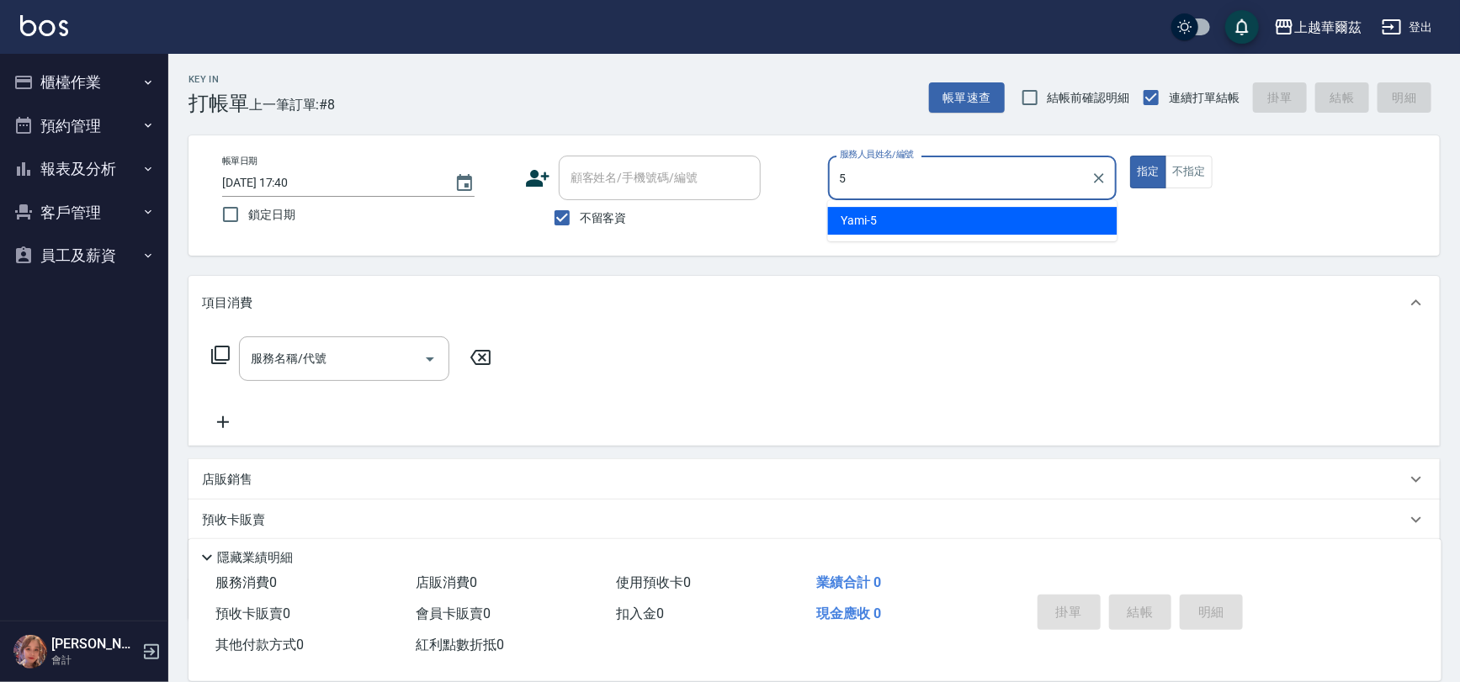
type input "Yami-5"
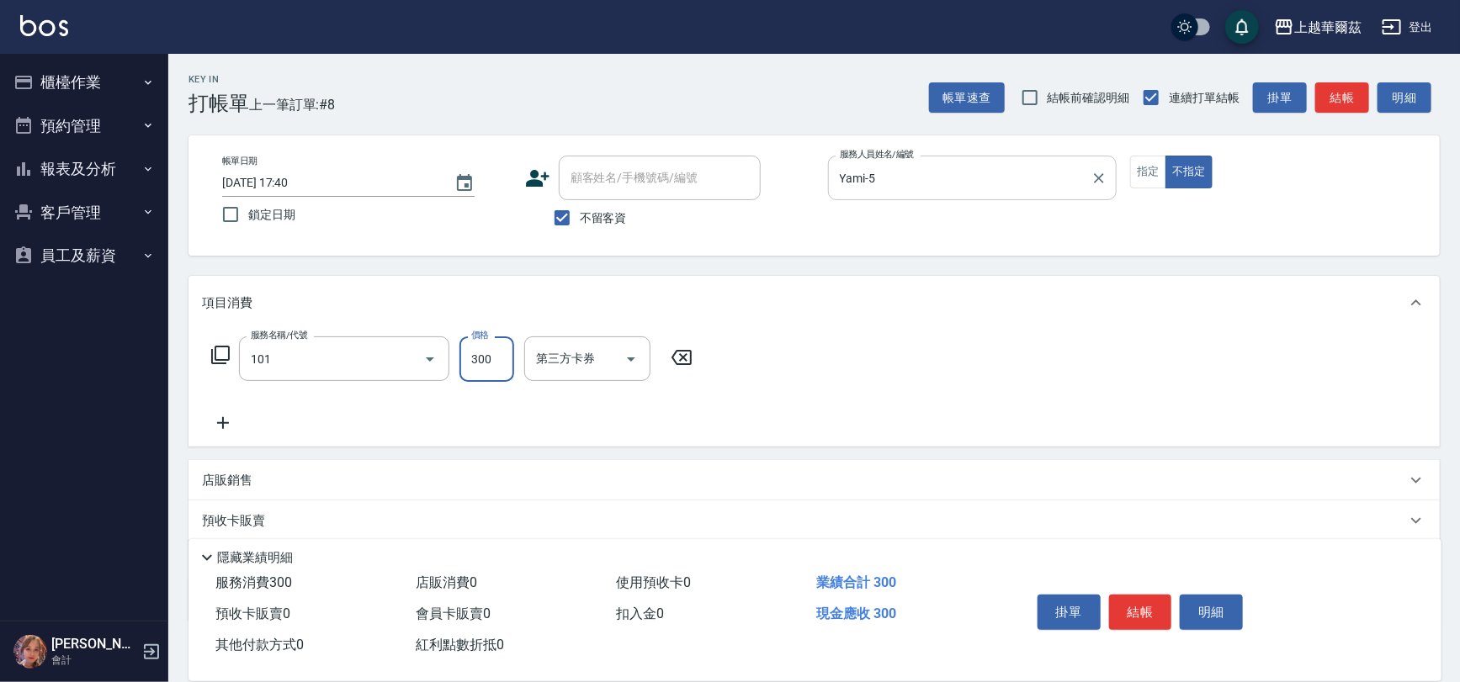
type input "洗髮300(101)"
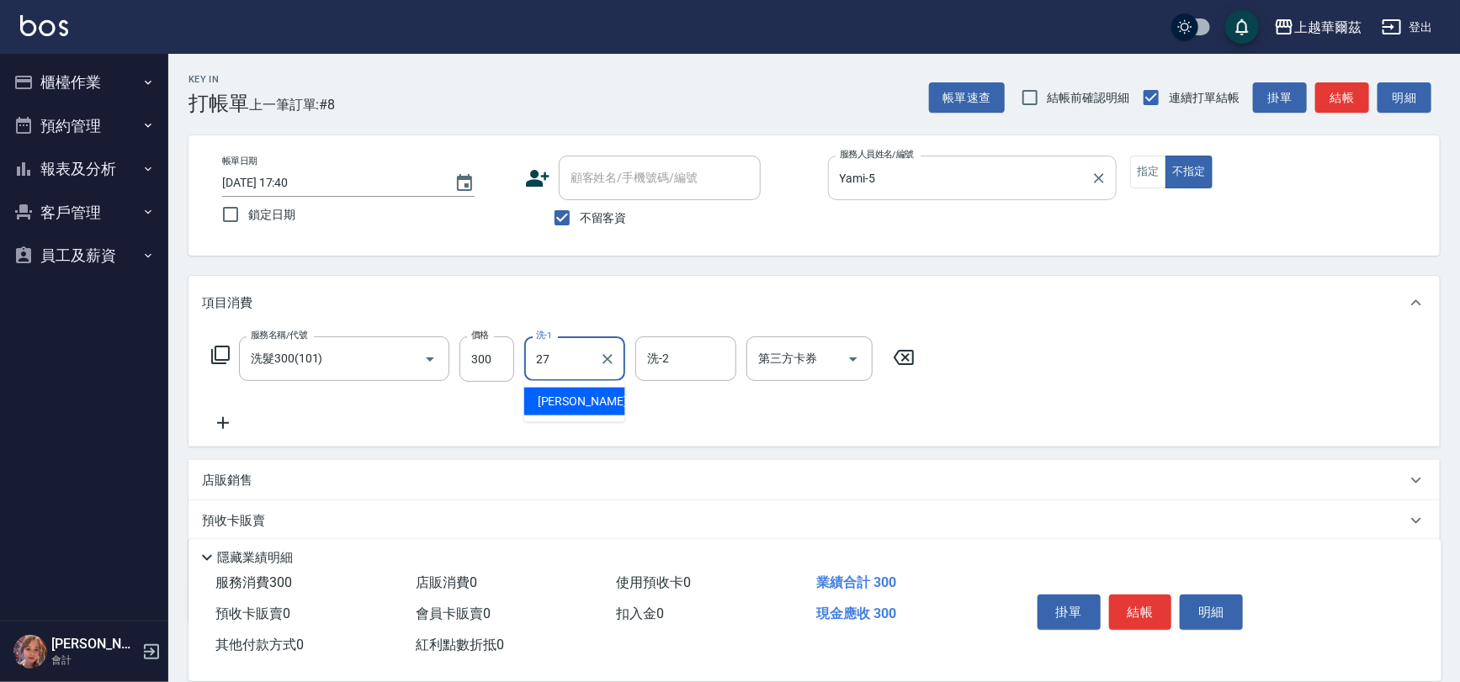
type input "Sandy-27"
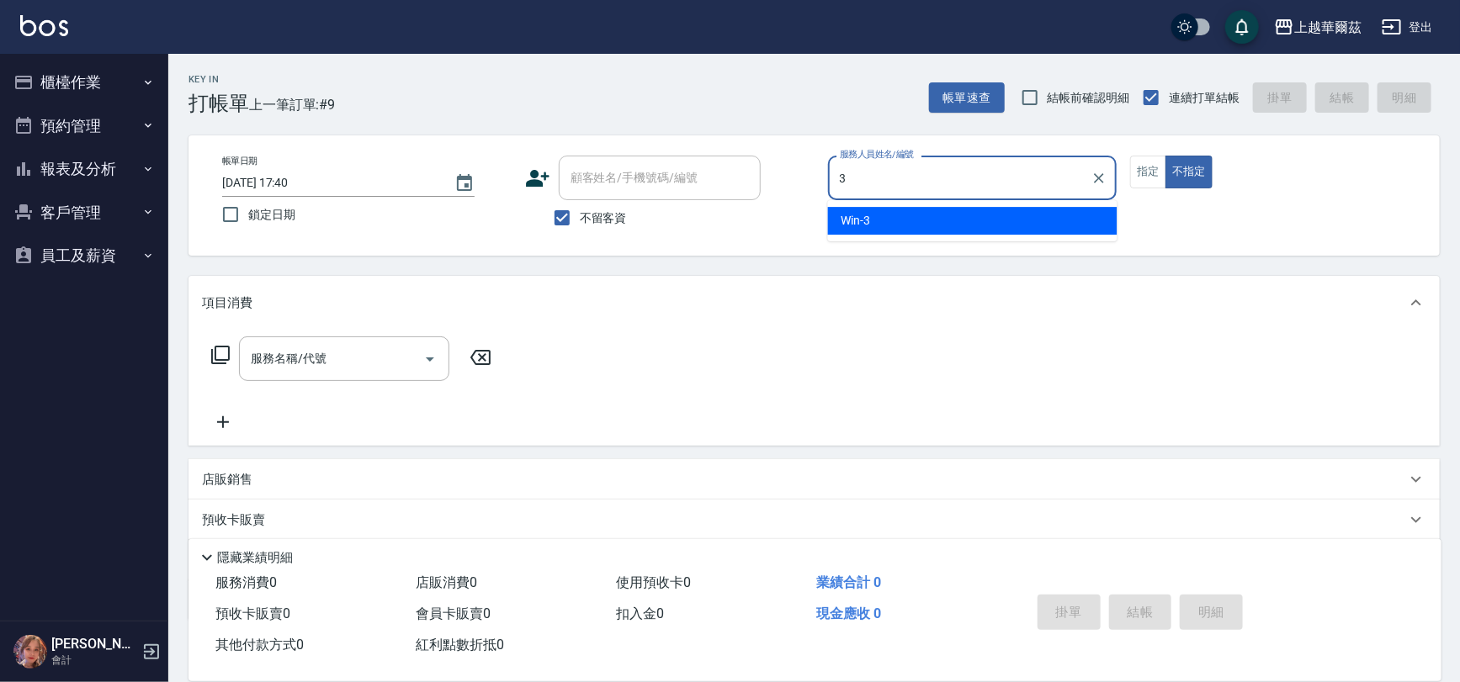
type input "Win-3"
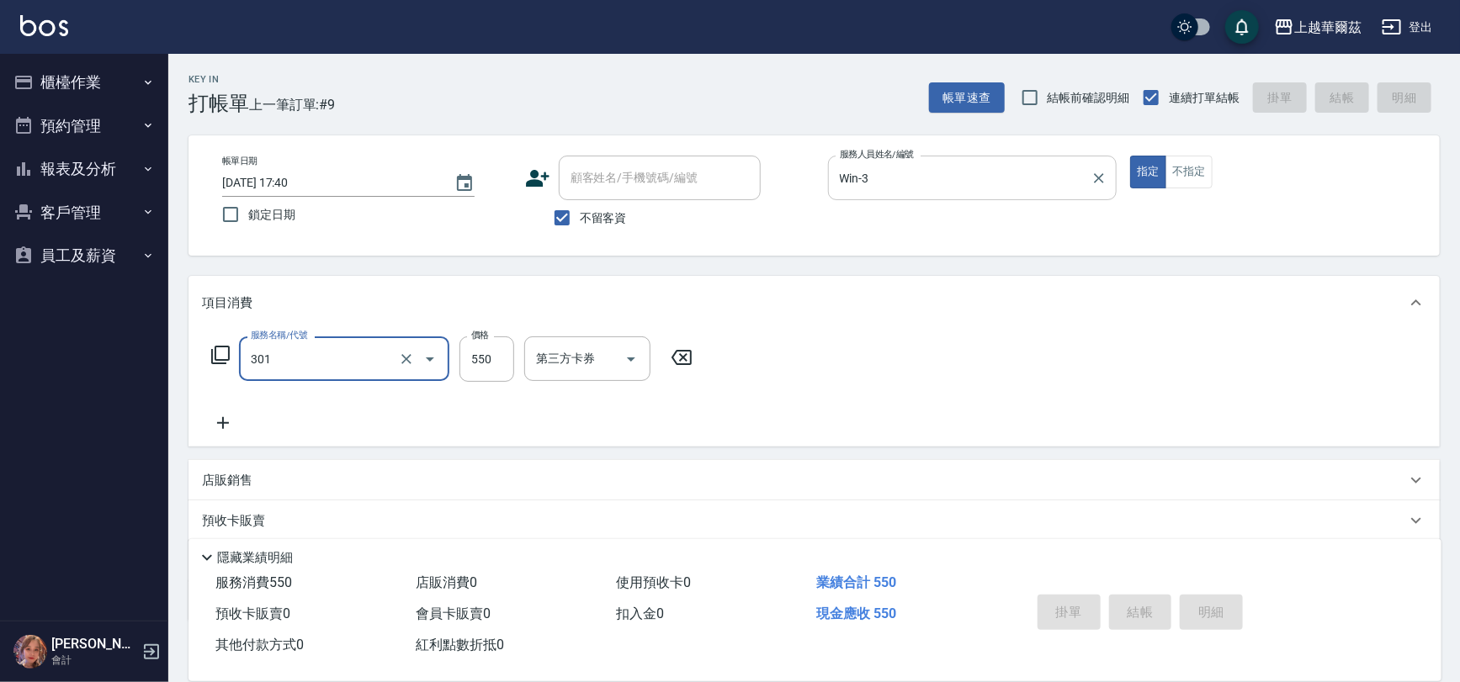
type input "301"
type input "[DATE] 17:41"
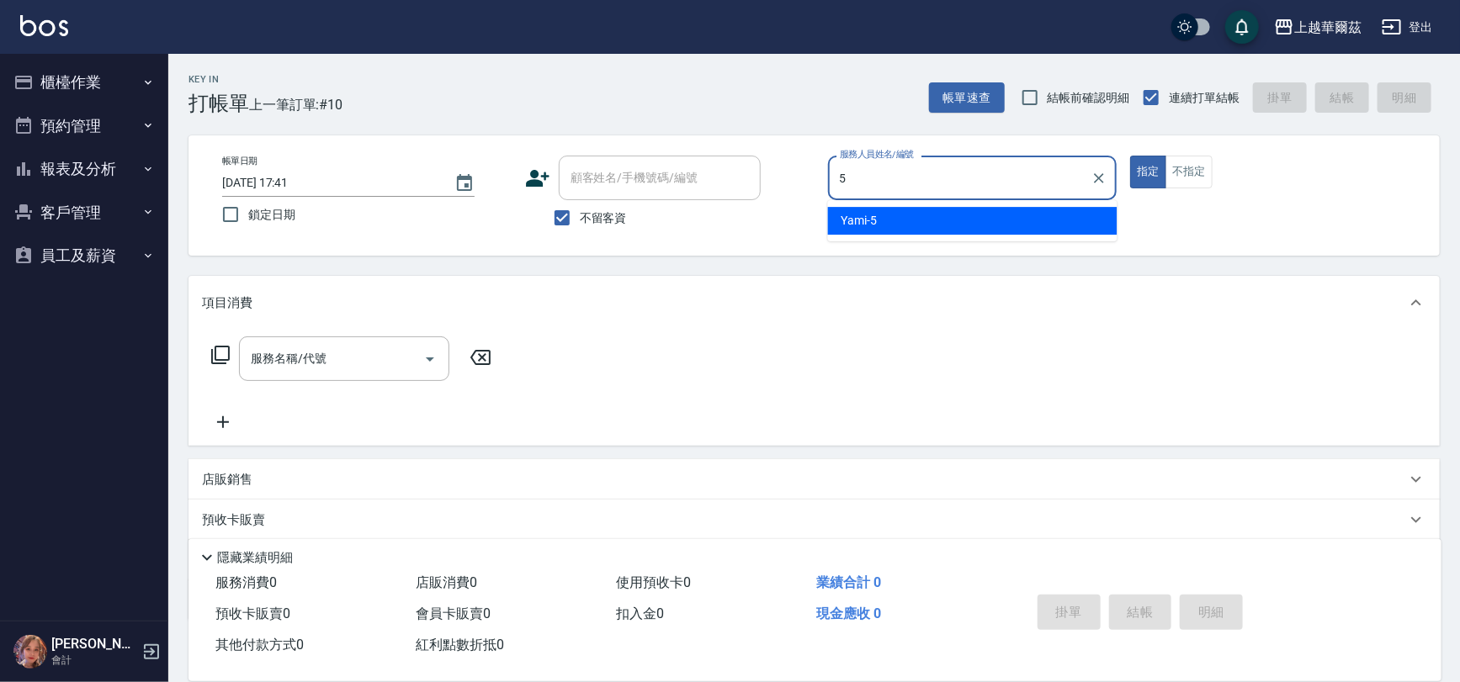
type input "Yami-5"
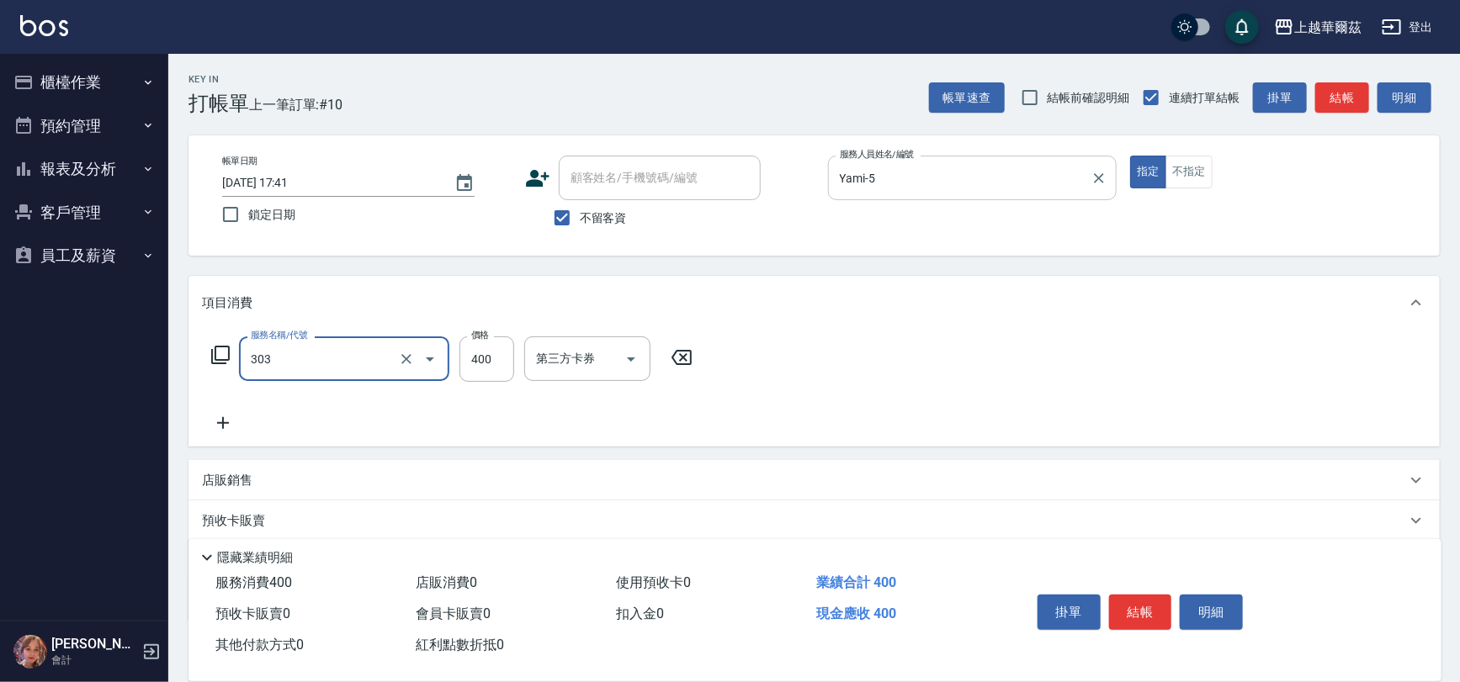
type input "剪髮400(303)"
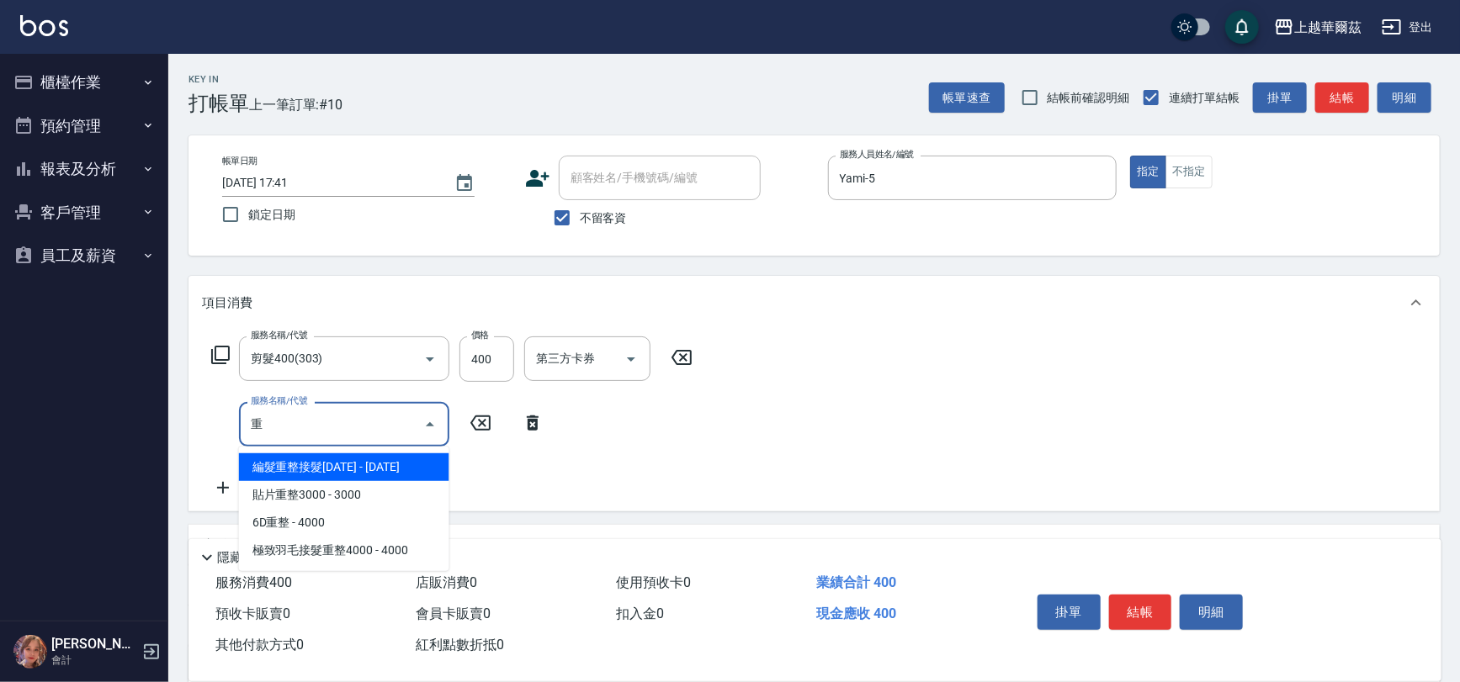
click at [384, 474] on span "編髮重整接髮[DATE] - [DATE]" at bounding box center [344, 467] width 210 height 28
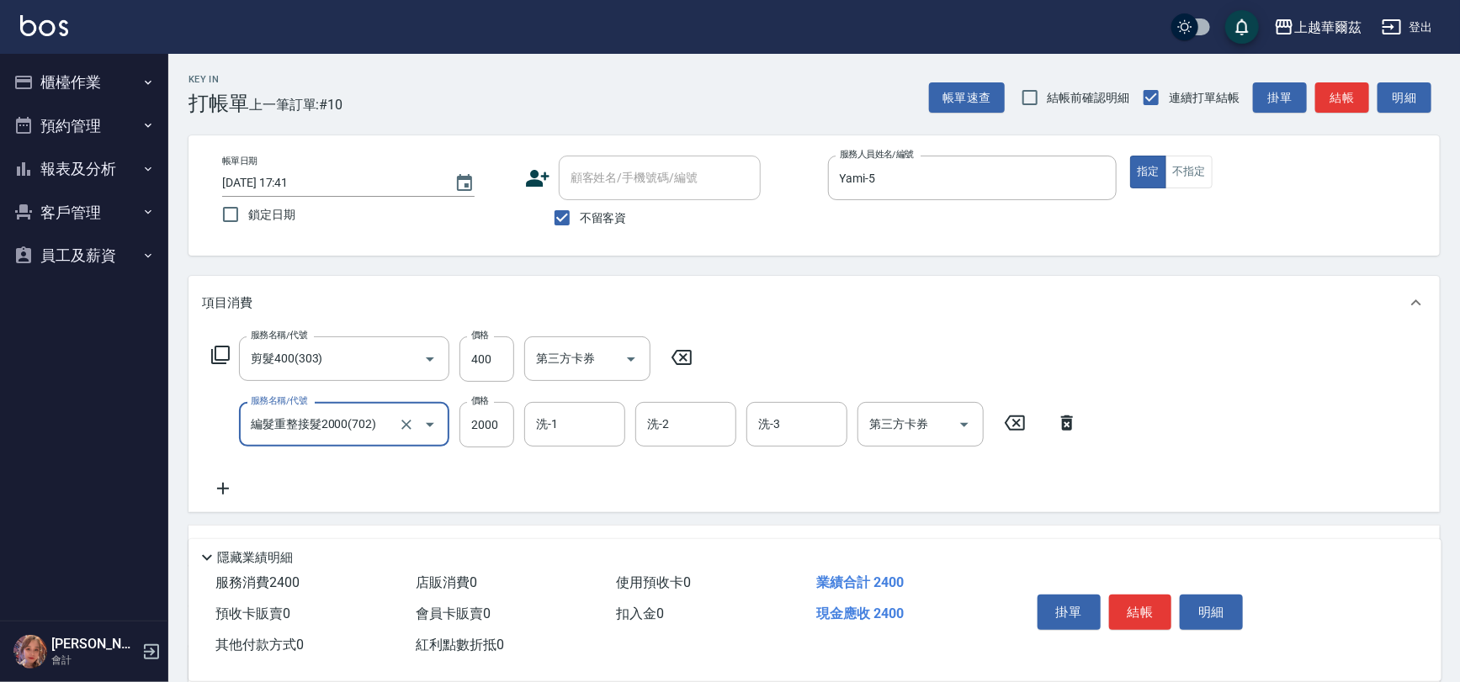
type input "編髮重整接髮2000(702)"
type input "800"
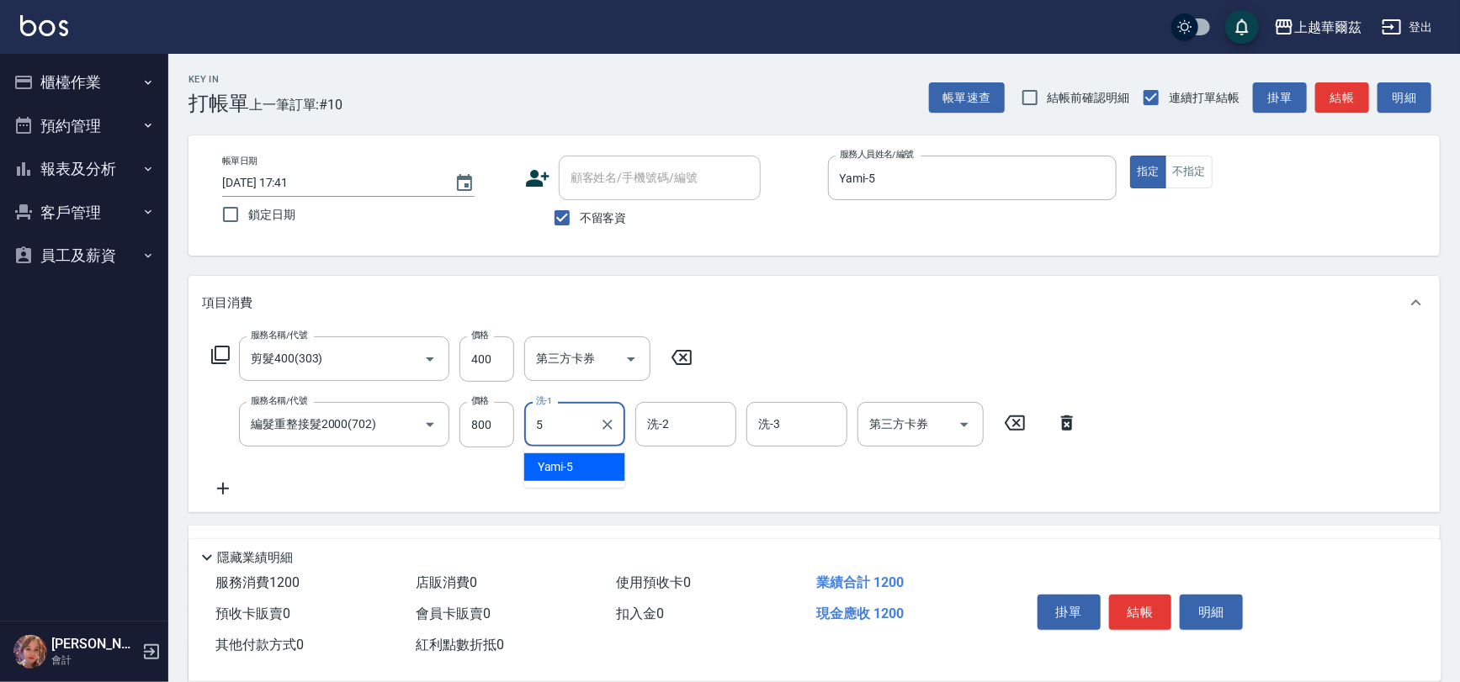
type input "Yami-5"
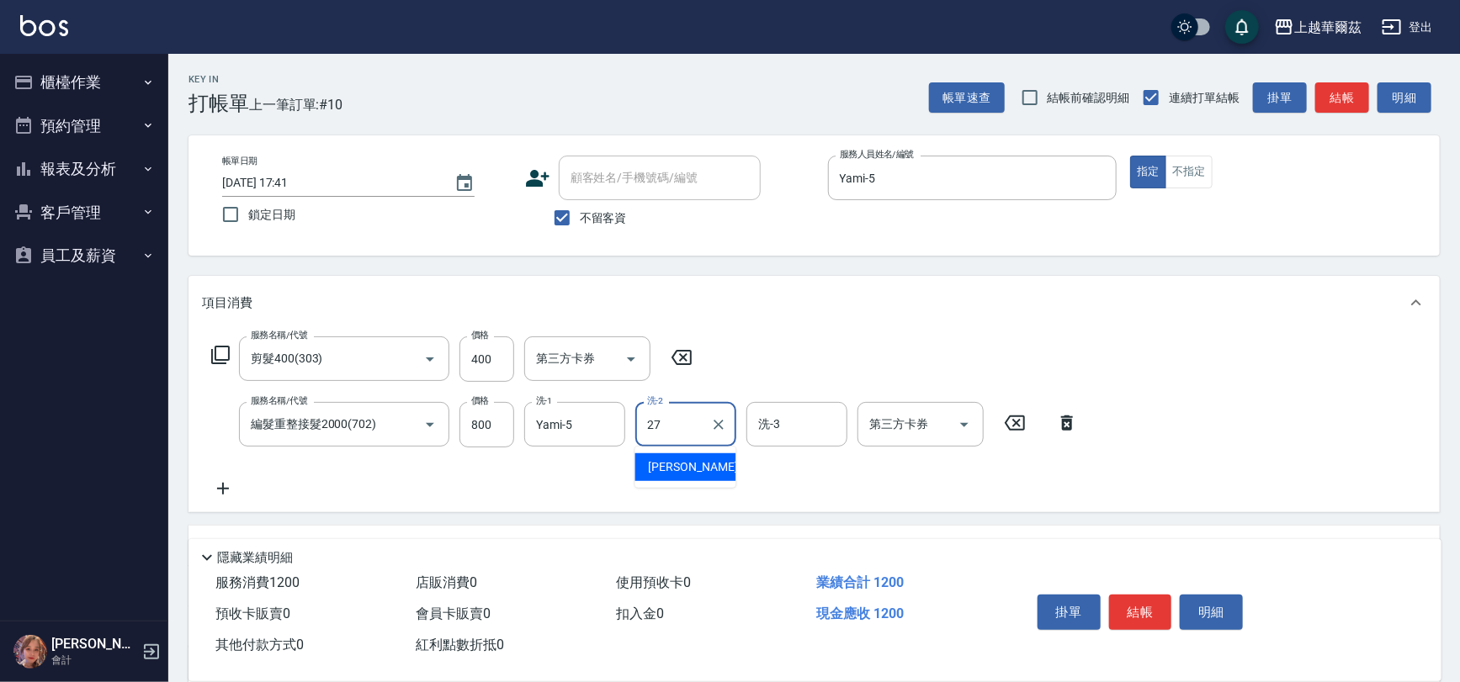
type input "Sandy-27"
click at [718, 422] on icon "Clear" at bounding box center [718, 424] width 17 height 17
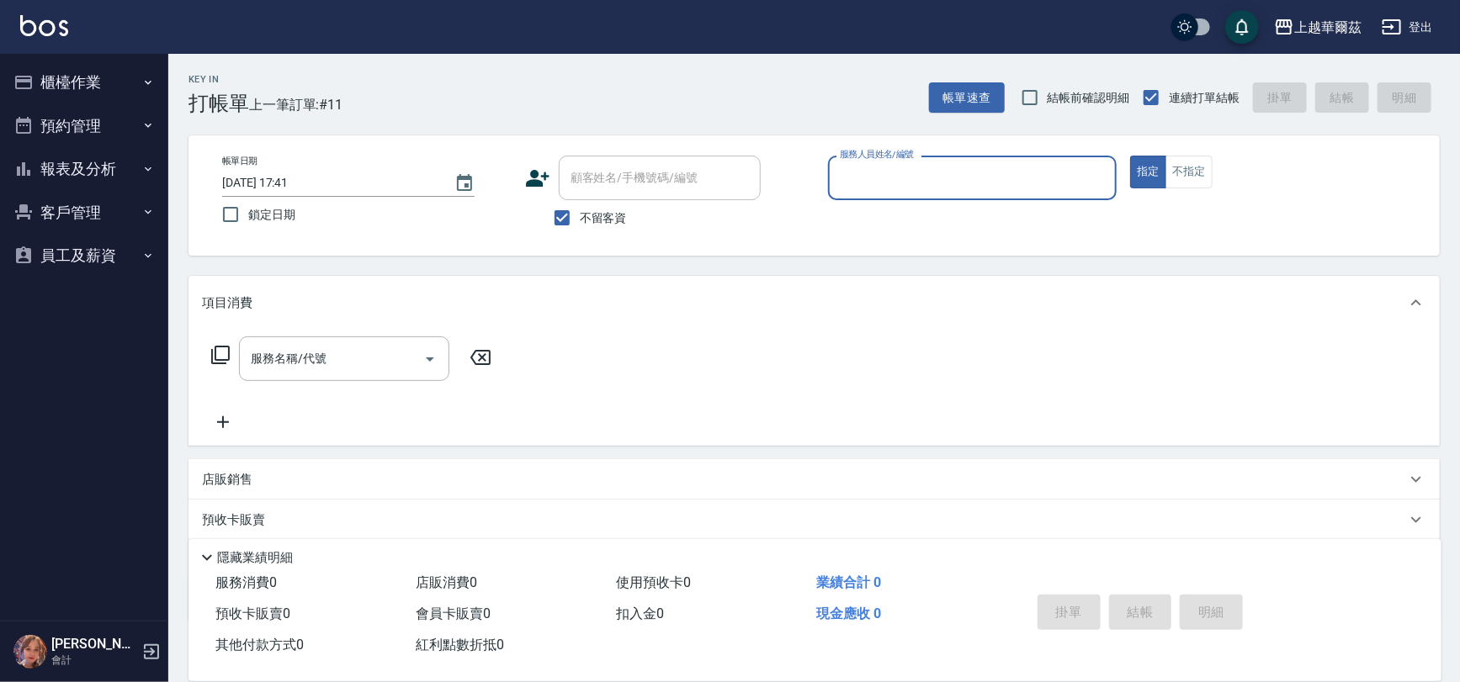
click at [88, 172] on button "報表及分析" at bounding box center [84, 169] width 155 height 44
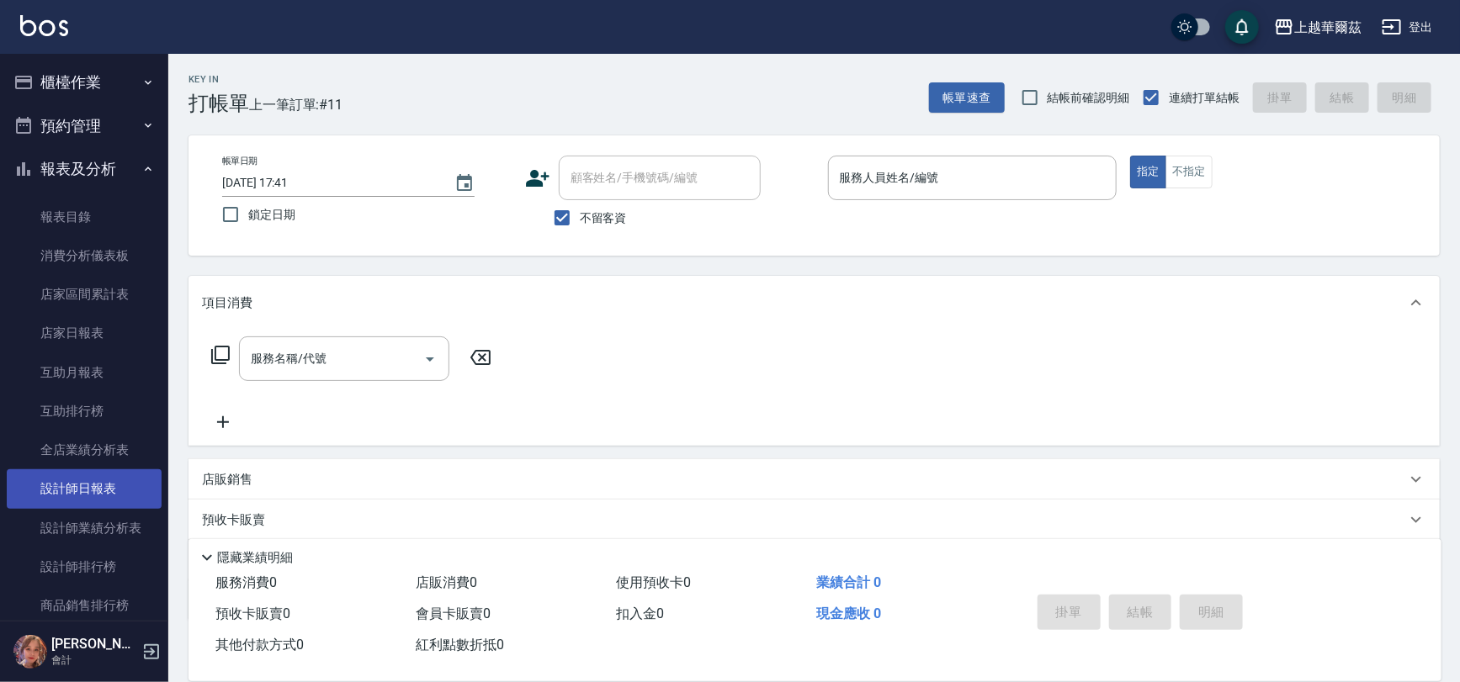
click at [79, 482] on link "設計師日報表" at bounding box center [84, 488] width 155 height 39
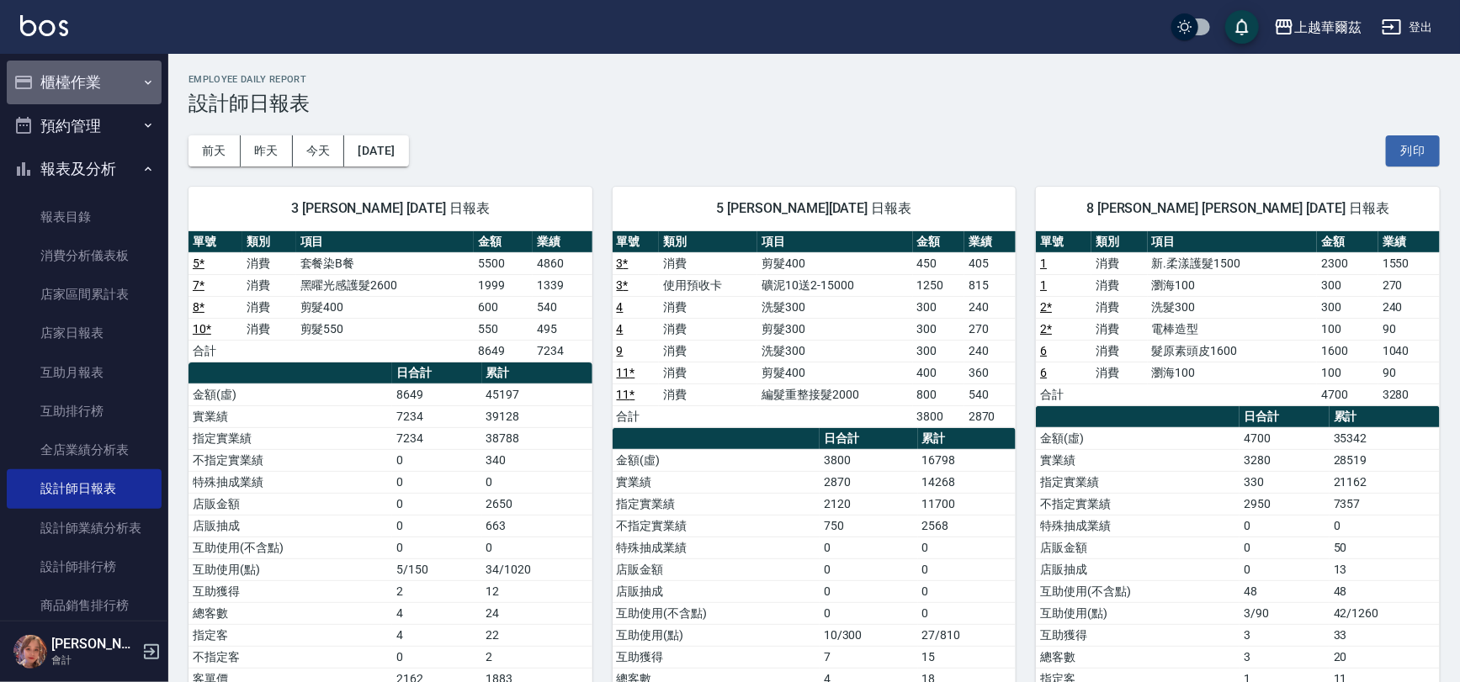
click at [104, 76] on button "櫃檯作業" at bounding box center [84, 83] width 155 height 44
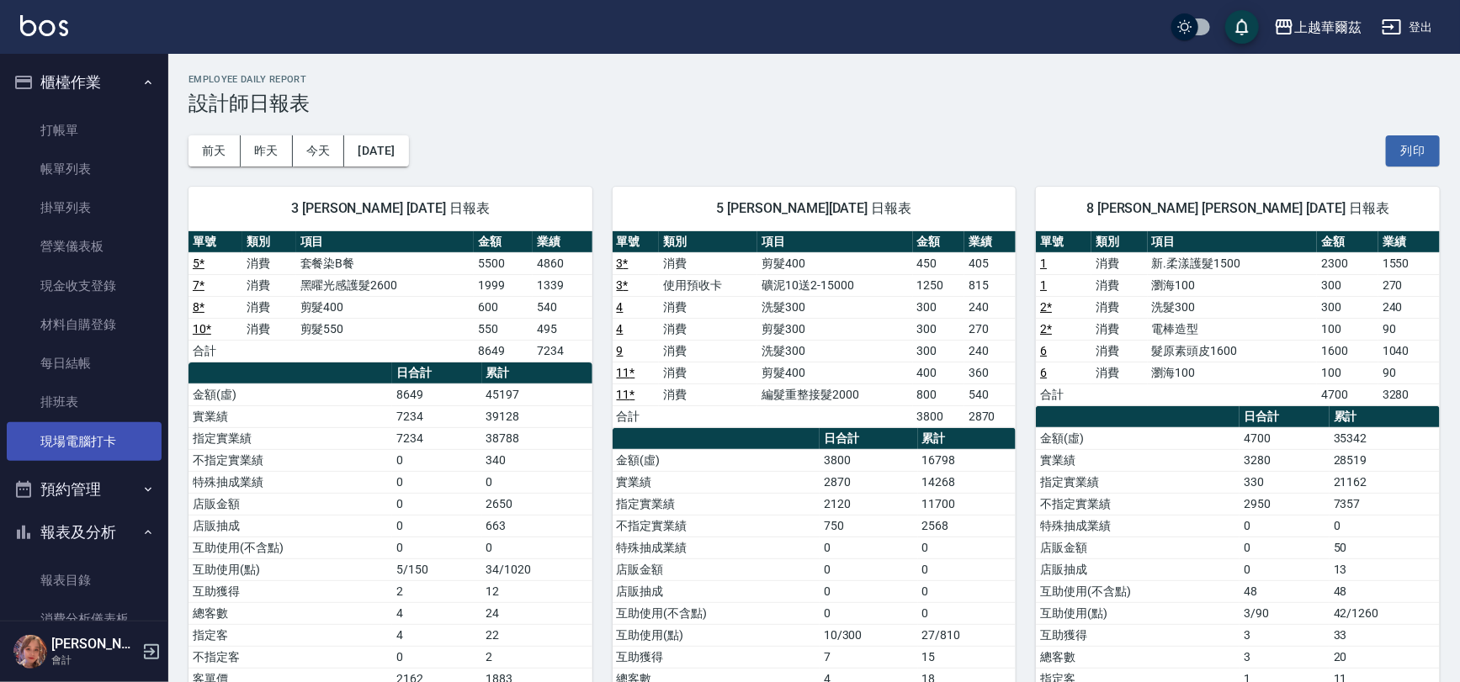
click at [121, 444] on link "現場電腦打卡" at bounding box center [84, 441] width 155 height 39
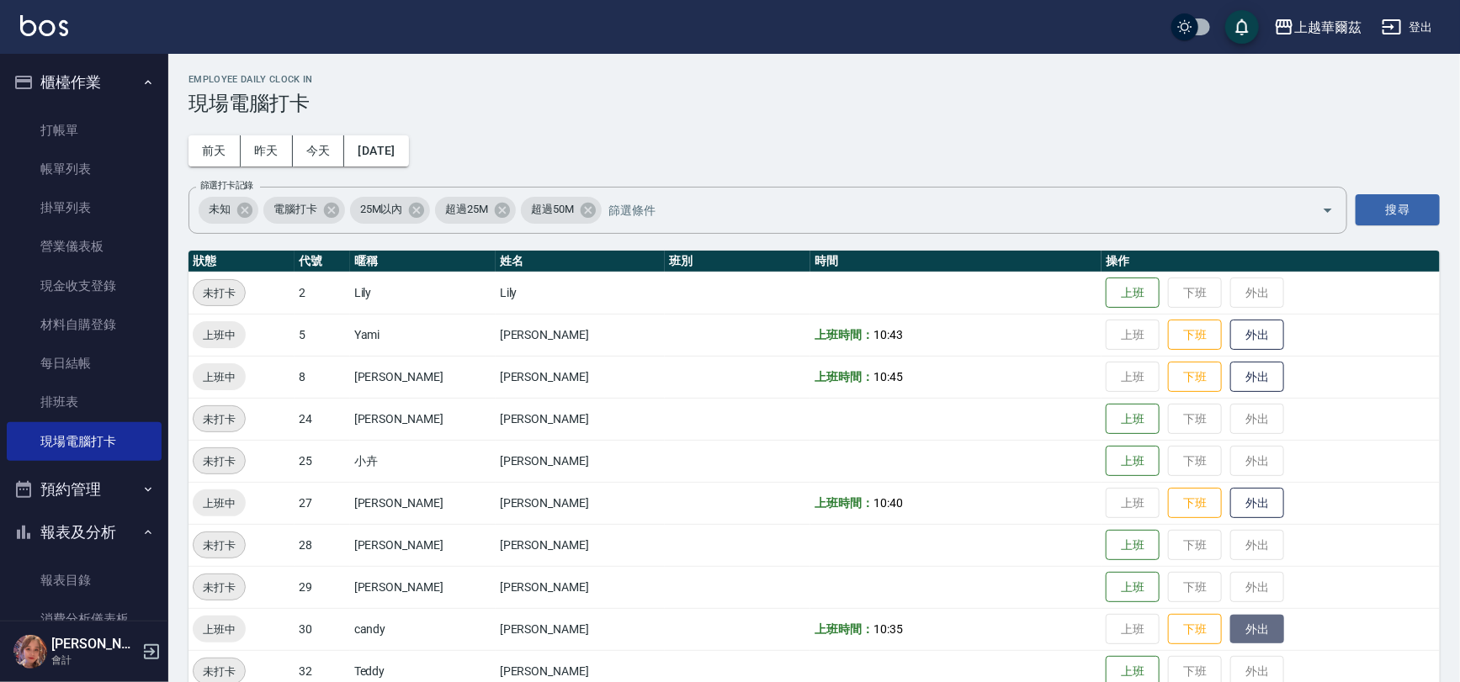
click at [1238, 623] on button "外出" at bounding box center [1257, 629] width 54 height 29
click at [44, 72] on button "櫃檯作業" at bounding box center [84, 83] width 155 height 44
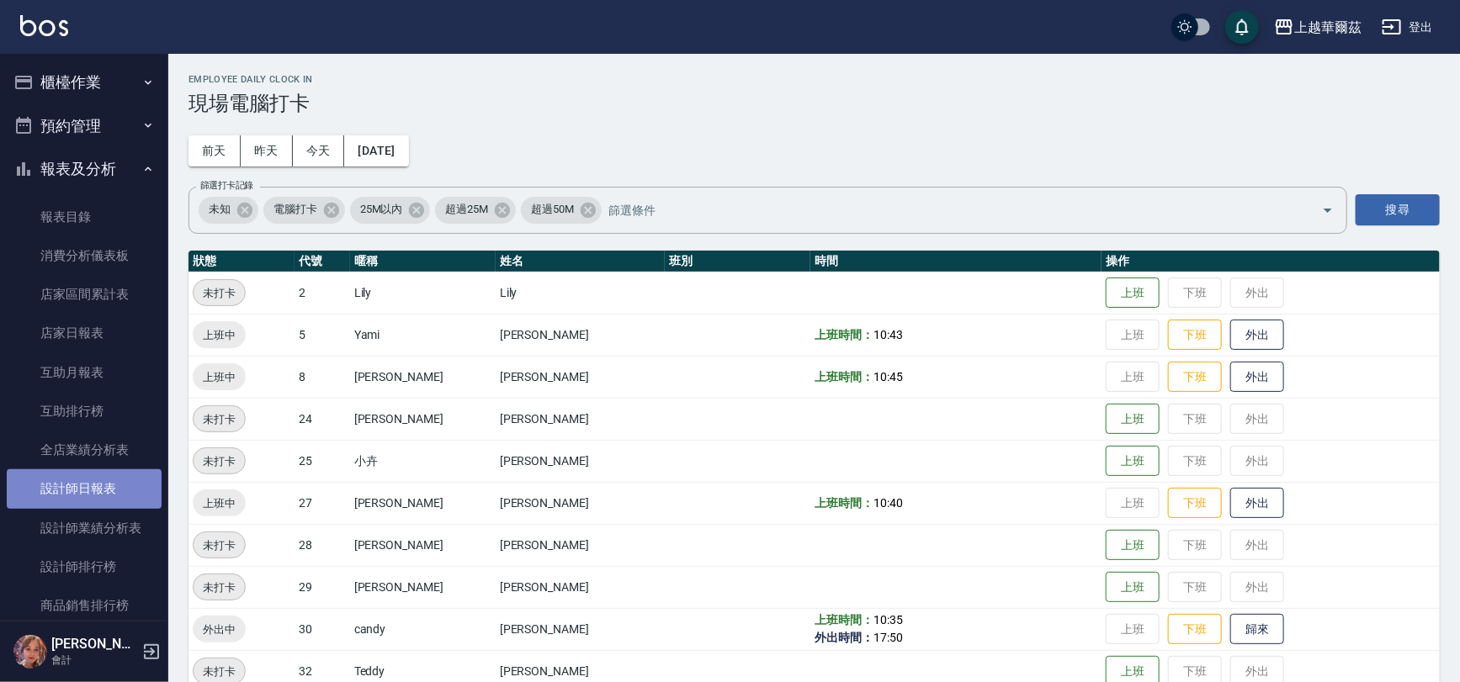
click at [87, 481] on link "設計師日報表" at bounding box center [84, 488] width 155 height 39
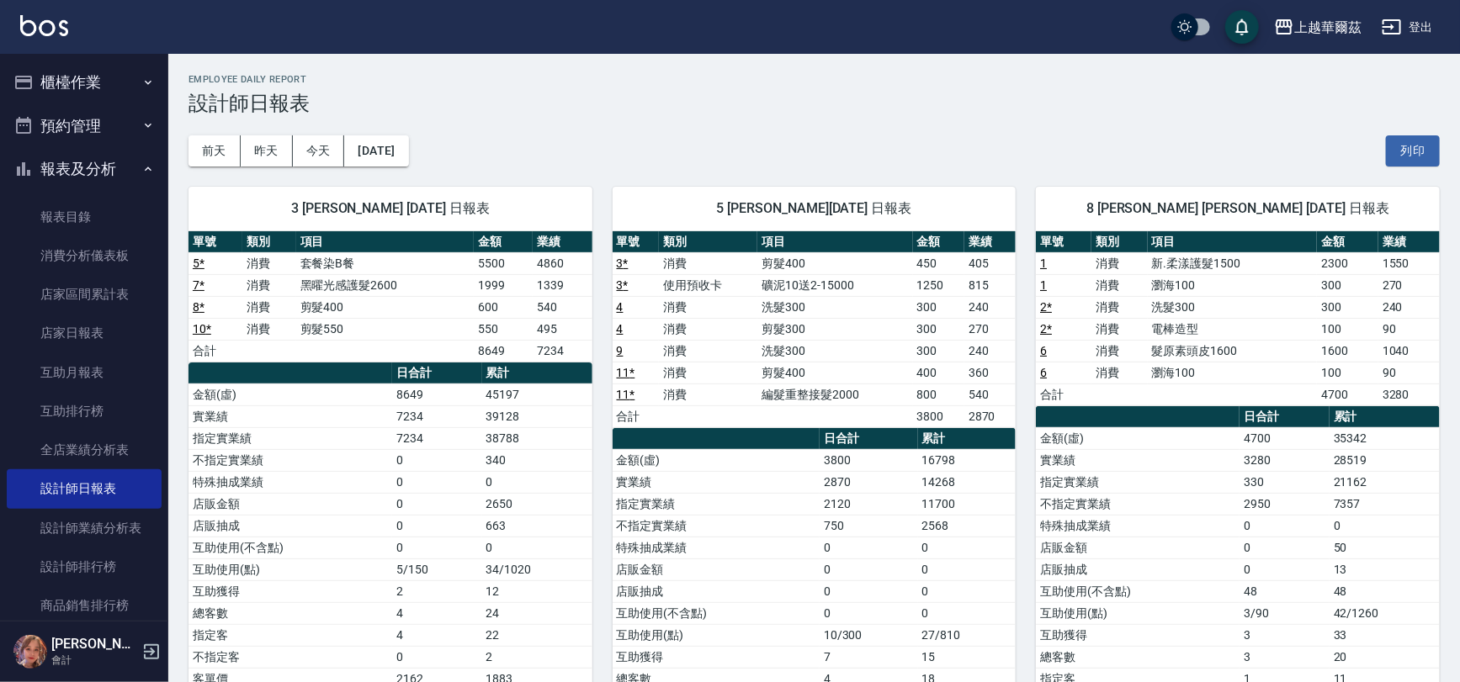
click at [108, 172] on button "報表及分析" at bounding box center [84, 169] width 155 height 44
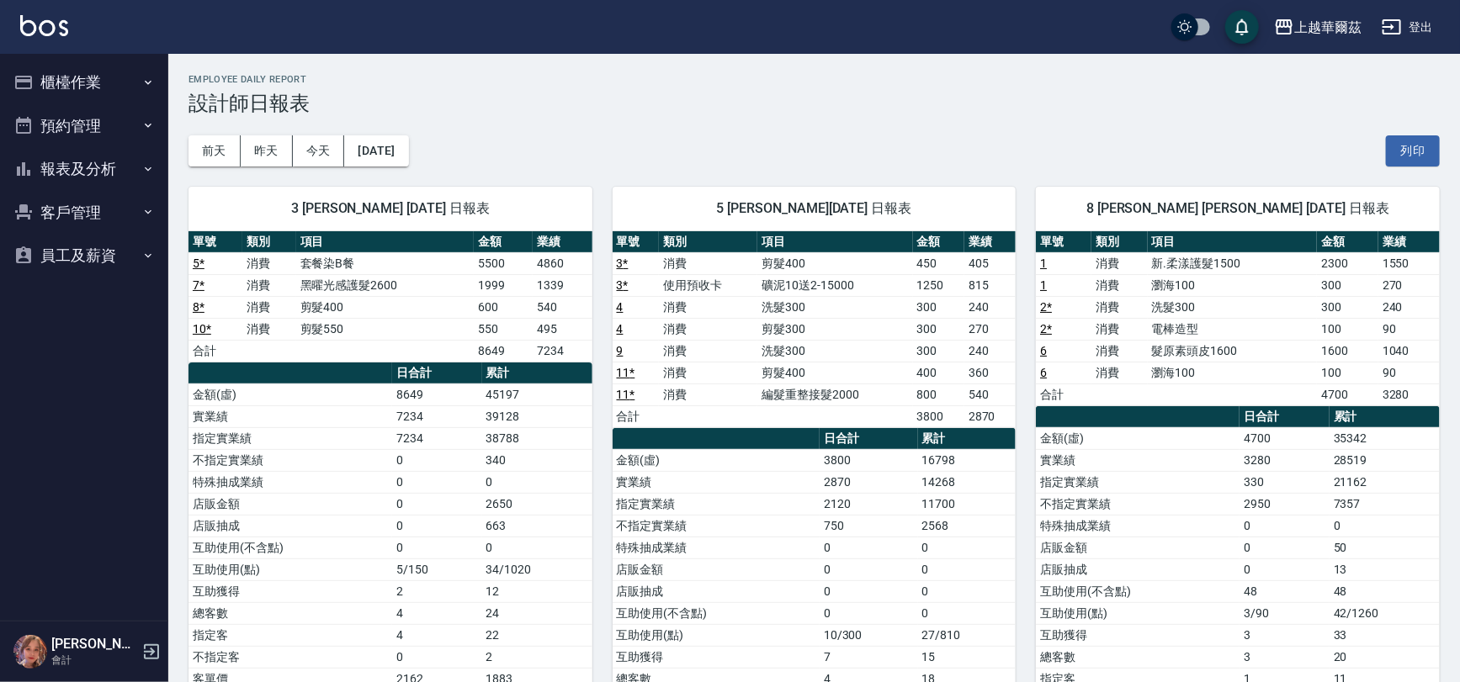
click at [98, 83] on button "櫃檯作業" at bounding box center [84, 83] width 155 height 44
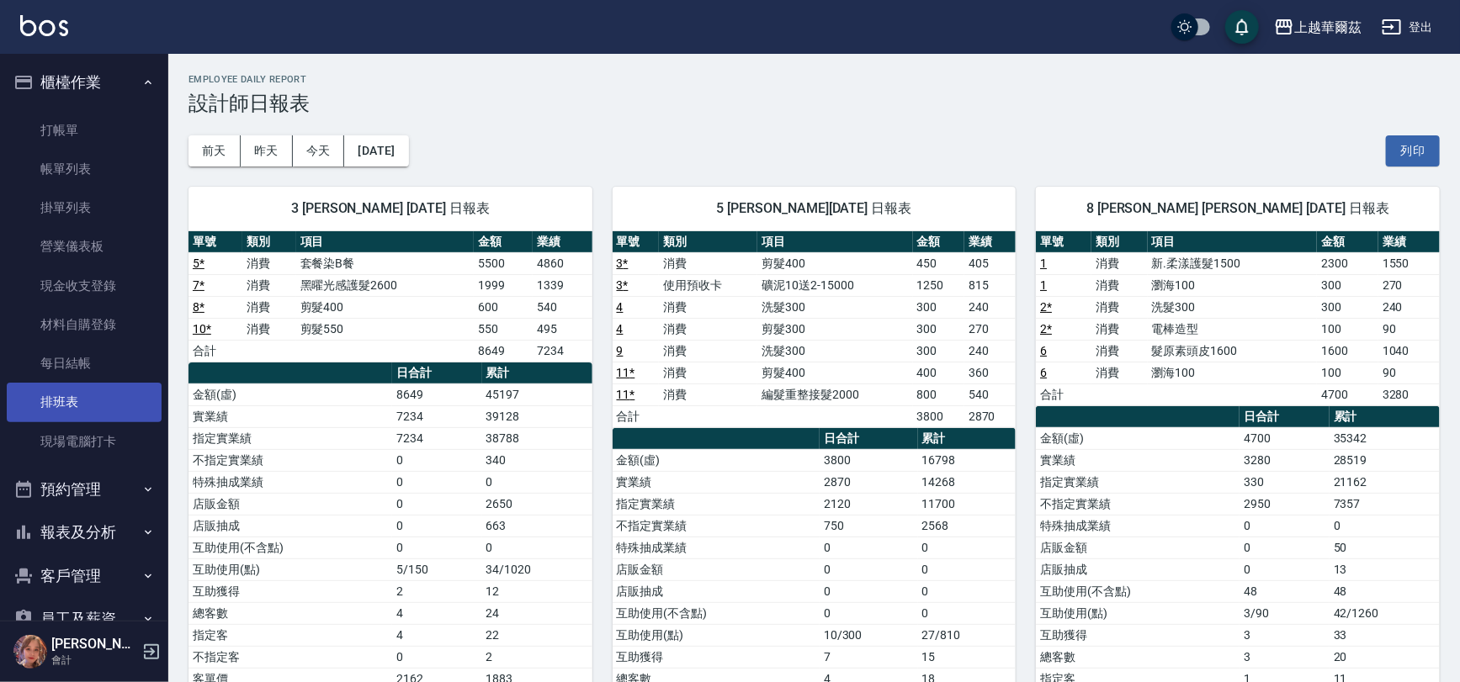
click at [120, 398] on link "排班表" at bounding box center [84, 402] width 155 height 39
